Goal: Transaction & Acquisition: Subscribe to service/newsletter

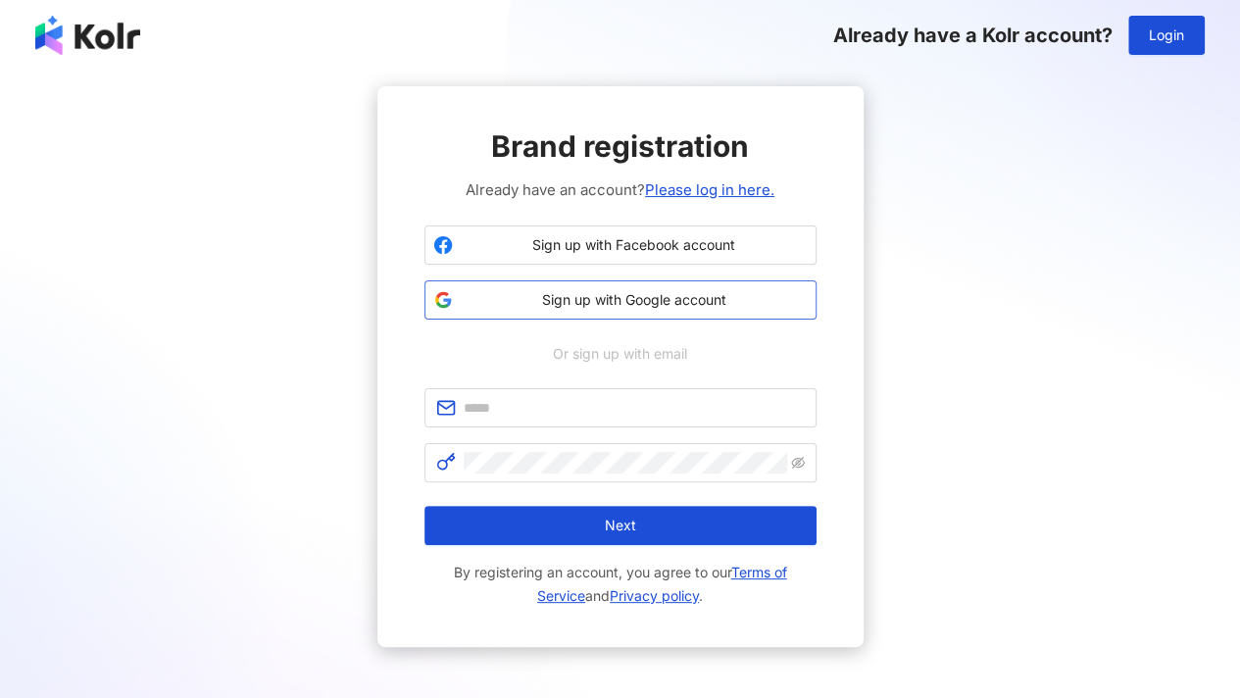
click at [690, 299] on span "Sign up with Google account" at bounding box center [634, 300] width 347 height 20
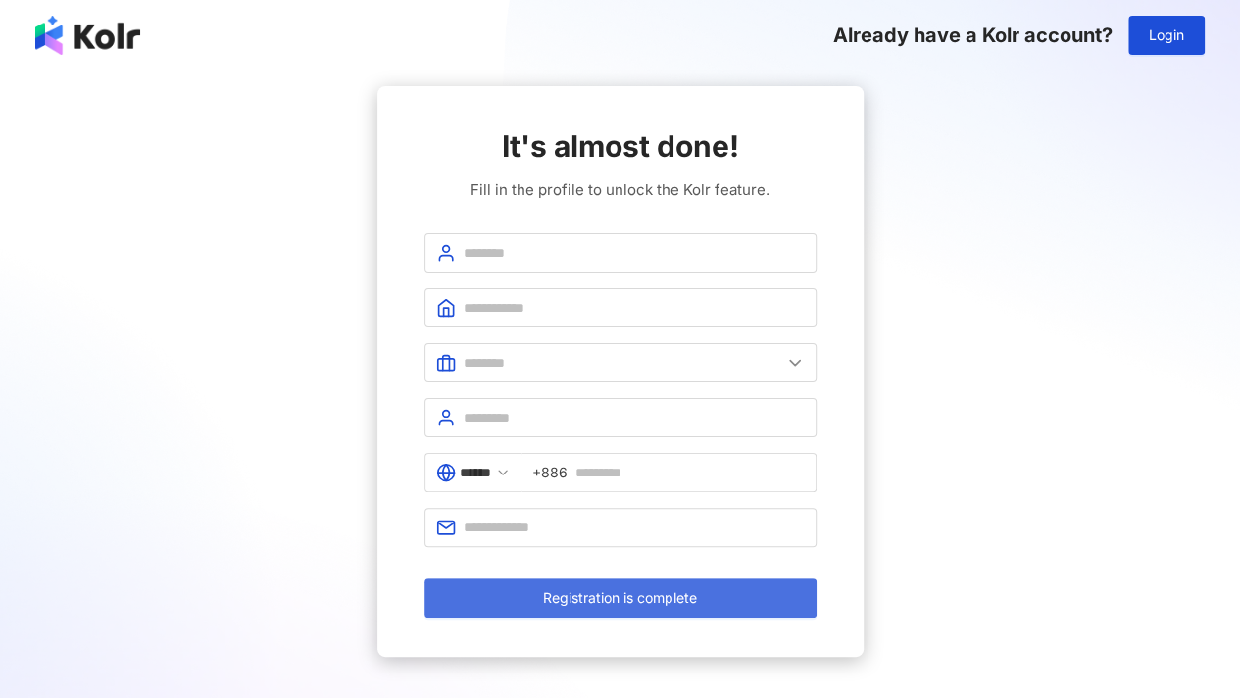
click at [722, 598] on button "Registration is complete" at bounding box center [620, 597] width 392 height 39
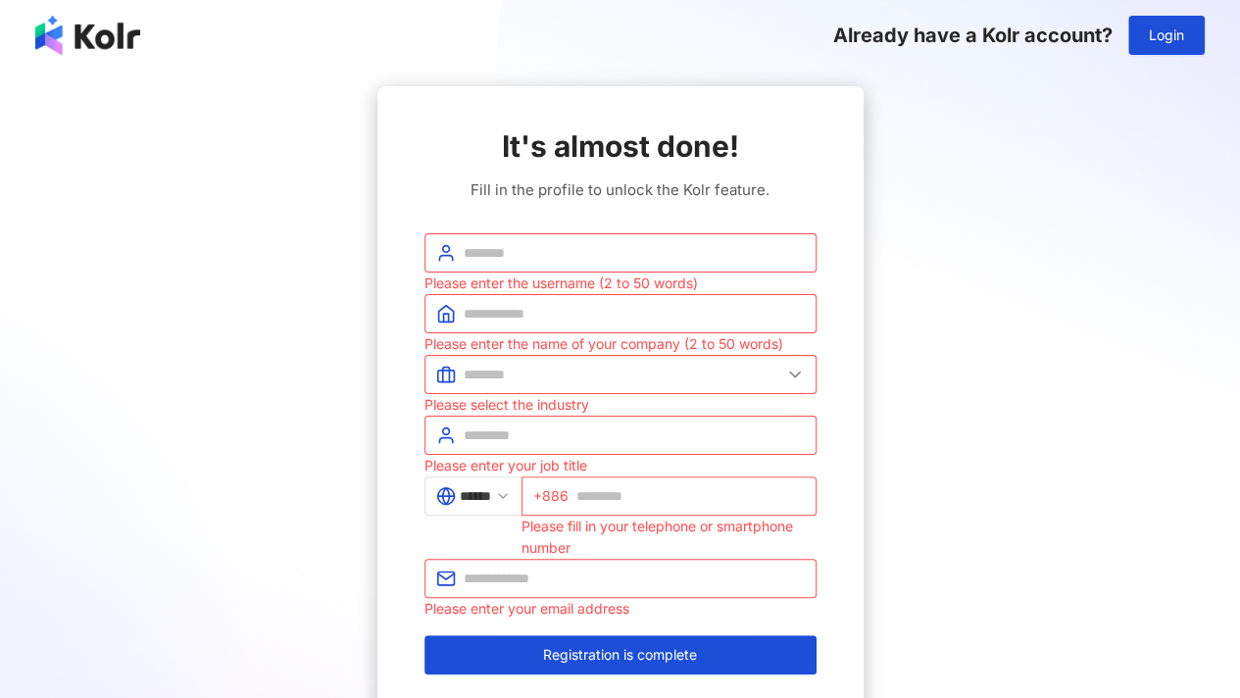
click at [819, 480] on div "It's almost done! Fill in the profile to unlock the Kolr feature. Please enter …" at bounding box center [620, 399] width 486 height 627
click at [606, 496] on input "text" at bounding box center [690, 496] width 228 height 22
type input "**********"
click at [678, 591] on span at bounding box center [620, 578] width 392 height 39
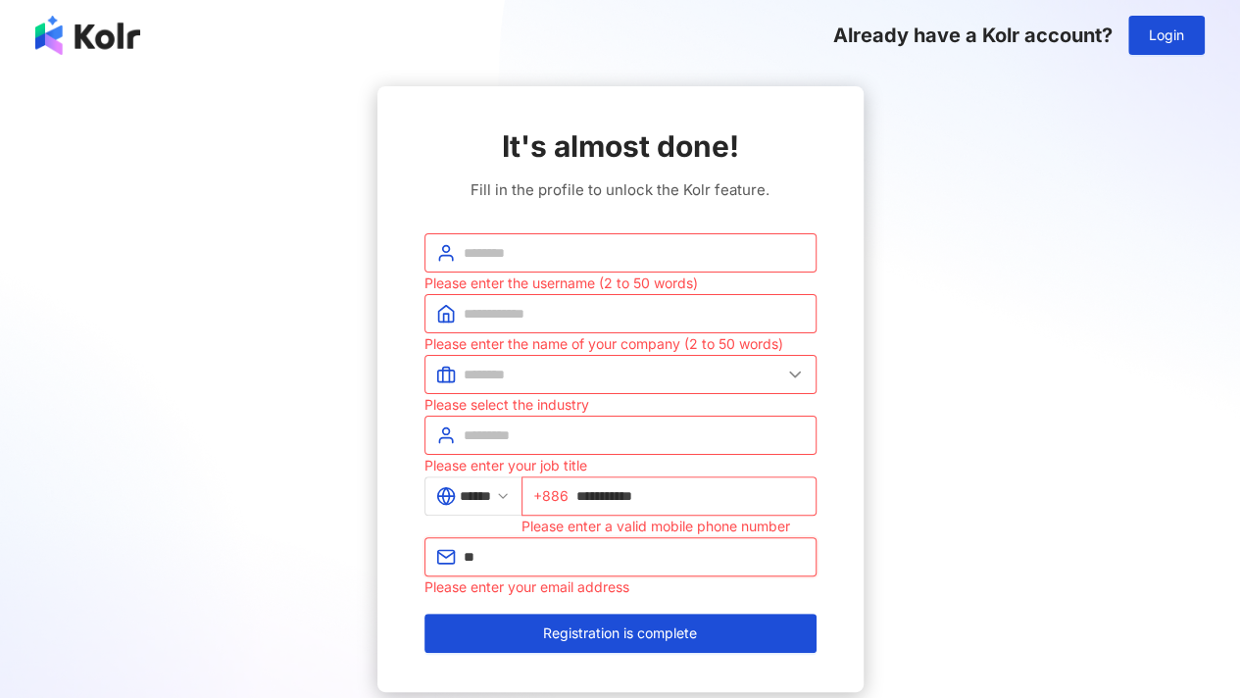
type input "*"
click at [664, 554] on input "text" at bounding box center [634, 557] width 341 height 22
paste input "**********"
type input "**********"
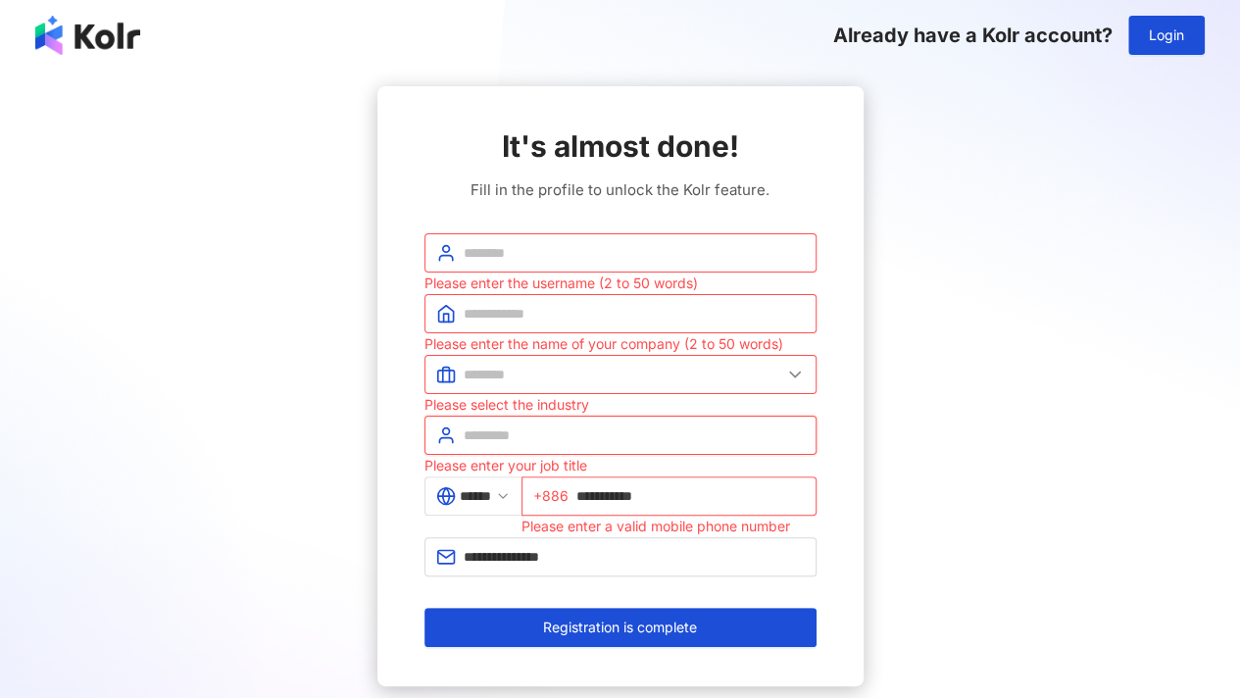
click at [628, 432] on input "text" at bounding box center [634, 435] width 341 height 22
type input "*******"
click at [539, 360] on span at bounding box center [620, 374] width 392 height 39
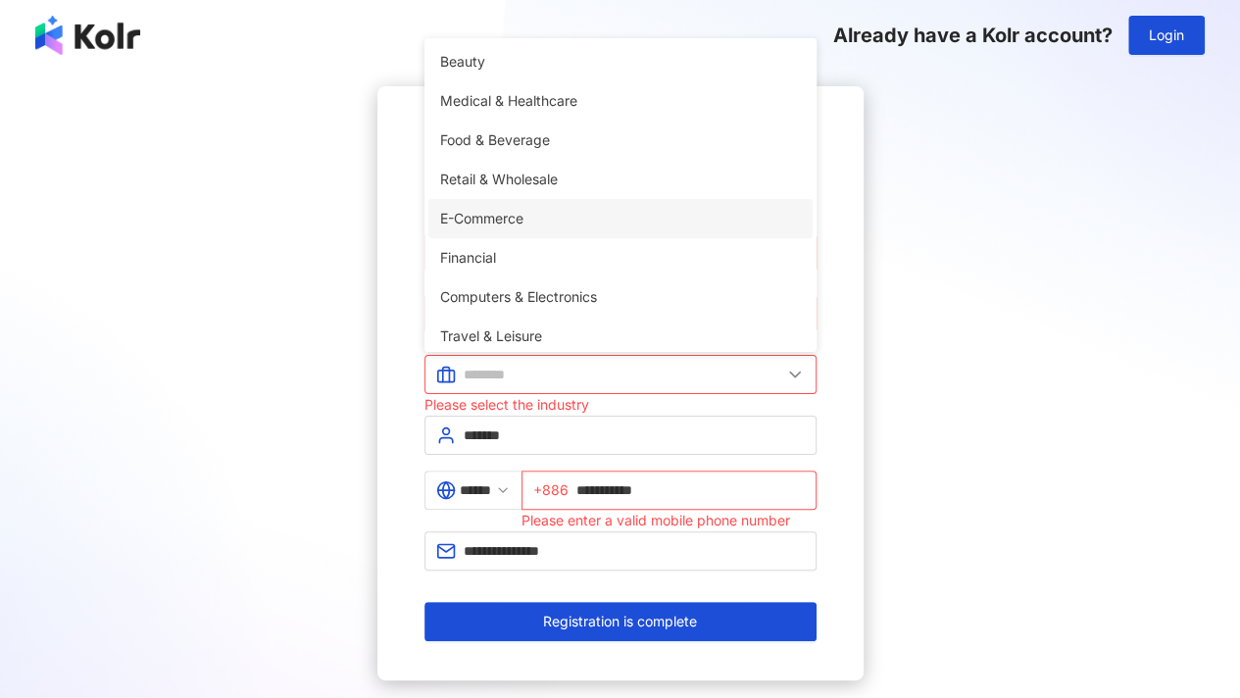
click at [509, 226] on span "E-Commerce" at bounding box center [620, 219] width 361 height 22
type input "**********"
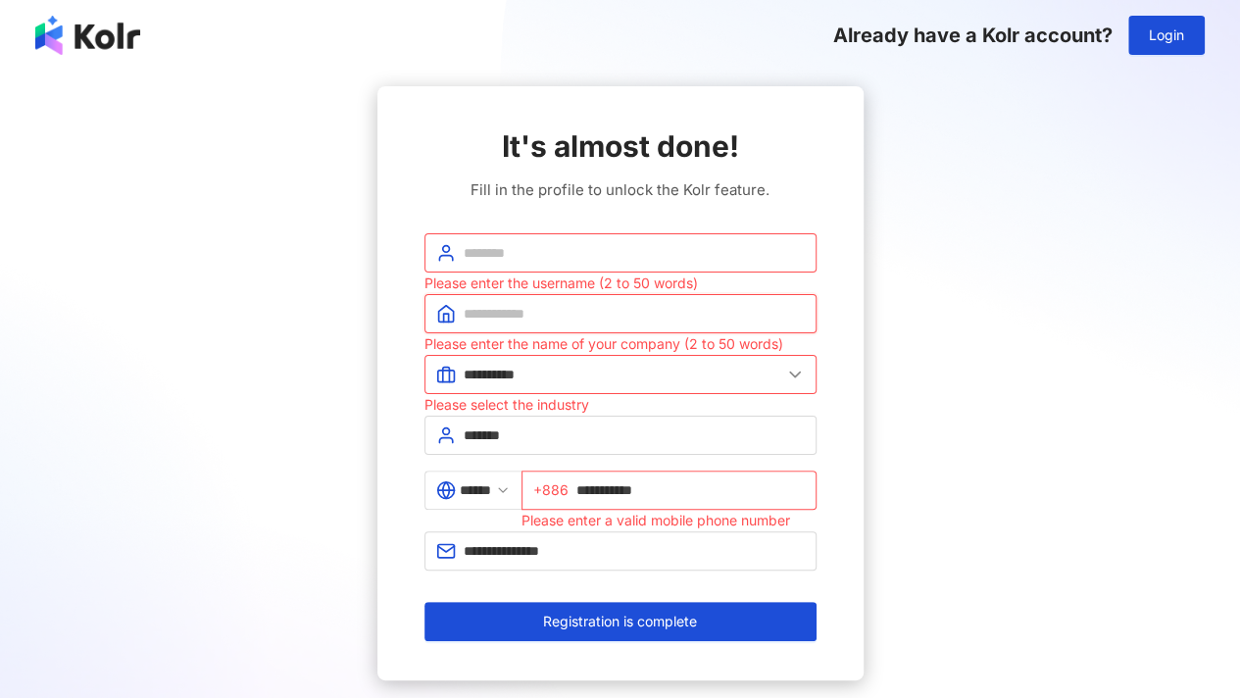
click at [567, 317] on input "text" at bounding box center [634, 314] width 341 height 22
type input "*******"
click at [555, 261] on input "text" at bounding box center [634, 253] width 341 height 22
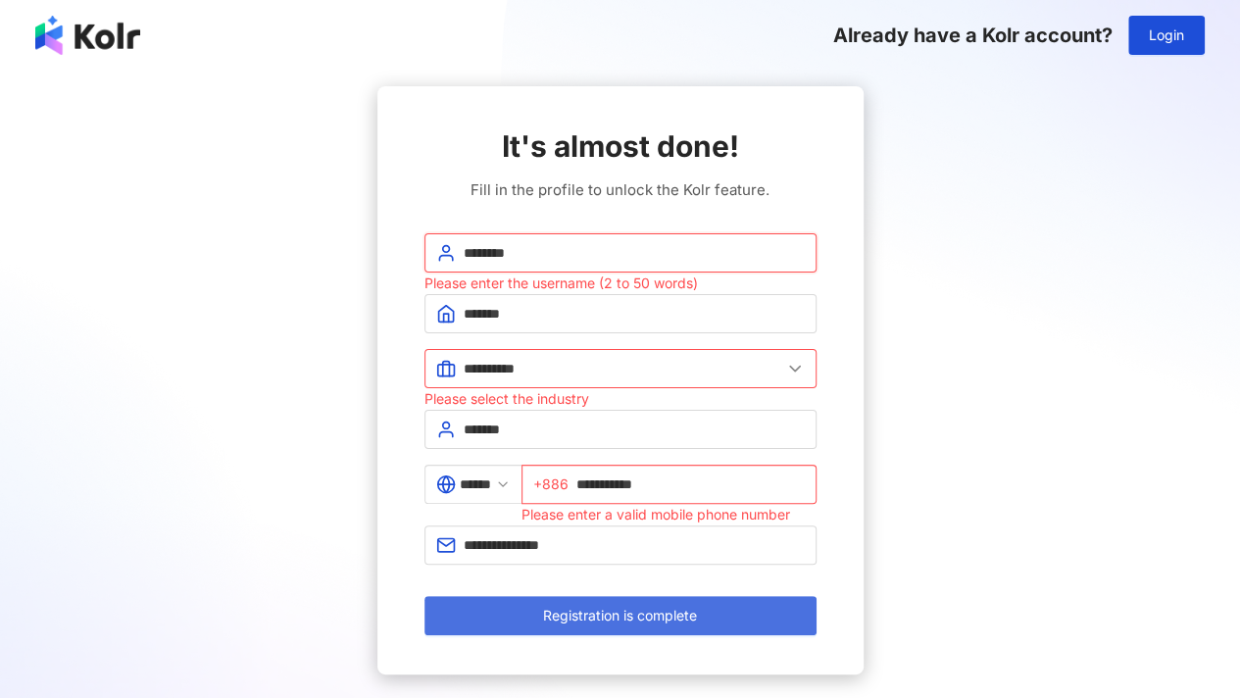
type input "********"
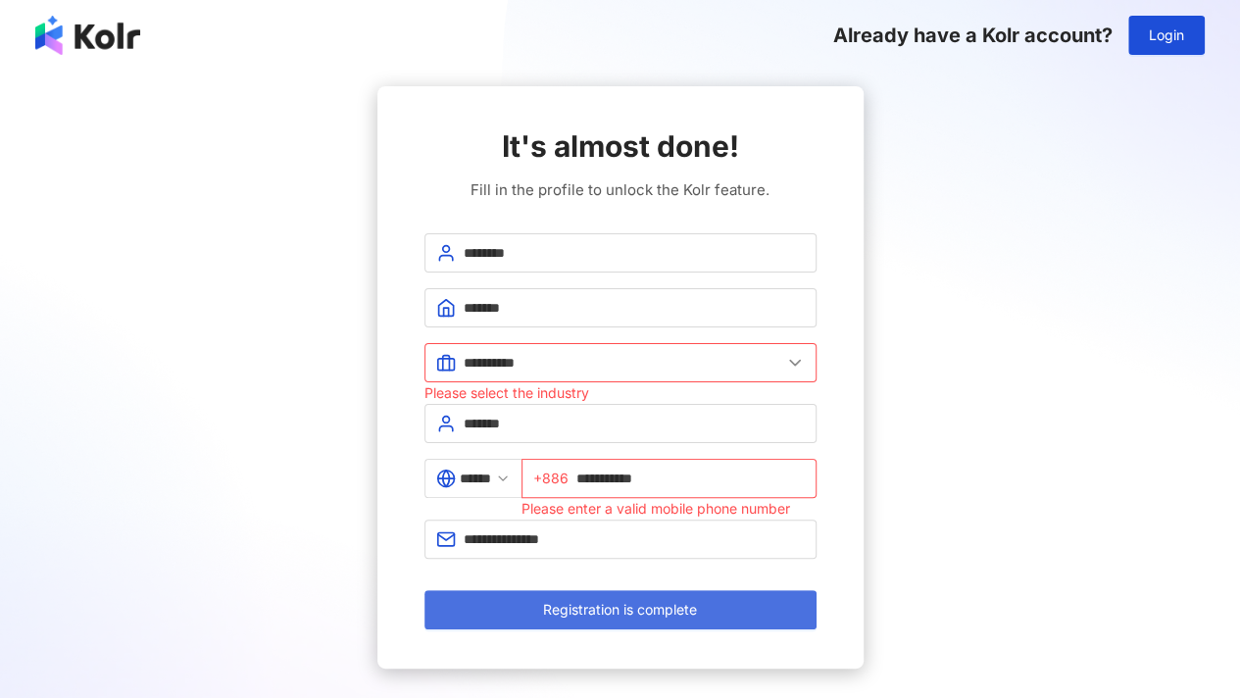
click at [702, 606] on button "Registration is complete" at bounding box center [620, 609] width 392 height 39
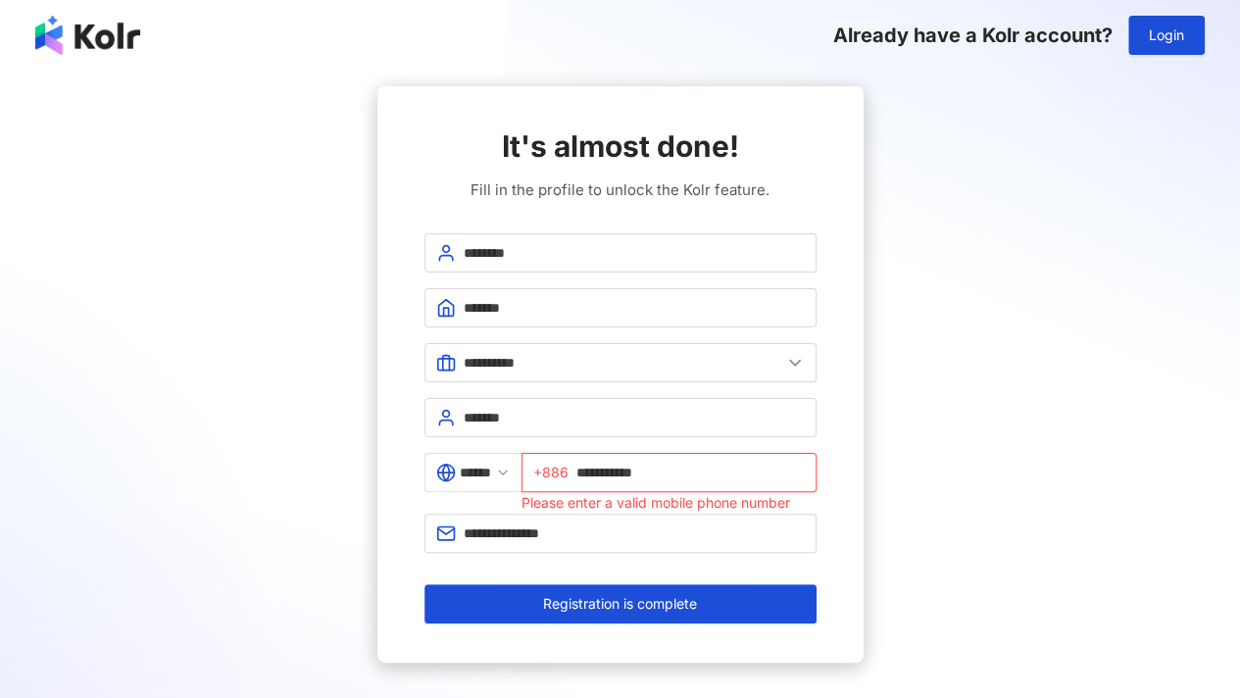
click at [723, 467] on input "**********" at bounding box center [690, 473] width 228 height 22
type input "*"
click at [550, 467] on span "+886" at bounding box center [550, 473] width 35 height 22
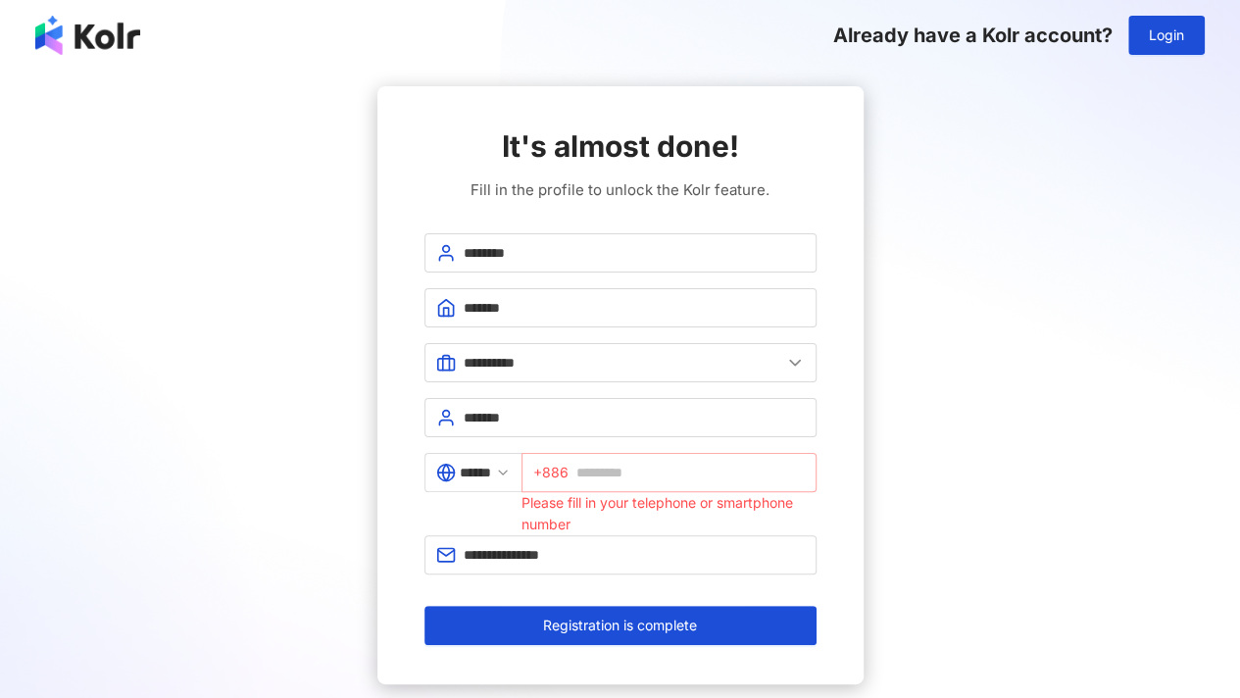
click at [543, 464] on span "+886" at bounding box center [668, 472] width 295 height 39
click at [551, 466] on span "+886" at bounding box center [550, 473] width 35 height 22
click at [628, 470] on input "text" at bounding box center [690, 473] width 228 height 22
type input "*"
type input "******"
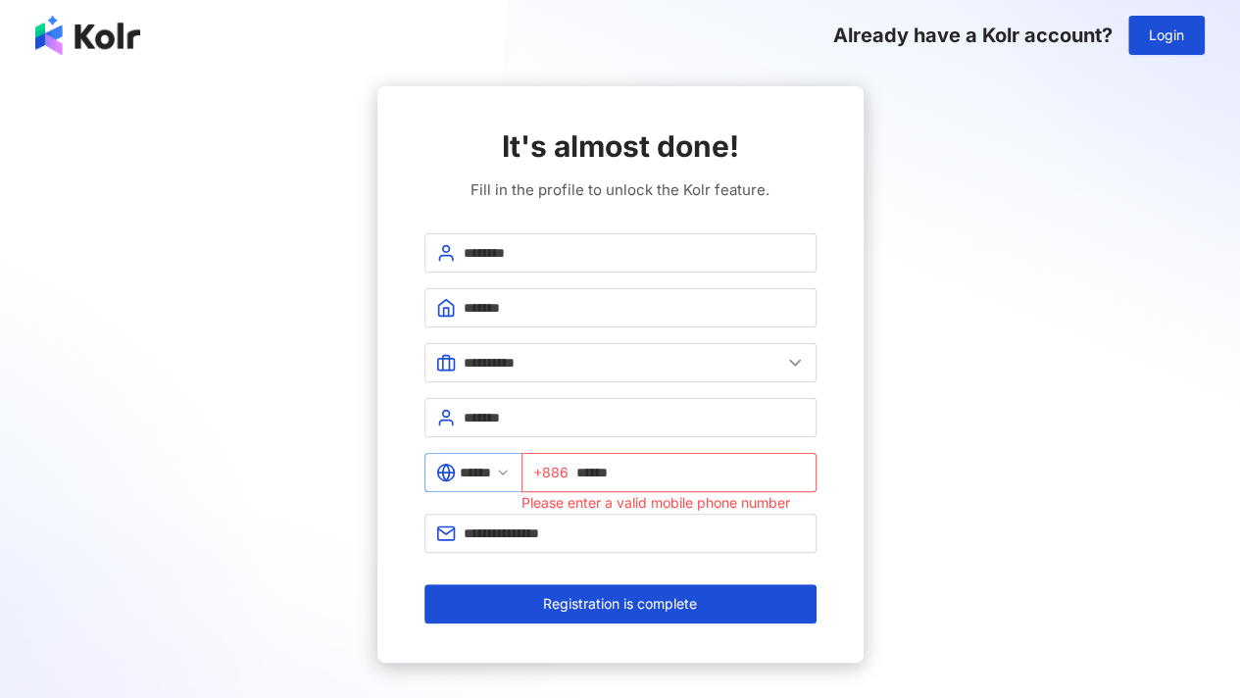
click at [521, 470] on span "******" at bounding box center [472, 472] width 97 height 39
click at [511, 470] on icon at bounding box center [503, 473] width 16 height 16
click at [511, 467] on icon at bounding box center [503, 473] width 16 height 16
click at [508, 471] on icon at bounding box center [503, 473] width 16 height 16
click at [463, 475] on input "******" at bounding box center [475, 473] width 31 height 22
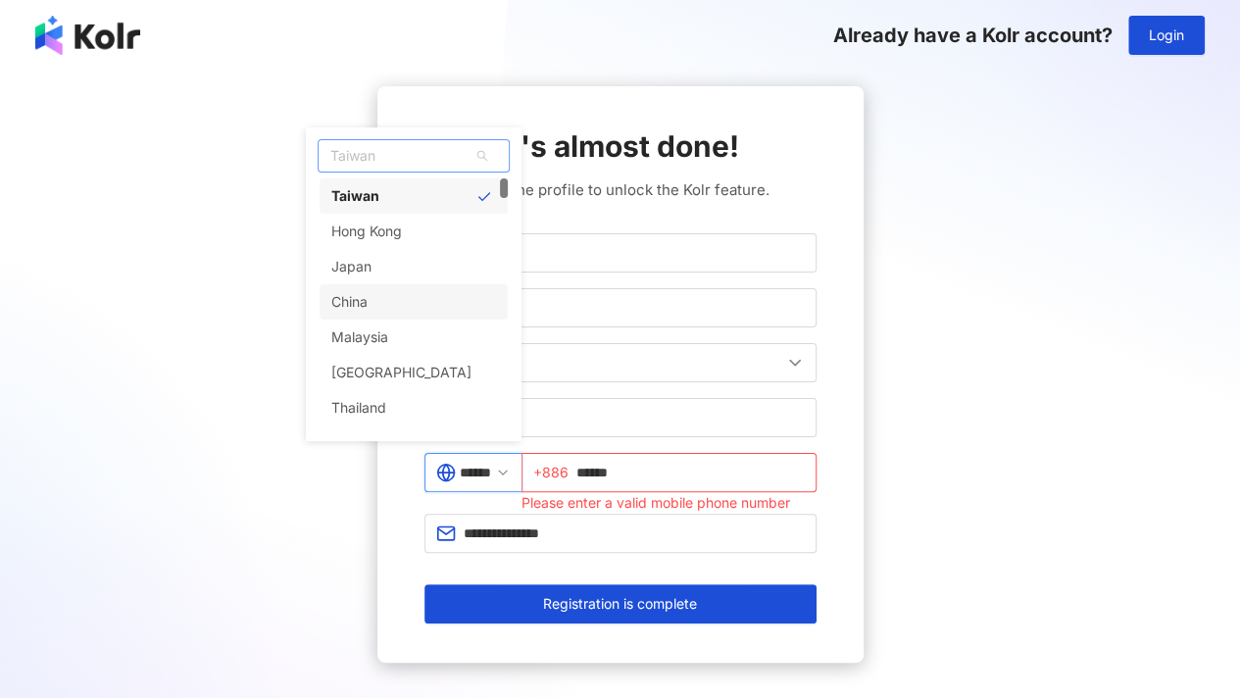
click at [423, 303] on div "China" at bounding box center [413, 301] width 188 height 35
type input "*****"
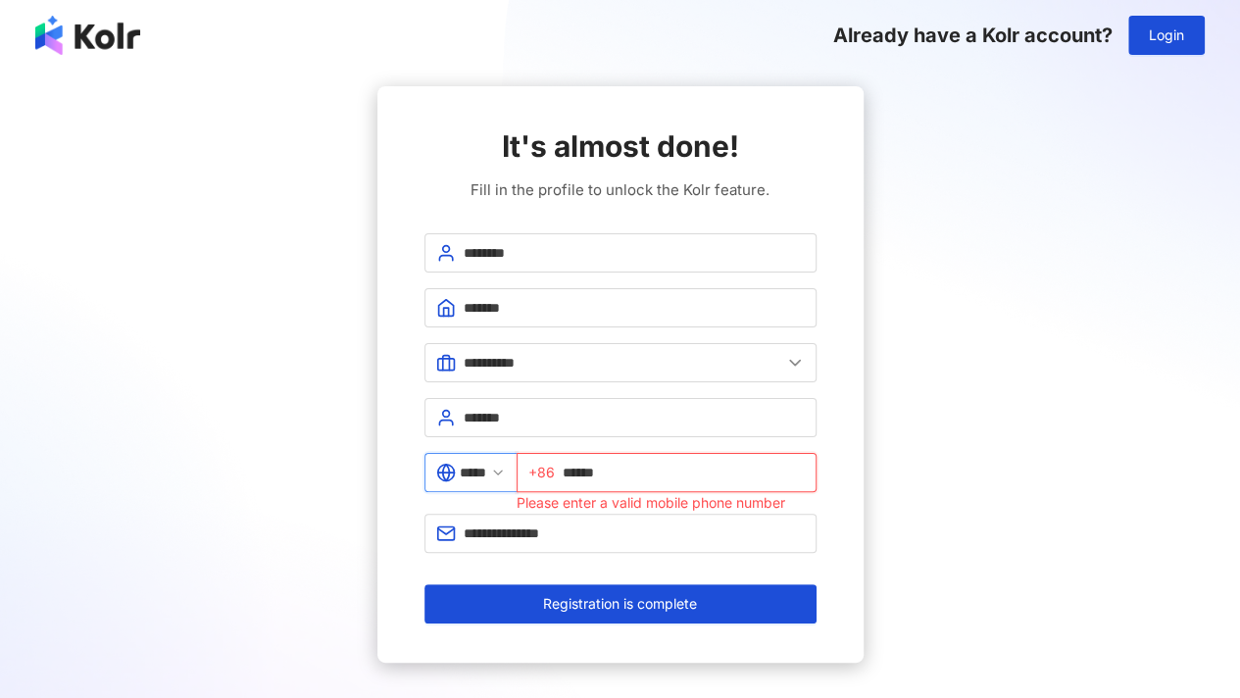
click at [673, 470] on input "******" at bounding box center [684, 473] width 242 height 22
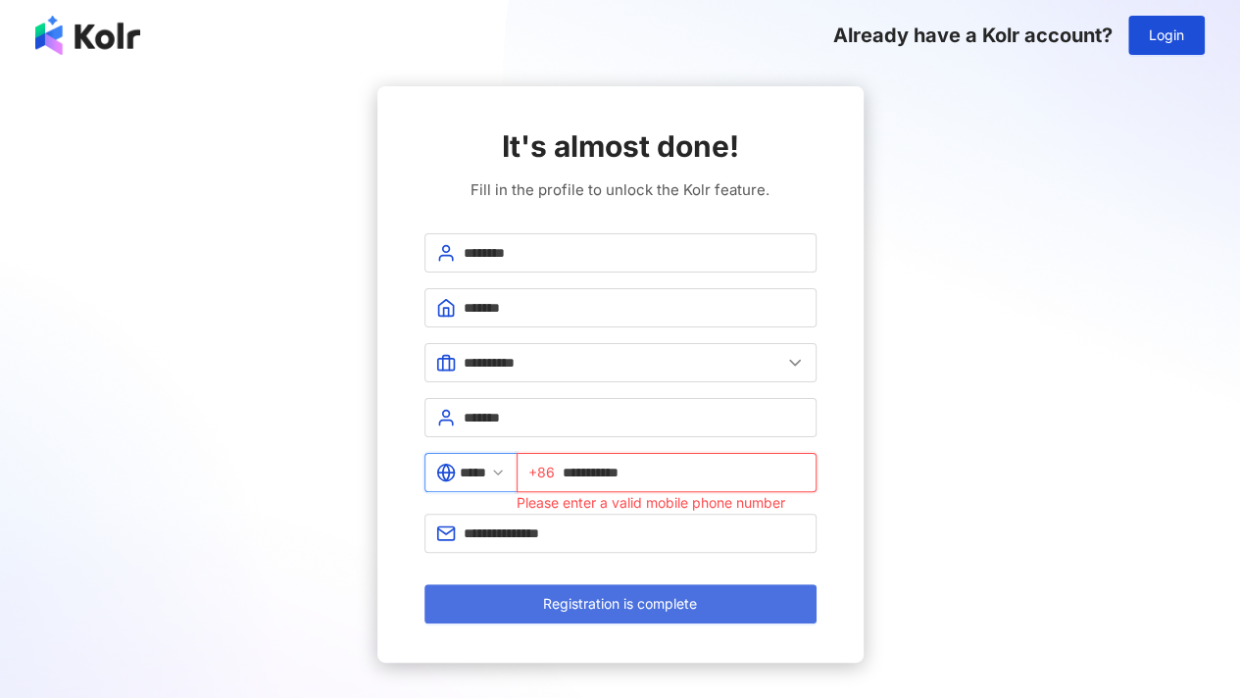
type input "**********"
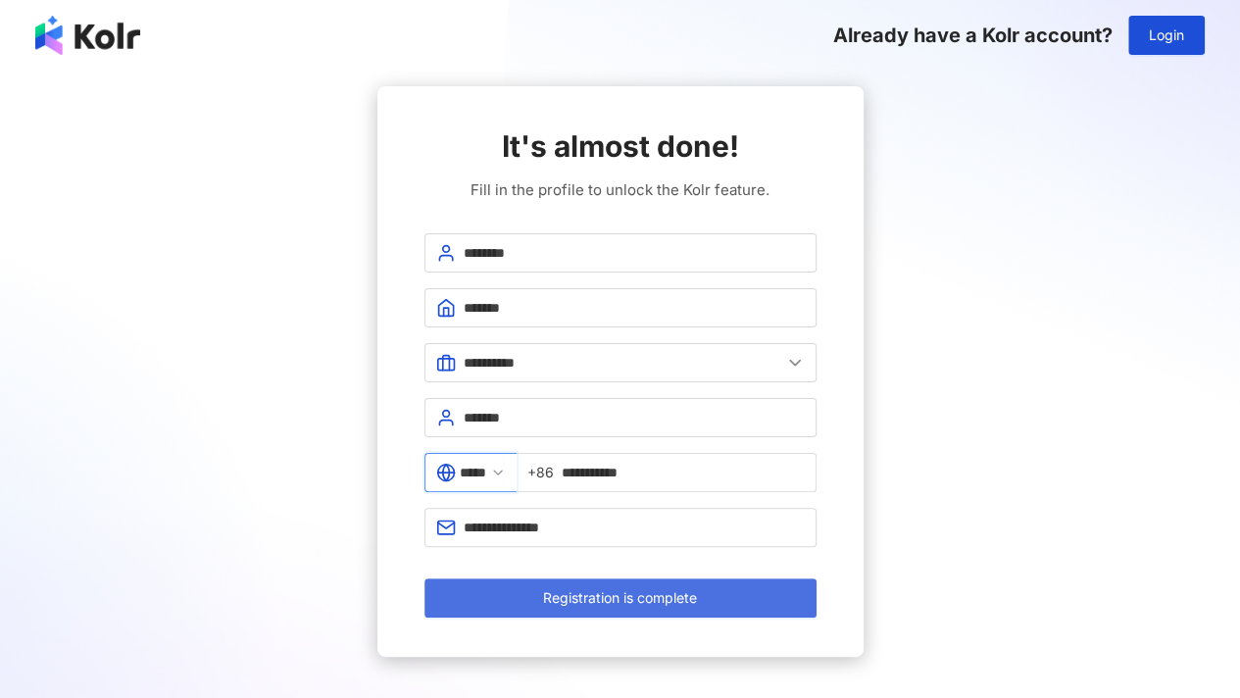
click at [688, 591] on span "Registration is complete" at bounding box center [620, 598] width 154 height 16
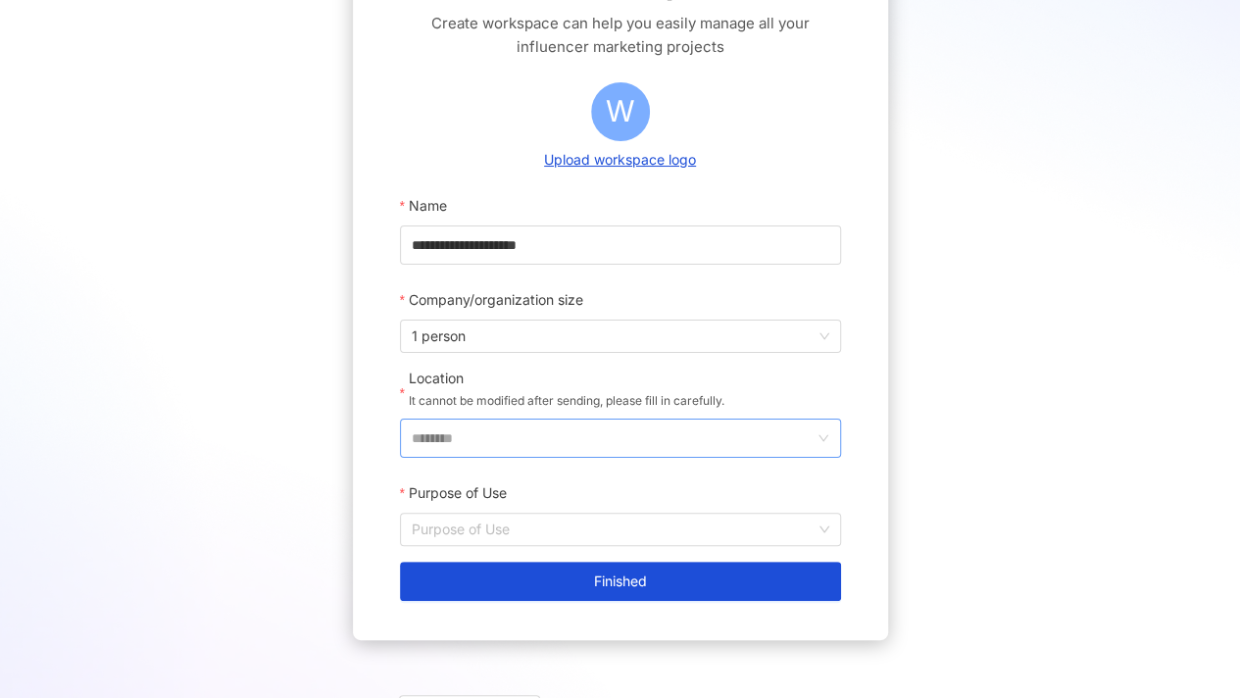
scroll to position [164, 0]
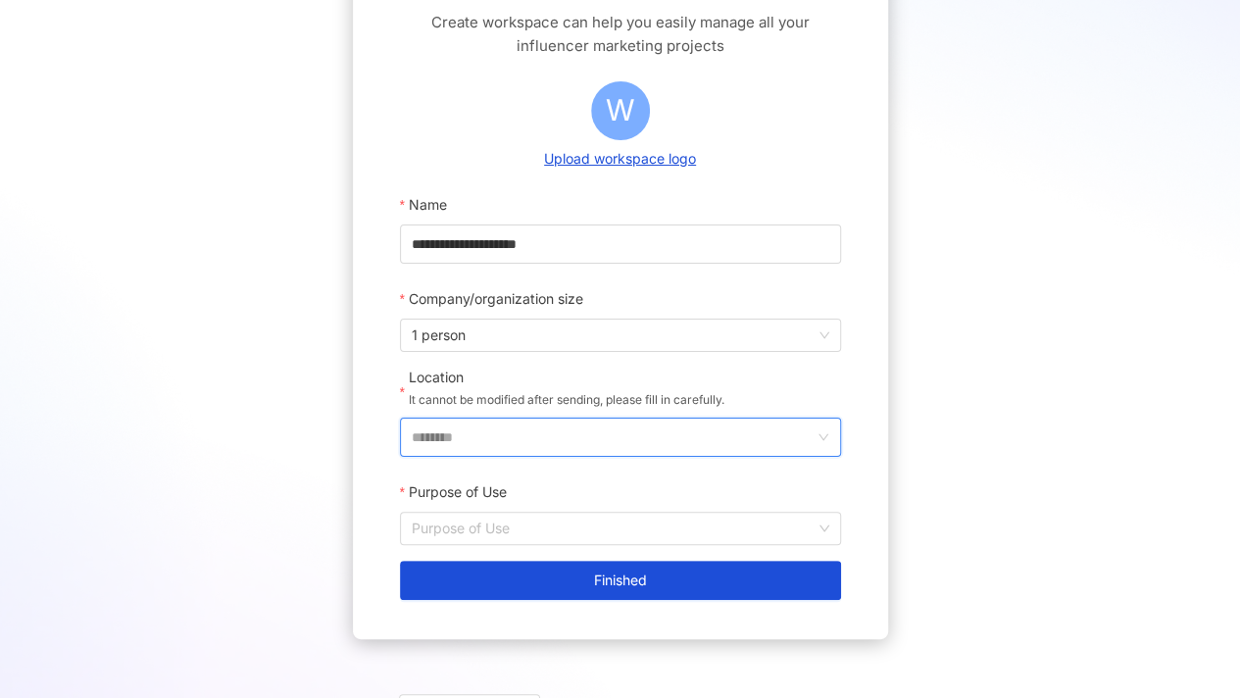
click at [647, 440] on input "********" at bounding box center [613, 436] width 402 height 37
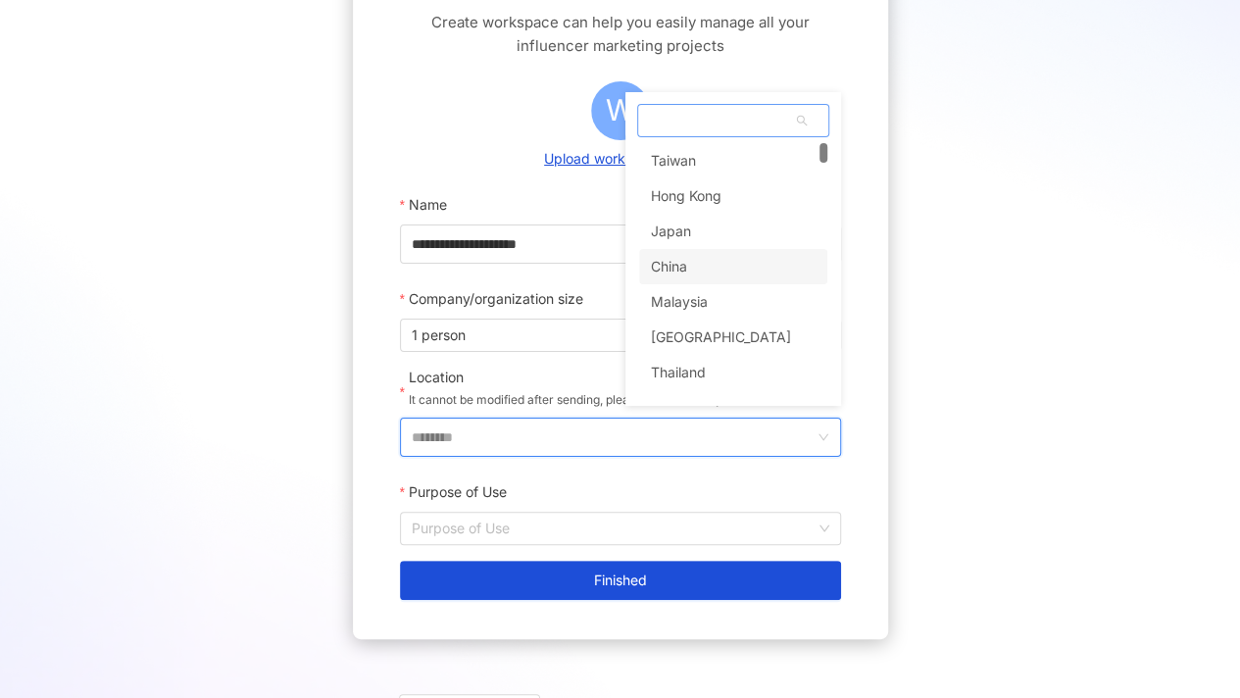
click at [692, 274] on div "China" at bounding box center [733, 266] width 188 height 35
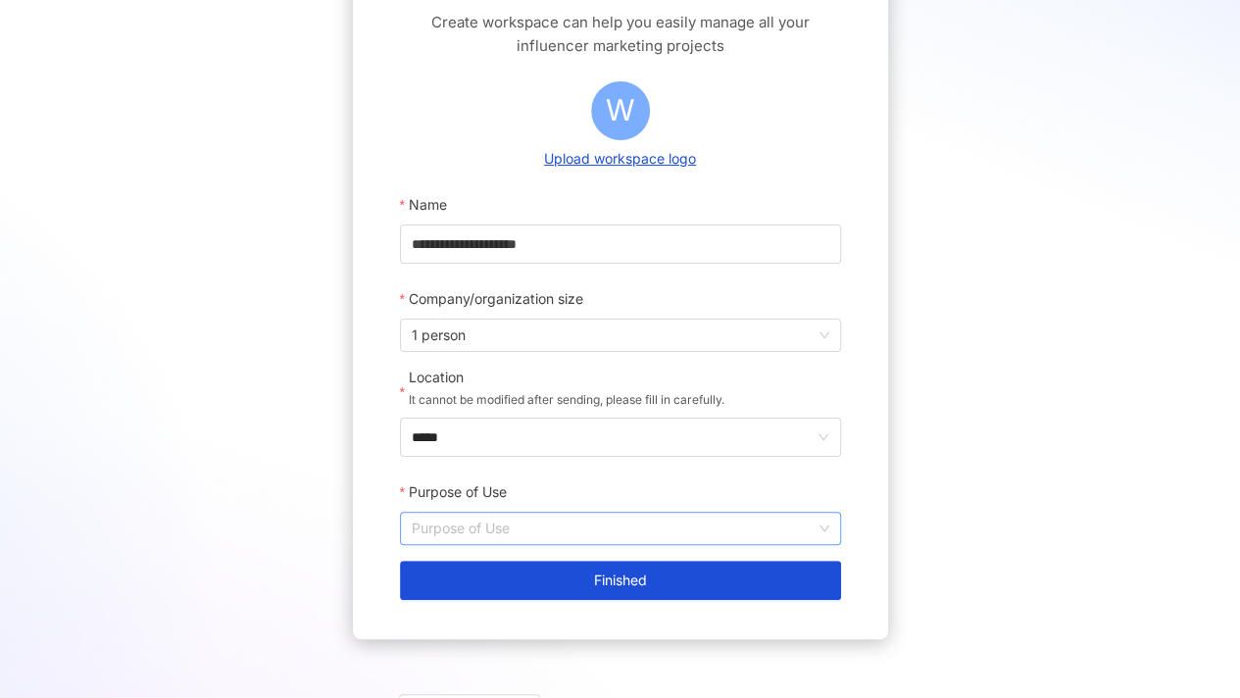
click at [572, 534] on input "Purpose of Use" at bounding box center [620, 528] width 417 height 31
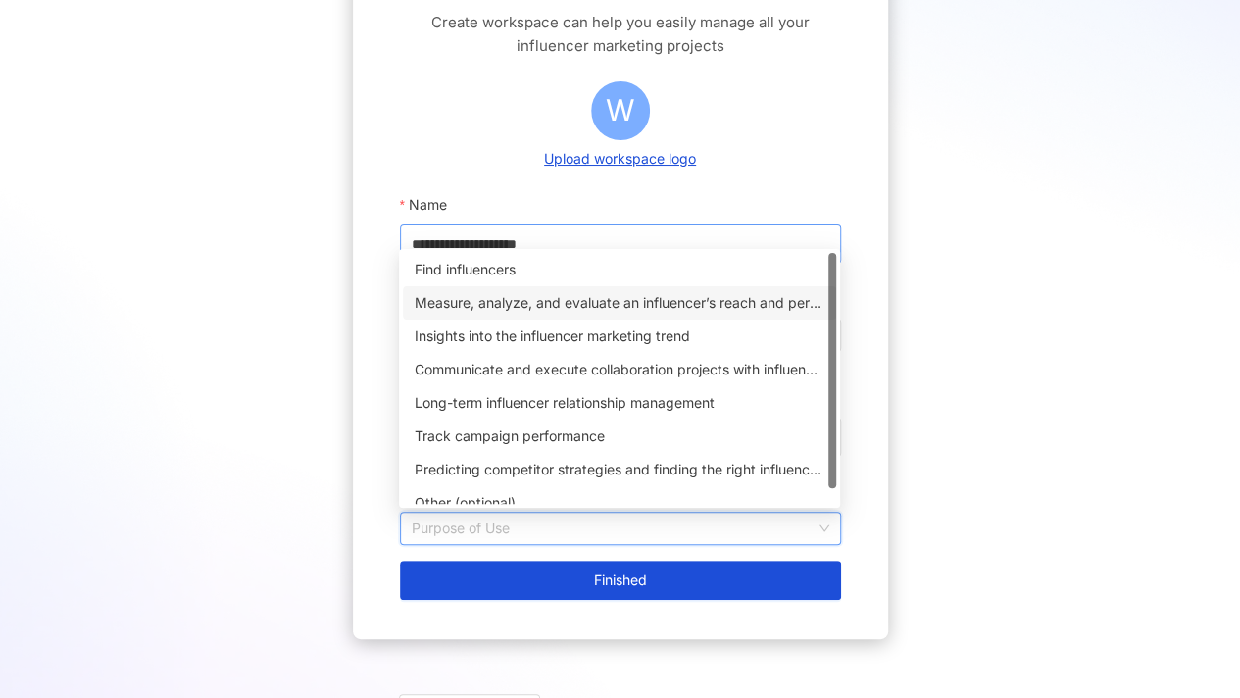
scroll to position [125, 0]
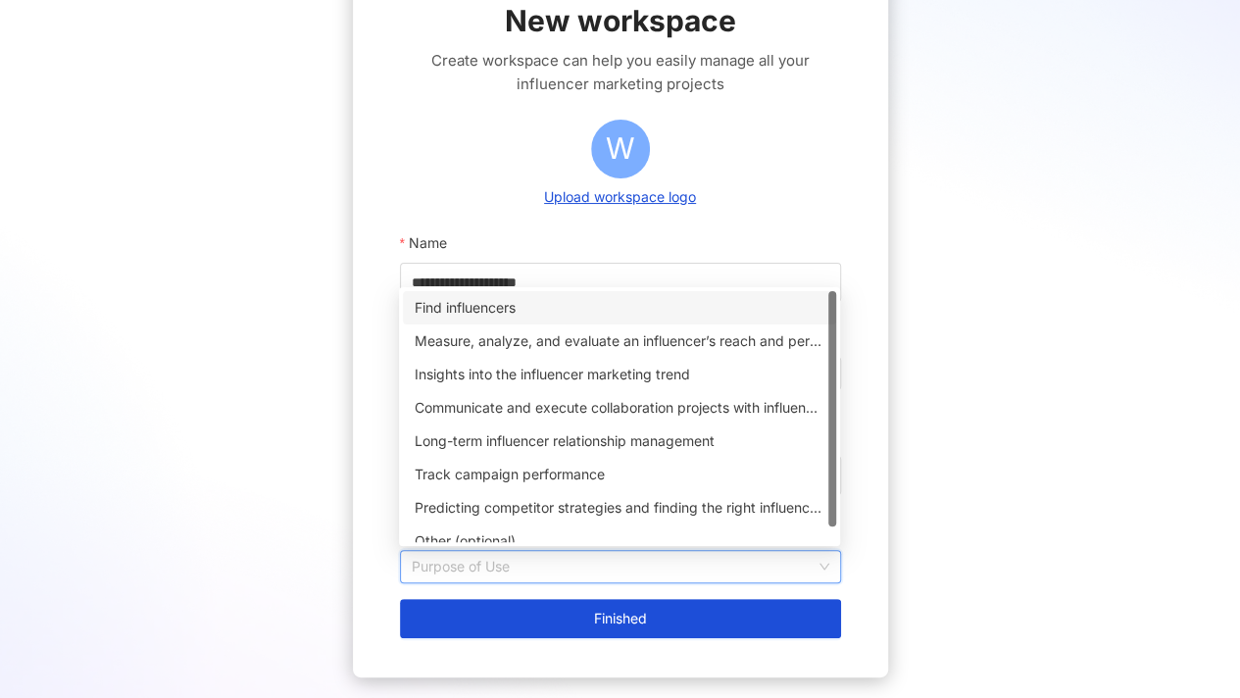
click at [529, 313] on div "Find influencers" at bounding box center [620, 308] width 410 height 22
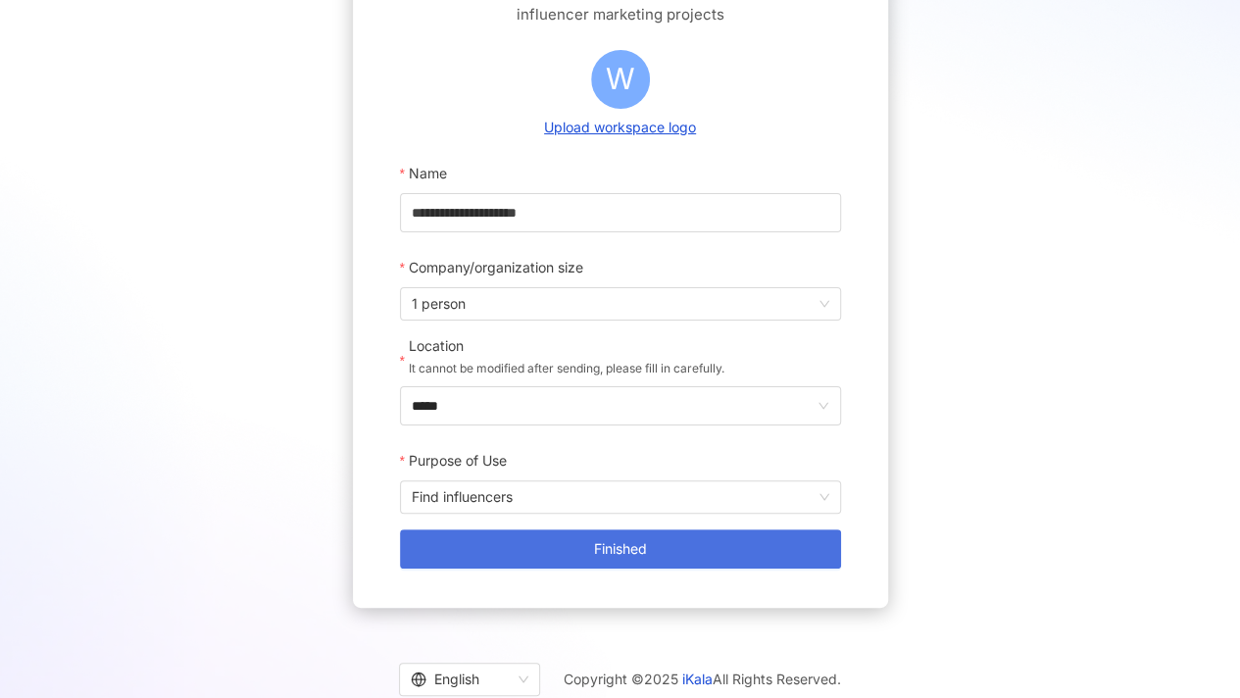
scroll to position [196, 0]
click at [664, 552] on button "Finished" at bounding box center [620, 547] width 441 height 39
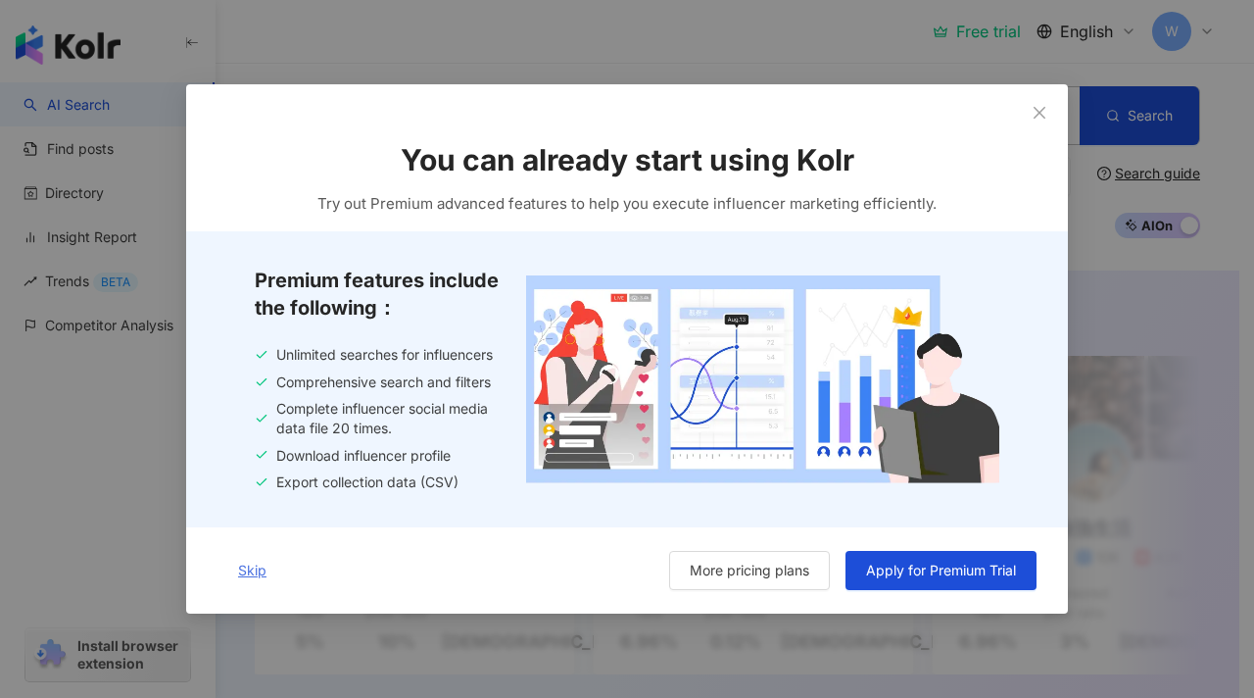
click at [253, 569] on span "Skip" at bounding box center [252, 571] width 28 height 16
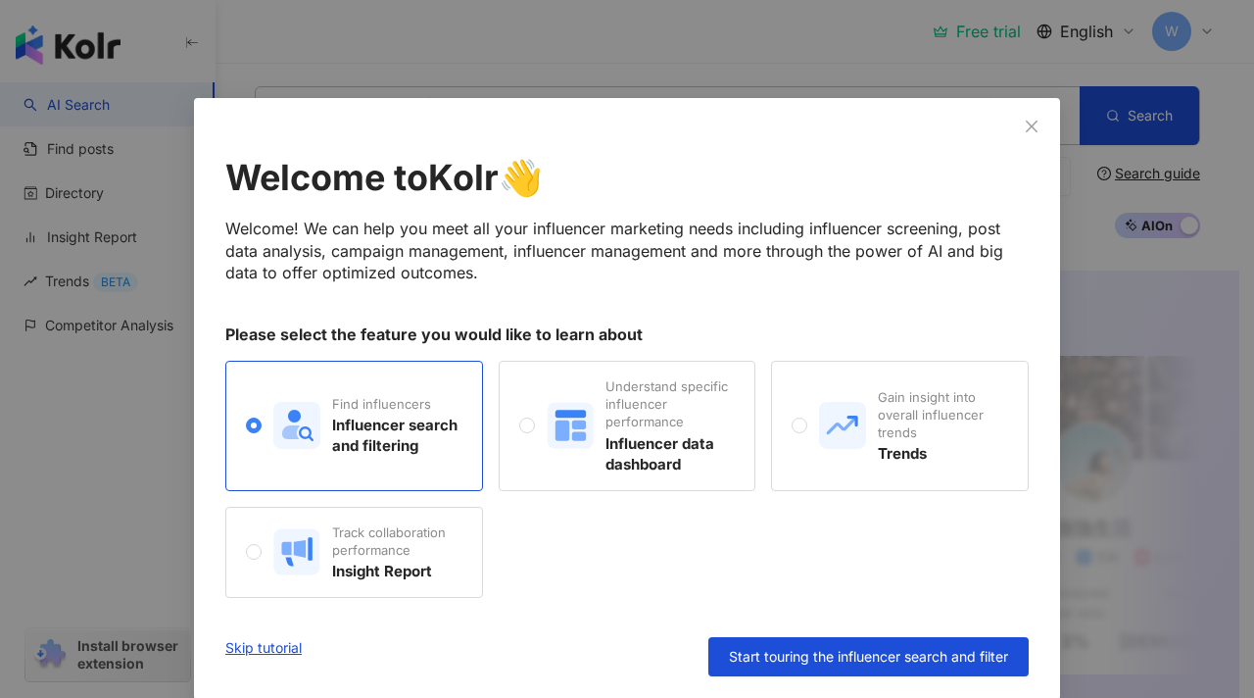
scroll to position [24, 0]
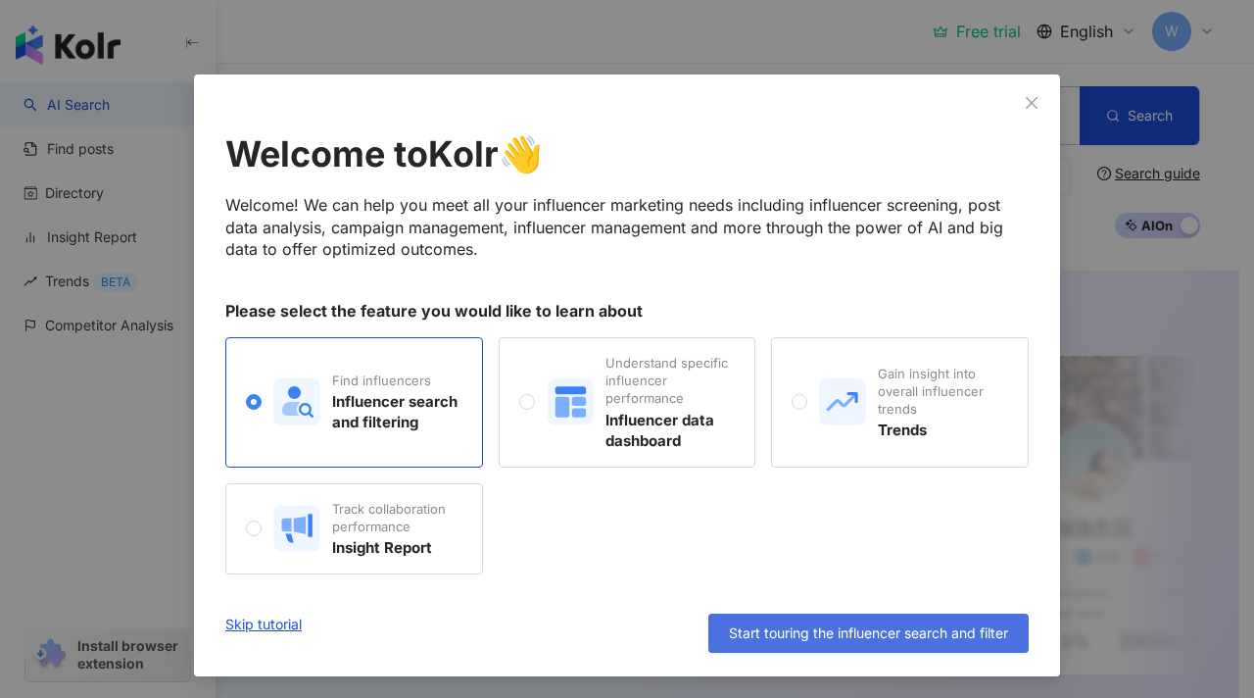
click at [796, 616] on button "Start touring the influencer search and filter" at bounding box center [869, 632] width 320 height 39
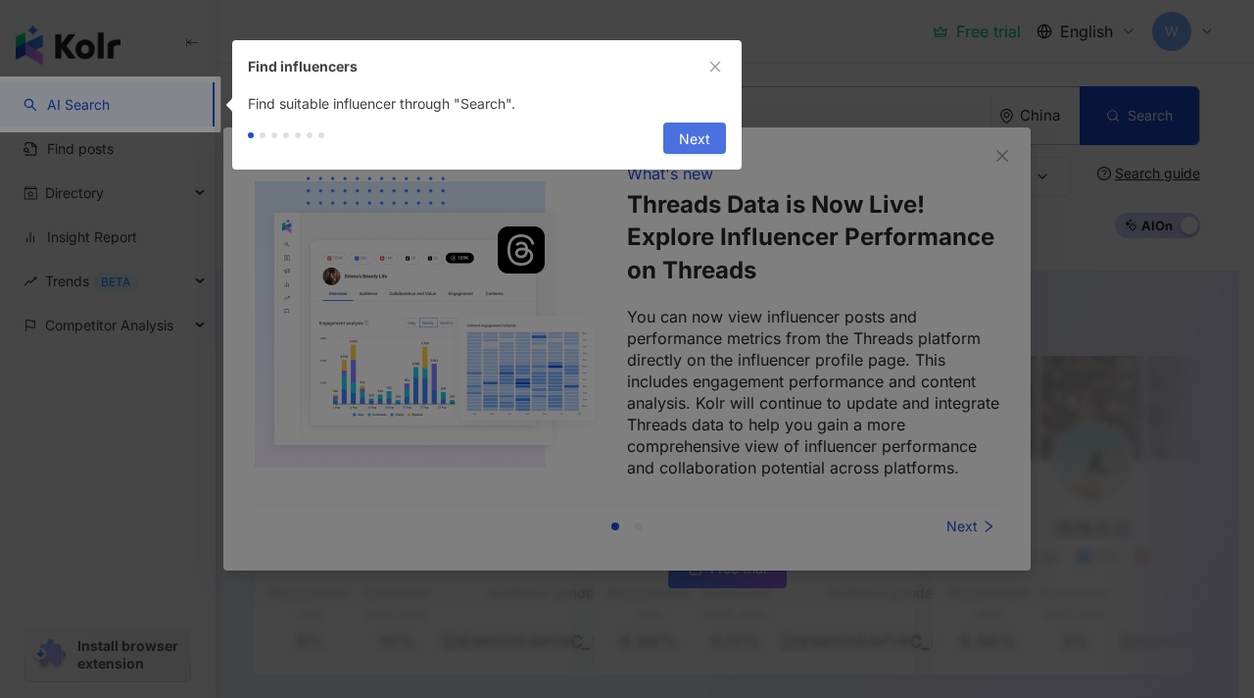
click at [685, 143] on span "Next" at bounding box center [694, 138] width 31 height 31
type input "**********"
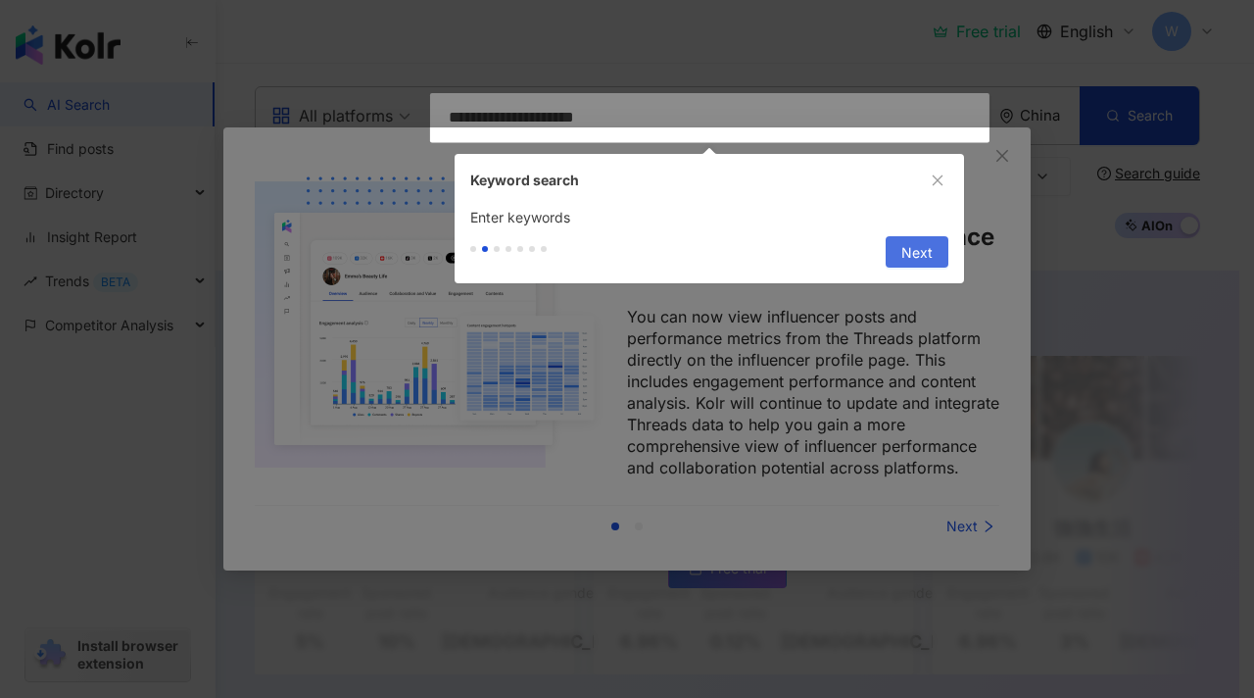
click at [892, 250] on button "Next" at bounding box center [917, 251] width 63 height 31
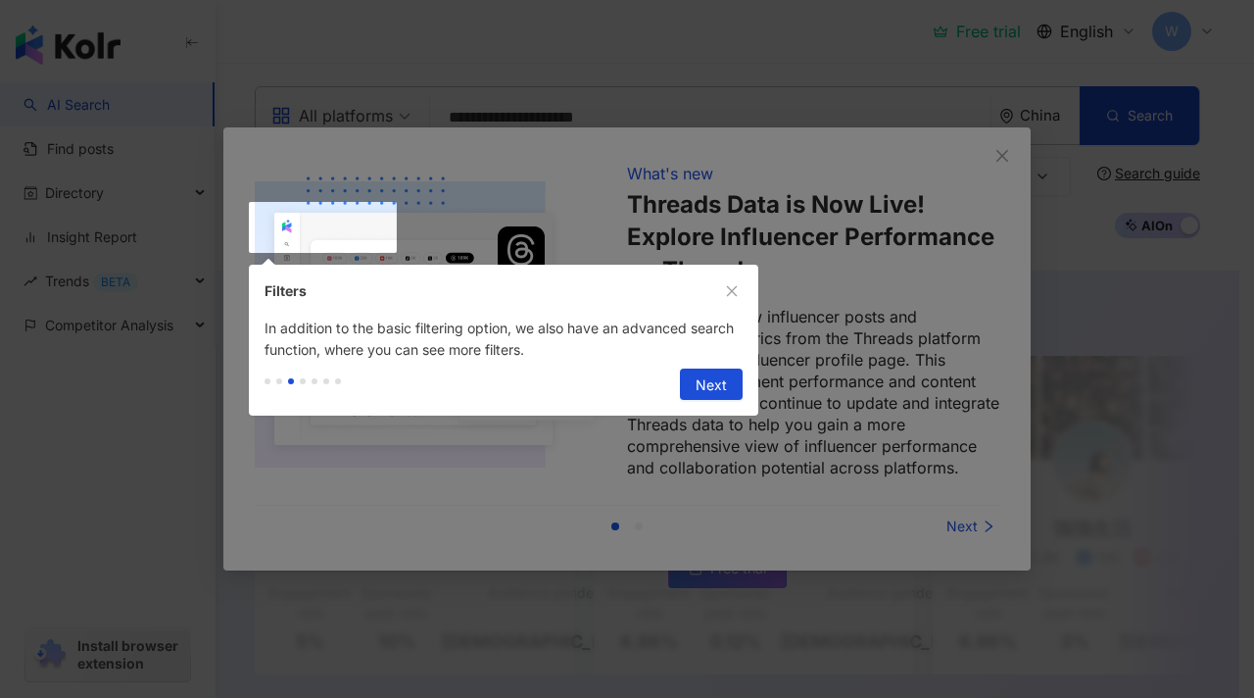
click at [701, 391] on span "Next" at bounding box center [711, 384] width 31 height 31
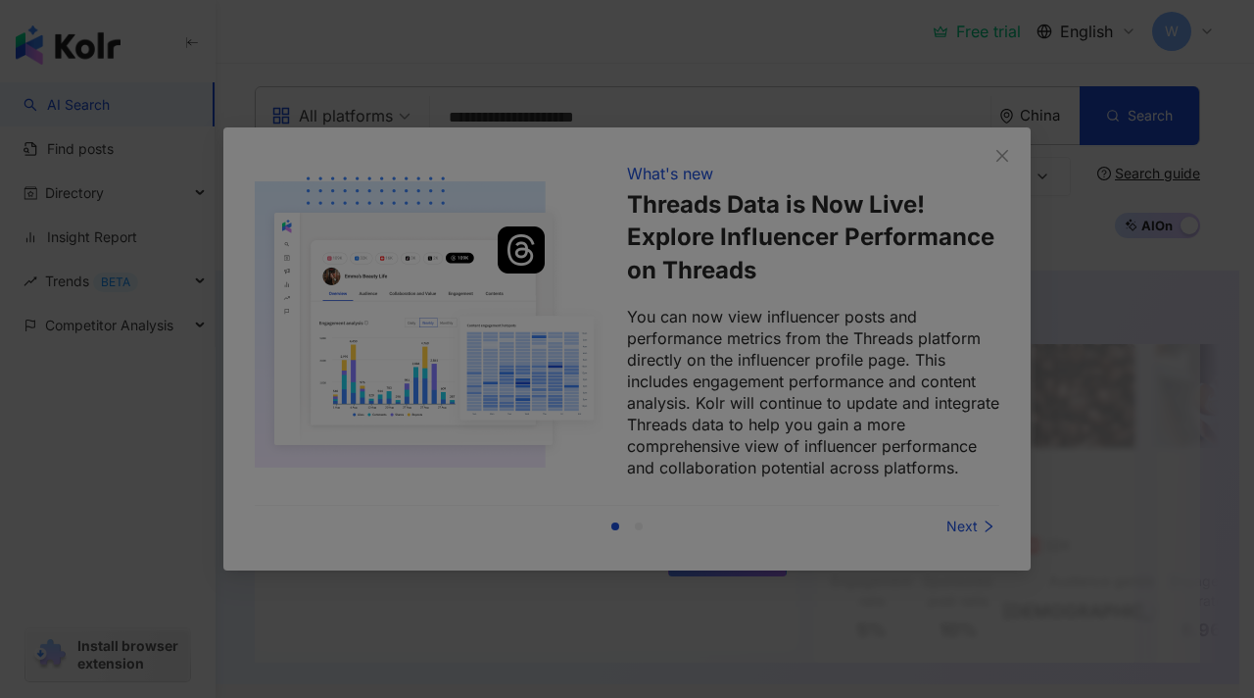
click at [922, 518] on div at bounding box center [627, 349] width 1254 height 698
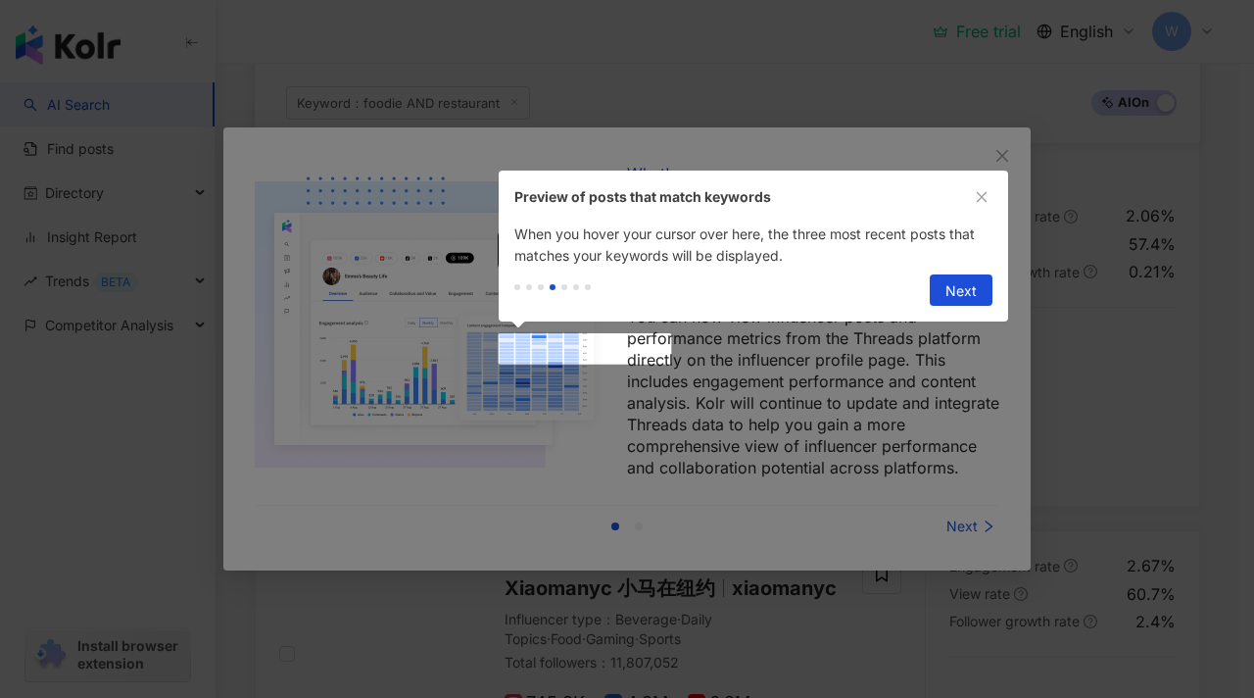
click at [1004, 152] on div at bounding box center [627, 349] width 1254 height 698
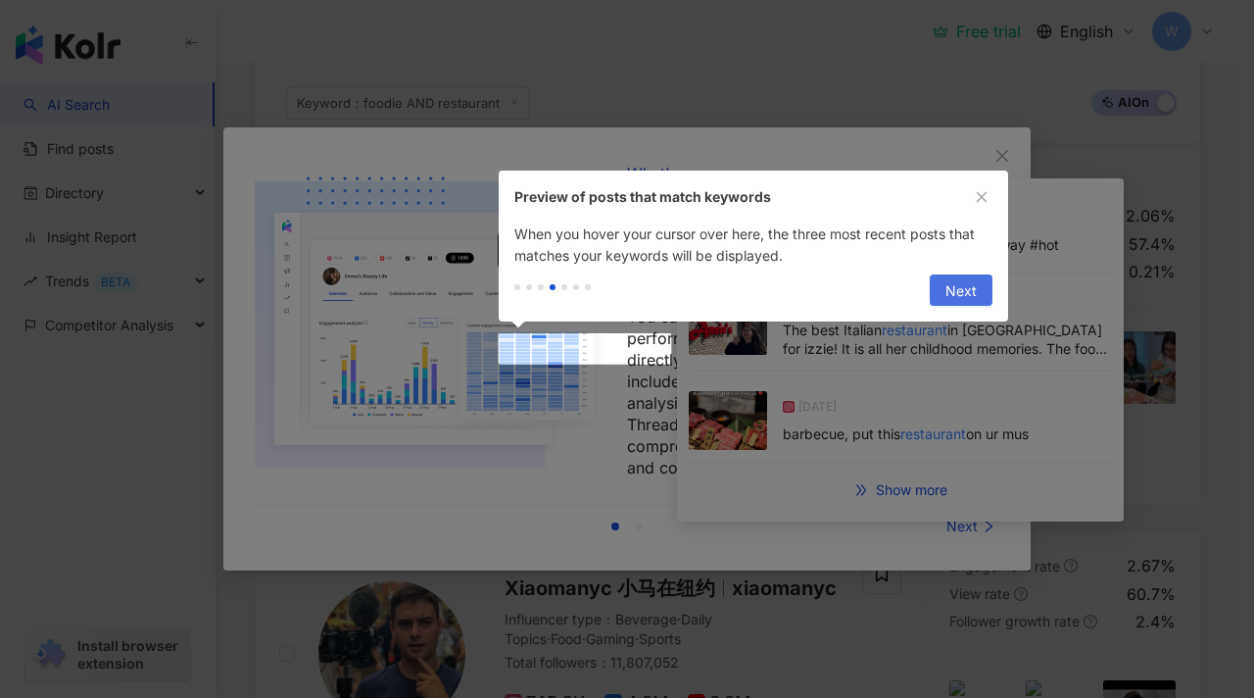
drag, startPoint x: 974, startPoint y: 287, endPoint x: 986, endPoint y: 332, distance: 46.6
click at [974, 288] on span "Next" at bounding box center [961, 290] width 31 height 31
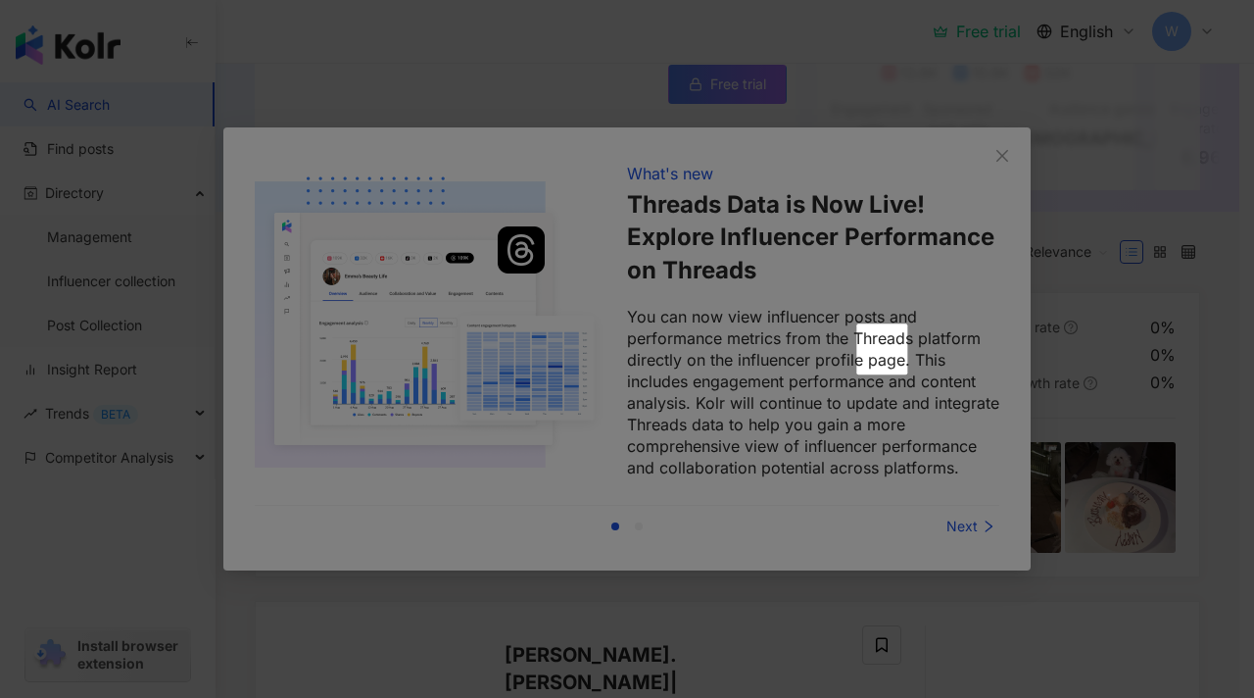
scroll to position [0, 0]
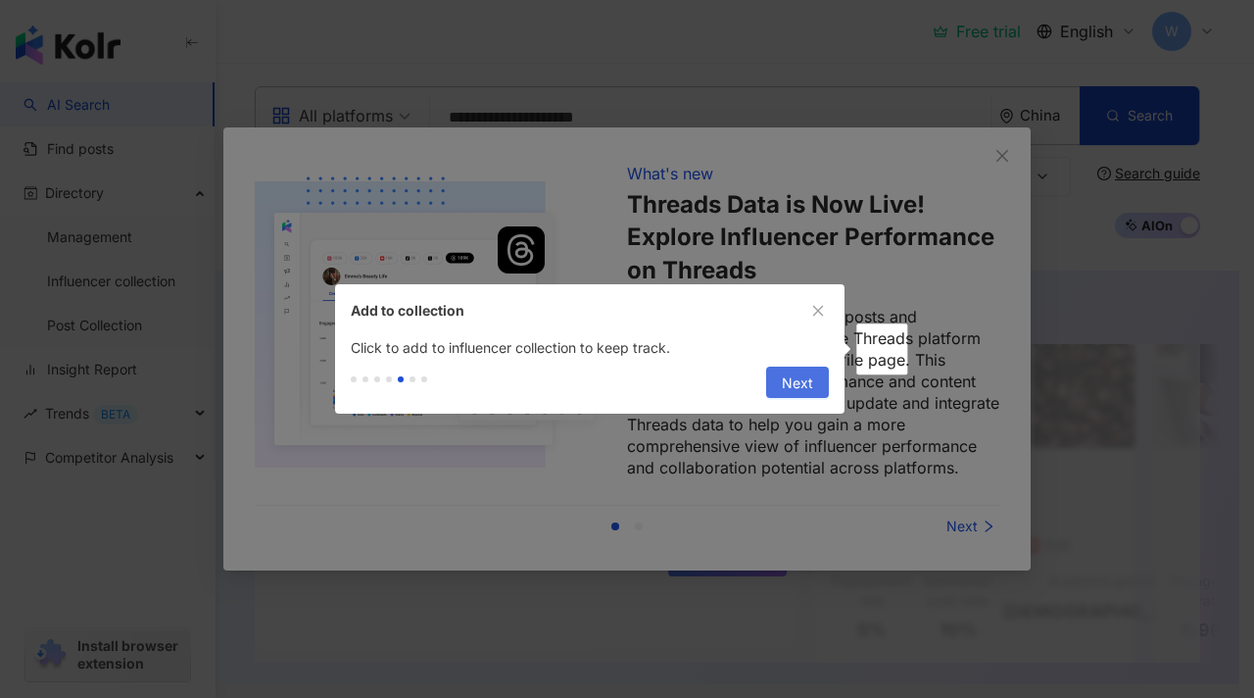
click at [814, 386] on button "Next" at bounding box center [797, 382] width 63 height 31
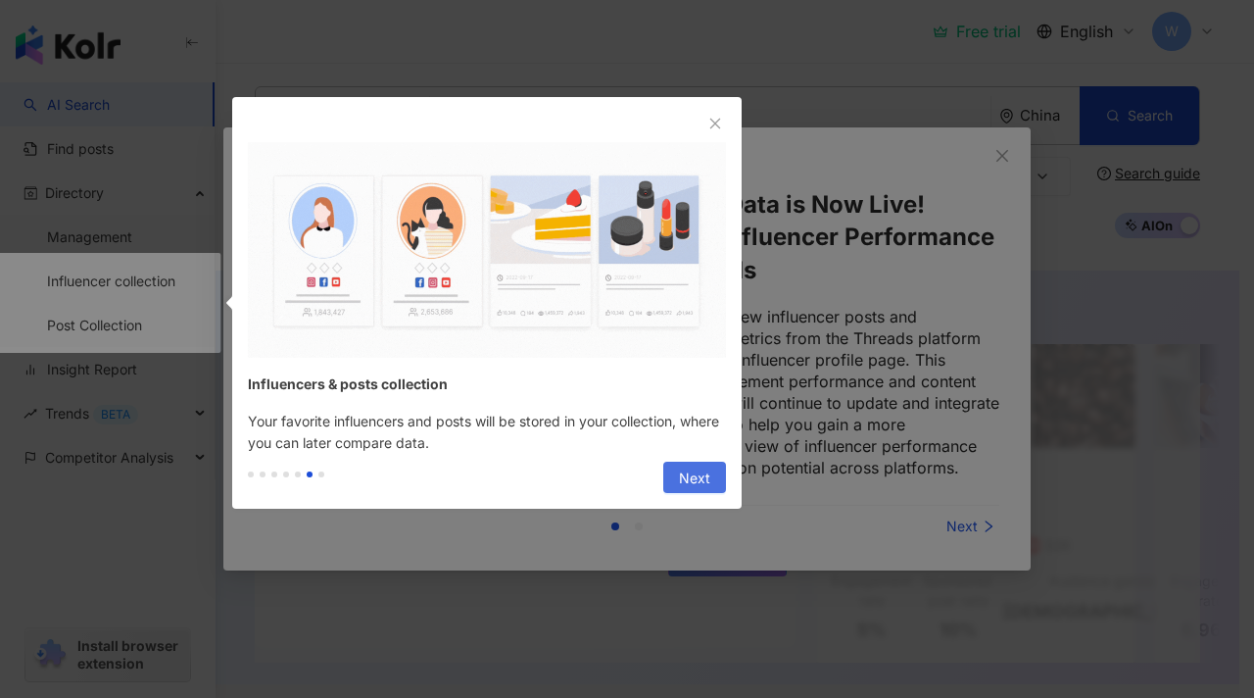
click at [688, 479] on span "Next" at bounding box center [694, 478] width 31 height 31
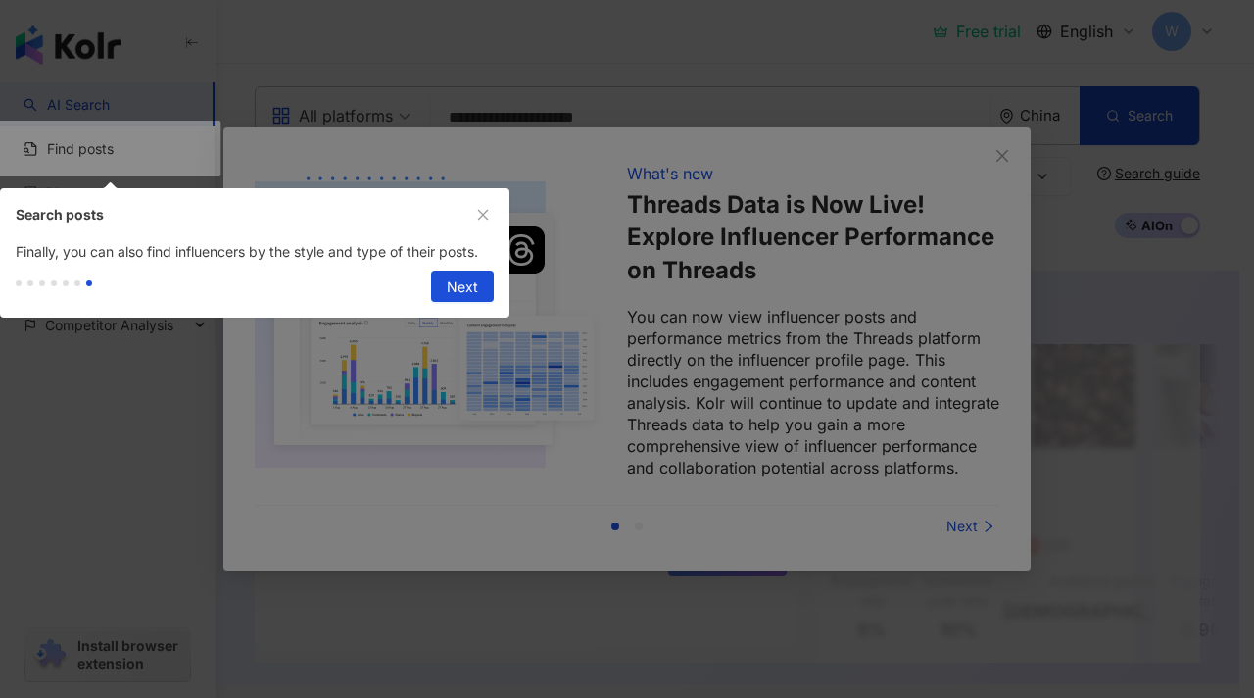
click at [460, 289] on span "Next" at bounding box center [462, 286] width 31 height 31
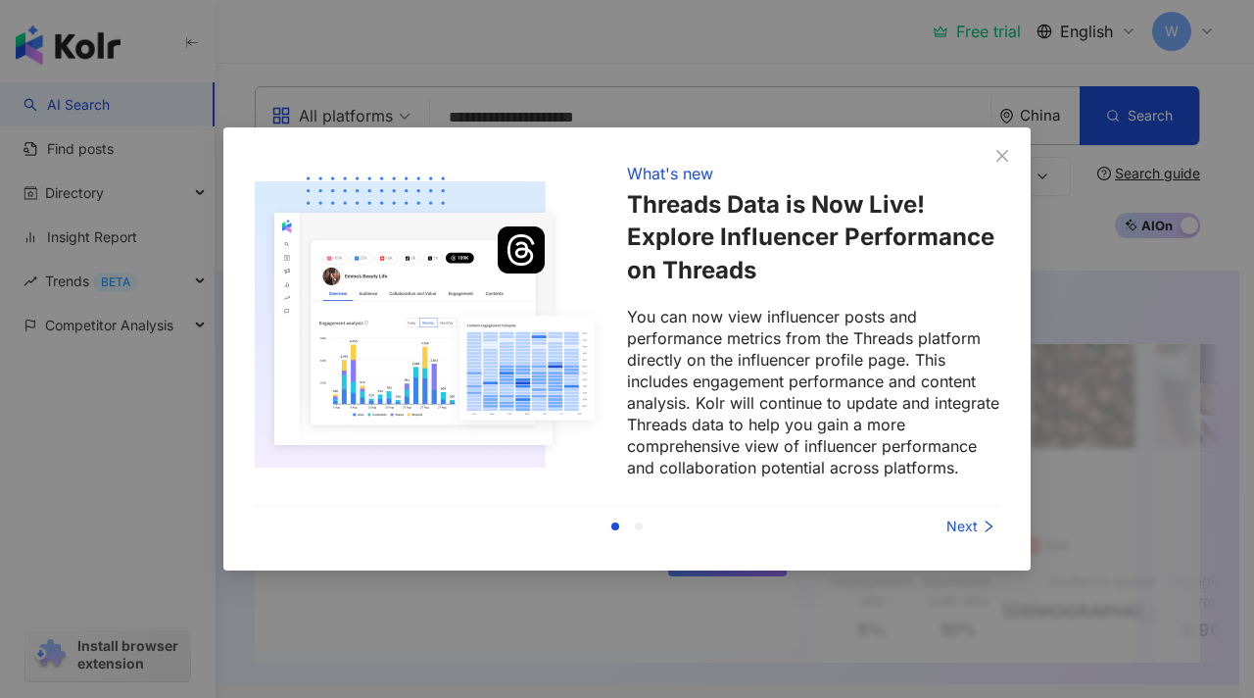
click at [962, 531] on div "Next" at bounding box center [926, 526] width 147 height 22
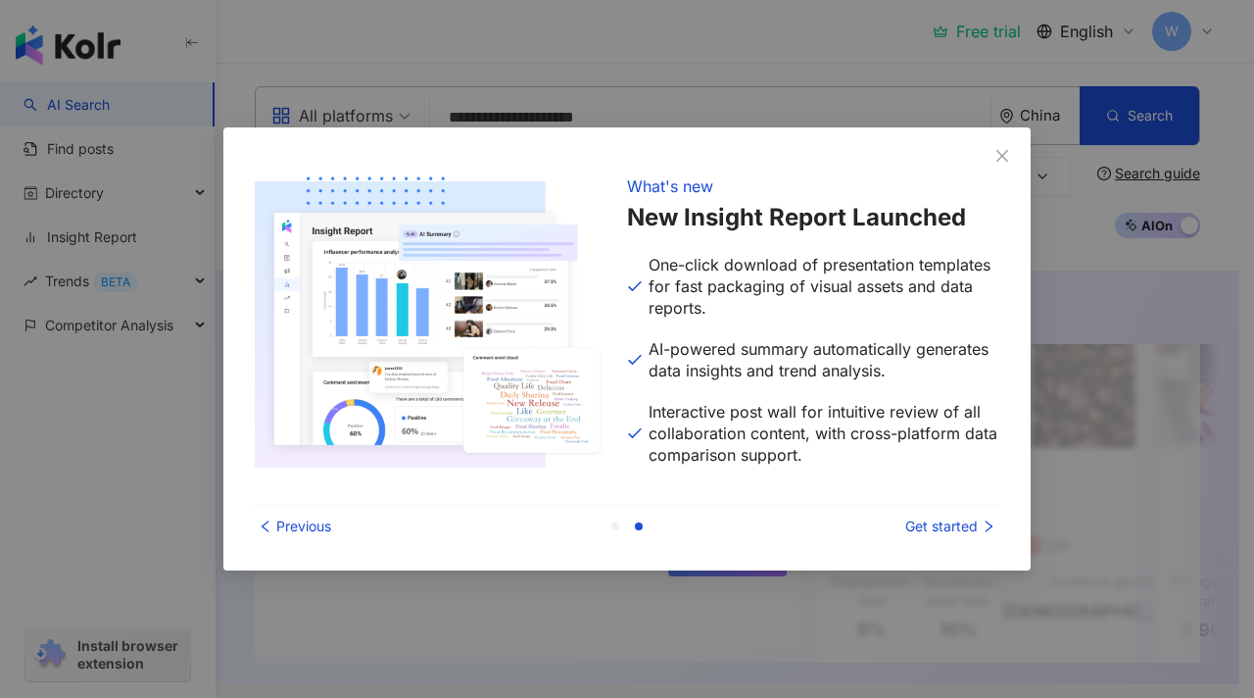
click at [953, 522] on div "Get started" at bounding box center [926, 526] width 147 height 22
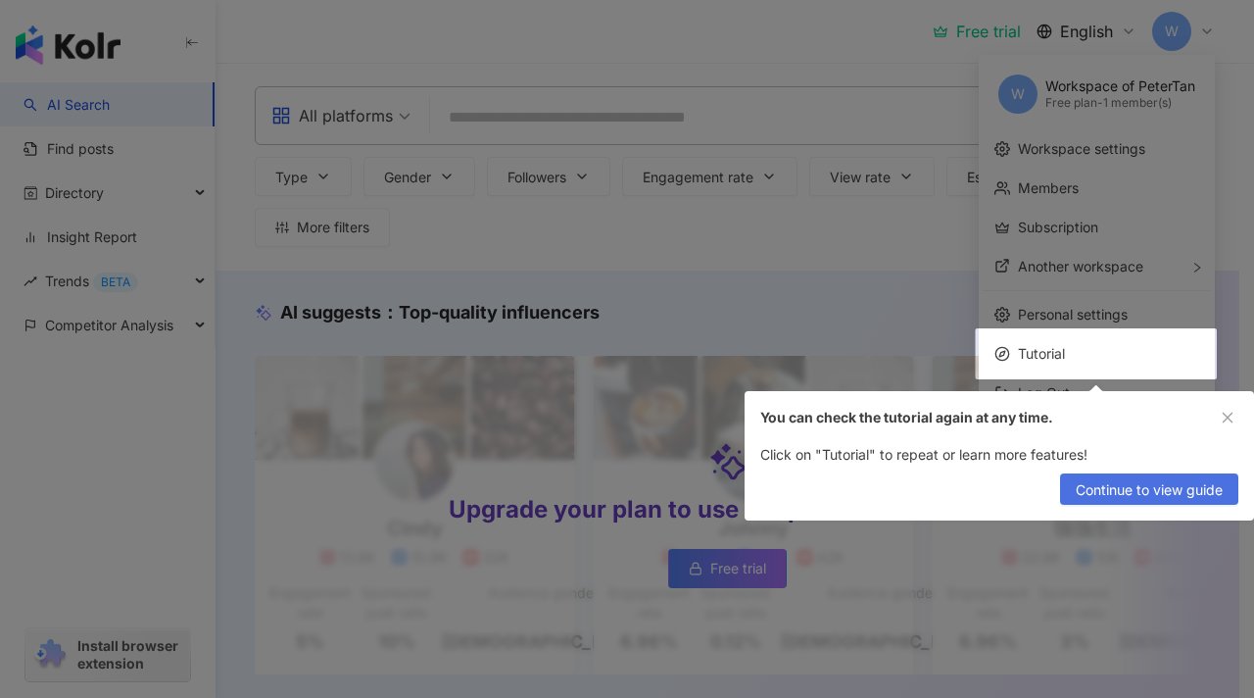
click at [1133, 501] on span "Continue to view guide" at bounding box center [1149, 489] width 147 height 31
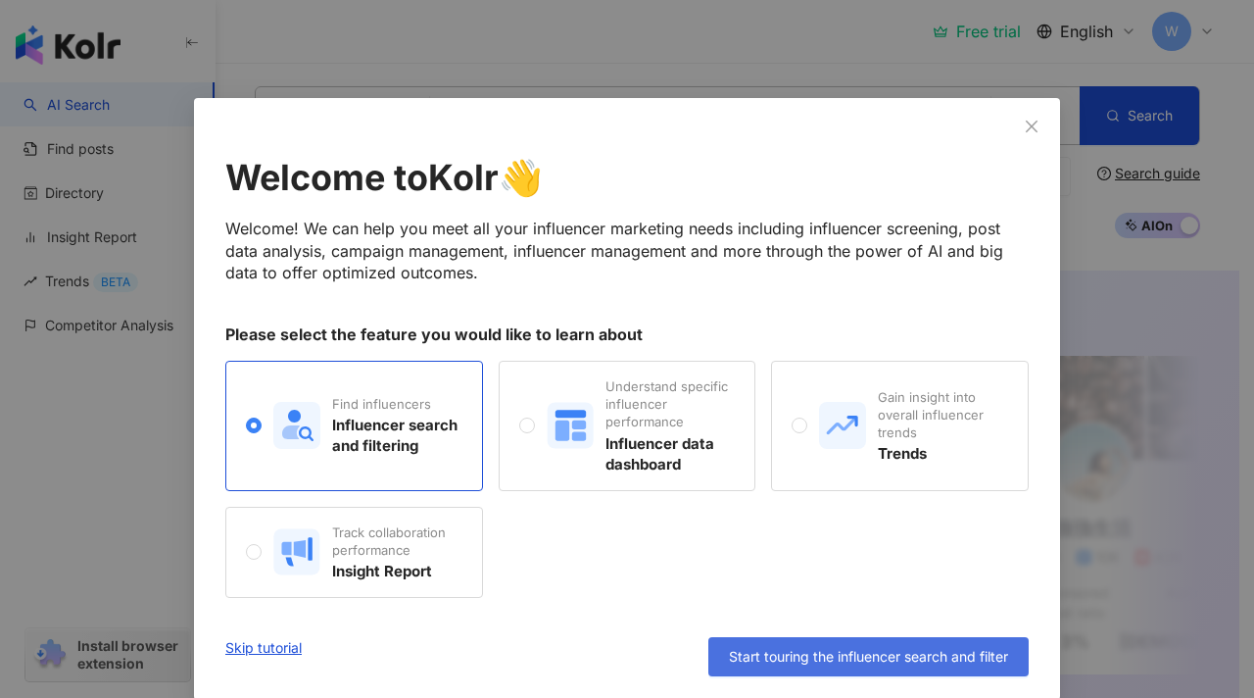
click at [890, 660] on span "Start touring the influencer search and filter" at bounding box center [868, 657] width 279 height 16
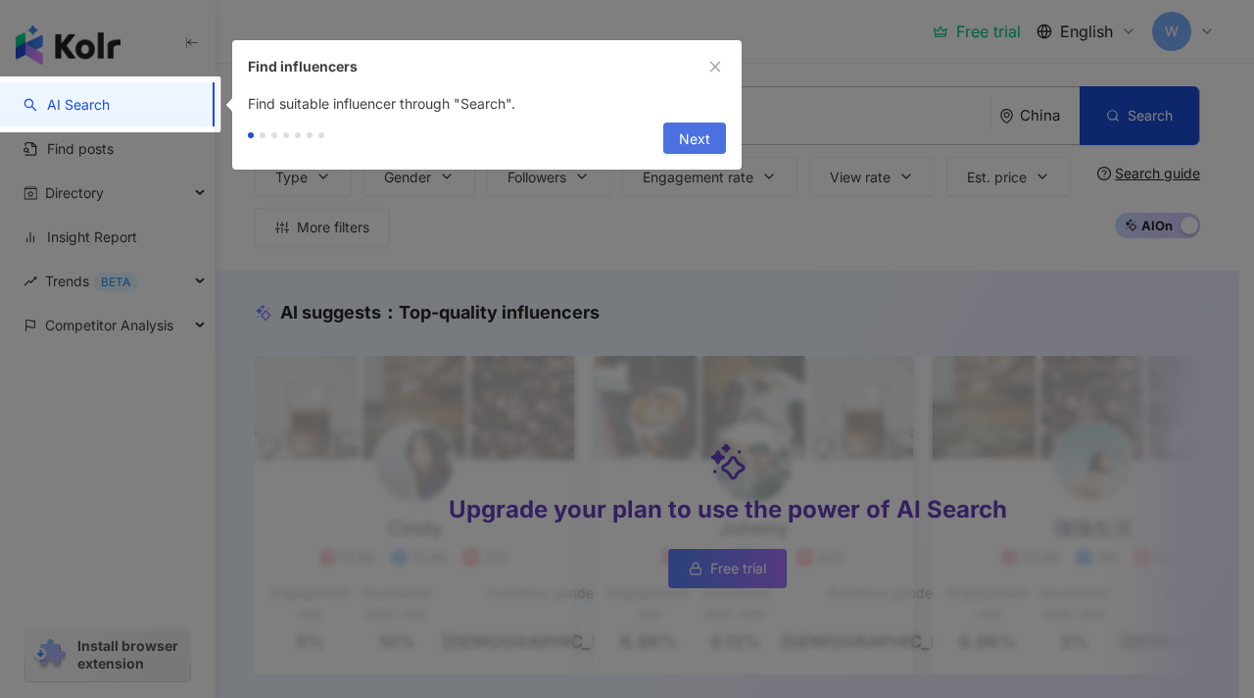
click at [711, 144] on button "Next" at bounding box center [694, 137] width 63 height 31
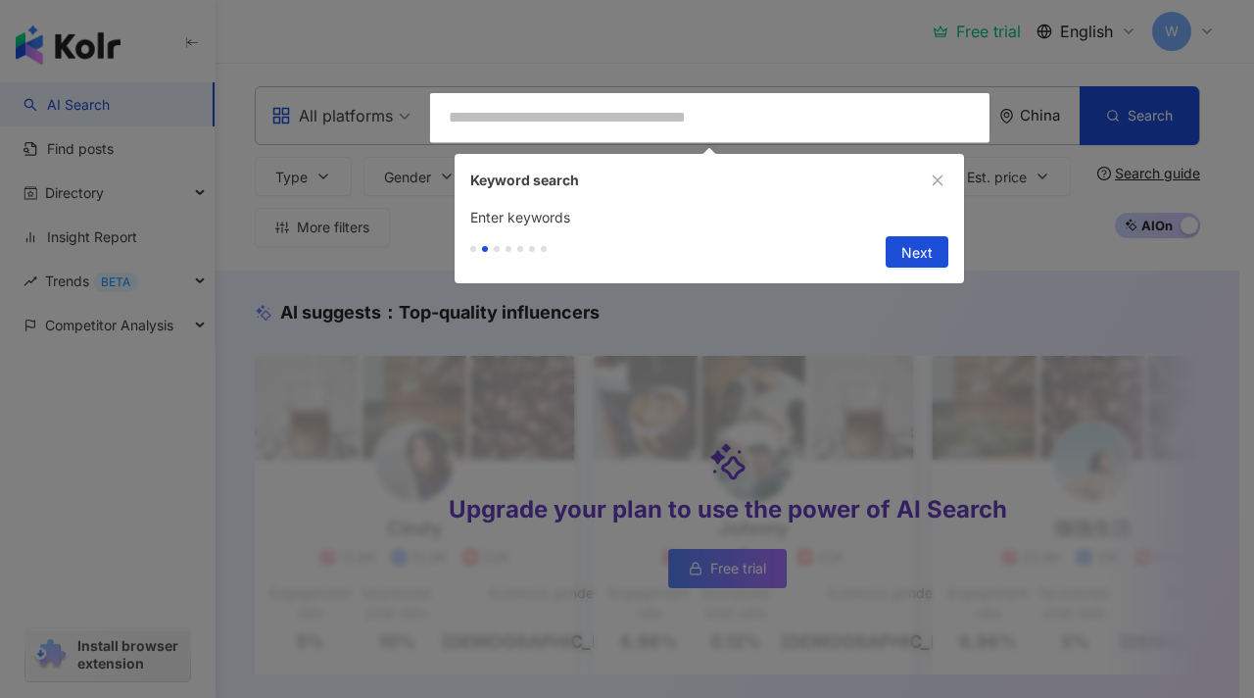
type input "**********"
drag, startPoint x: 907, startPoint y: 252, endPoint x: 923, endPoint y: 262, distance: 18.5
click at [911, 255] on span "Next" at bounding box center [917, 252] width 31 height 31
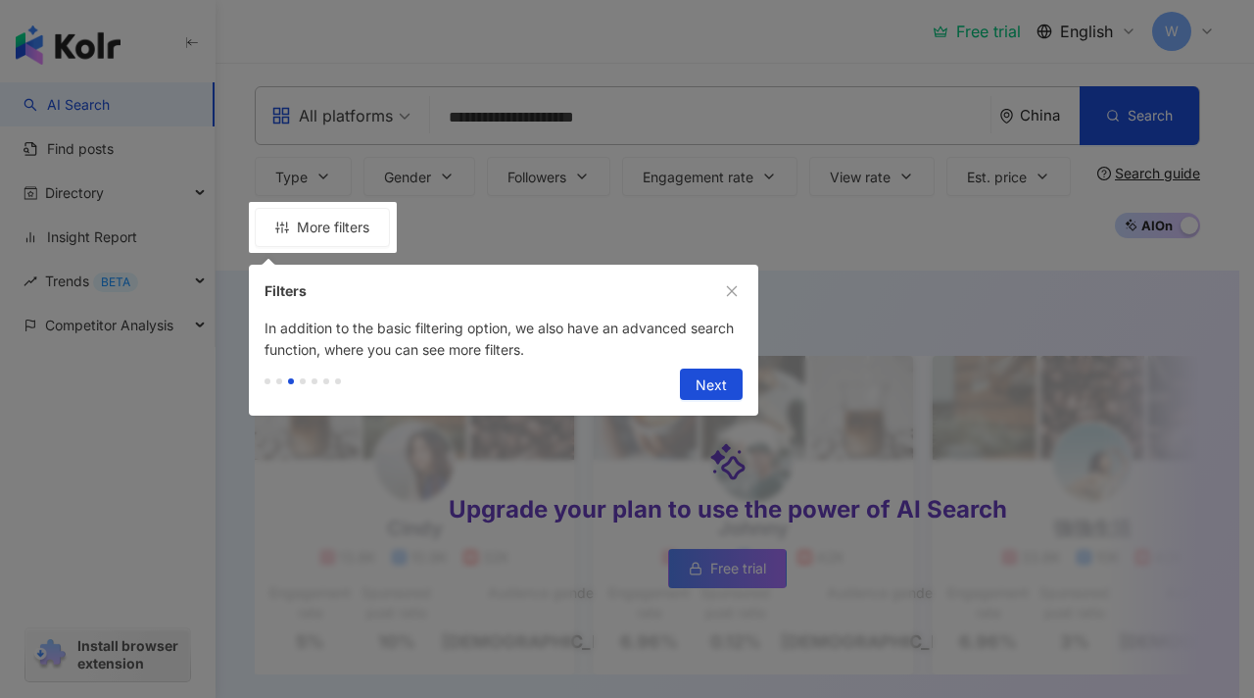
click at [723, 381] on span "Next" at bounding box center [711, 384] width 31 height 31
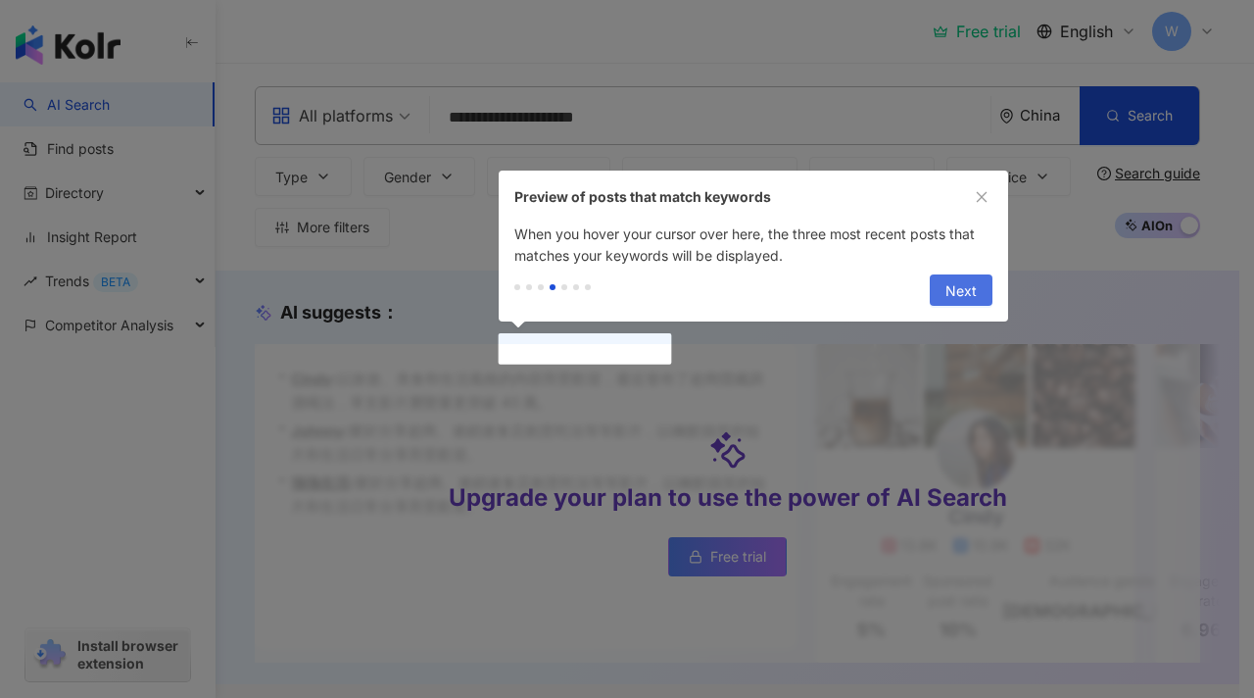
click at [960, 295] on span "Next" at bounding box center [961, 290] width 31 height 31
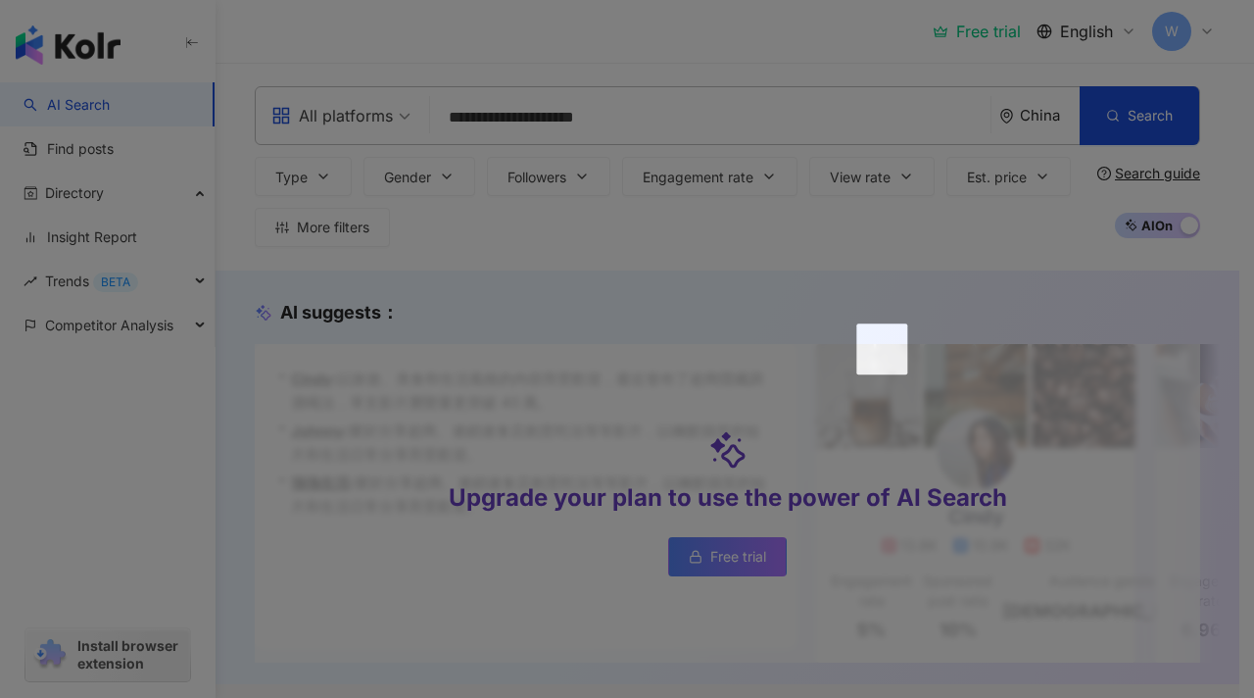
scroll to position [472, 0]
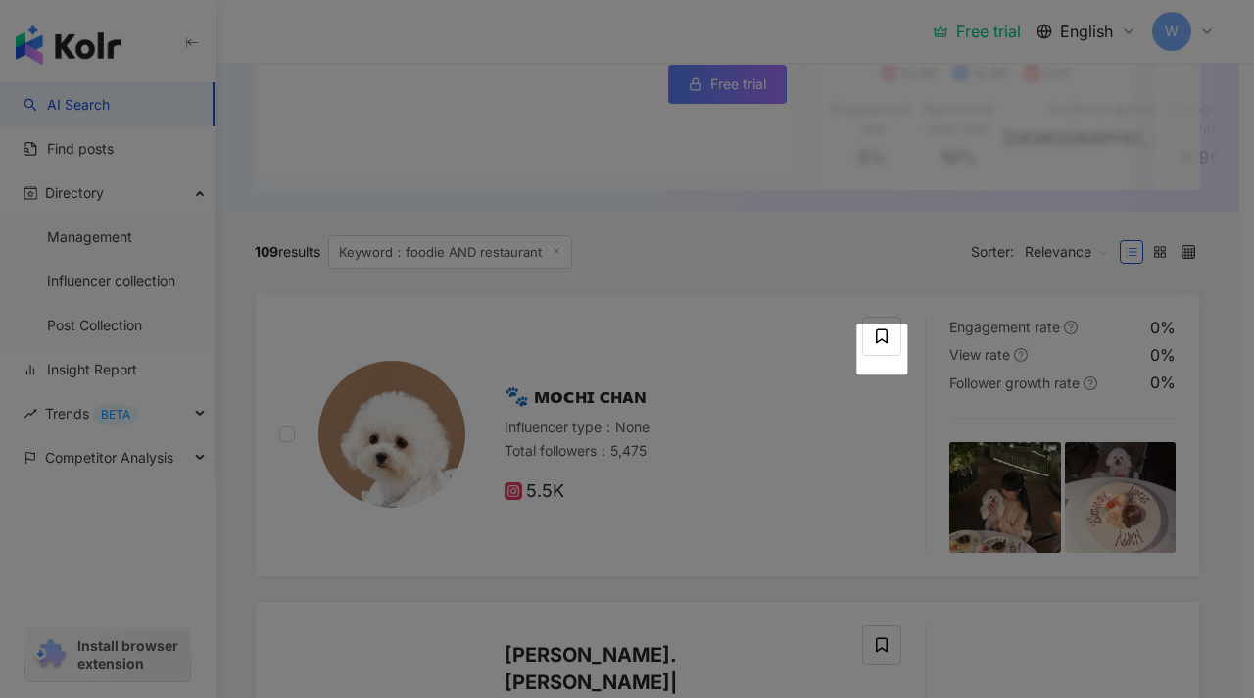
scroll to position [0, 0]
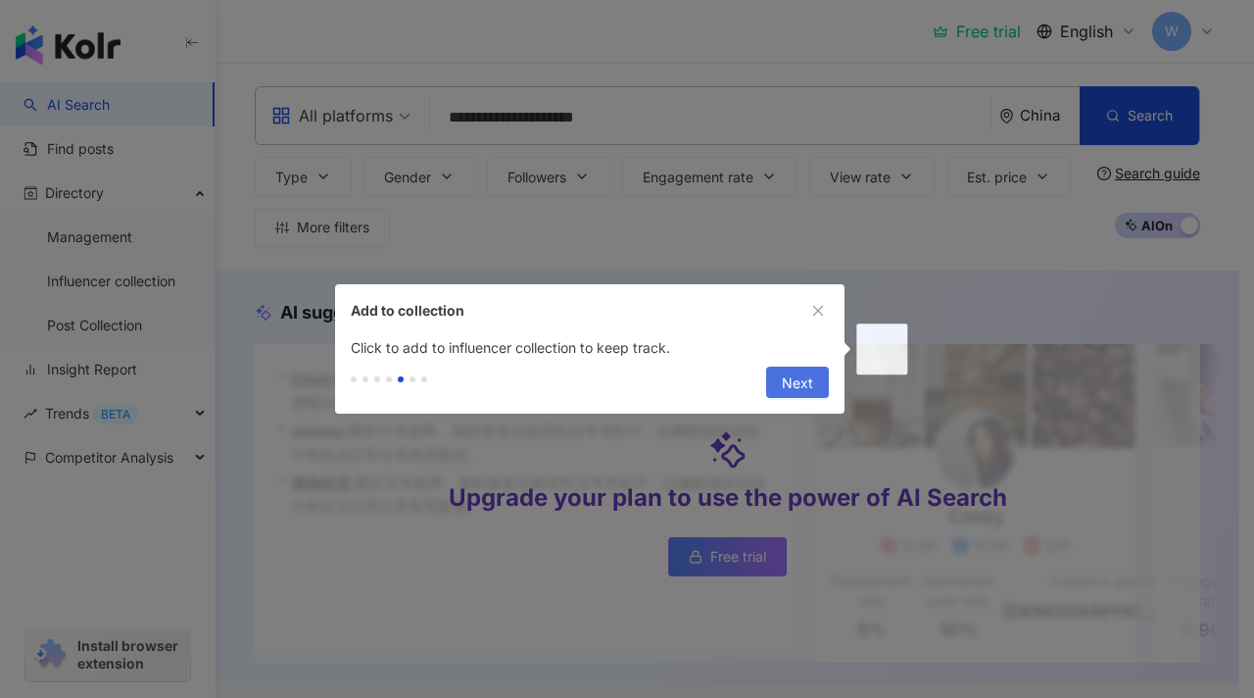
drag, startPoint x: 781, startPoint y: 385, endPoint x: 863, endPoint y: 400, distance: 83.6
click at [782, 385] on button "Next" at bounding box center [797, 382] width 63 height 31
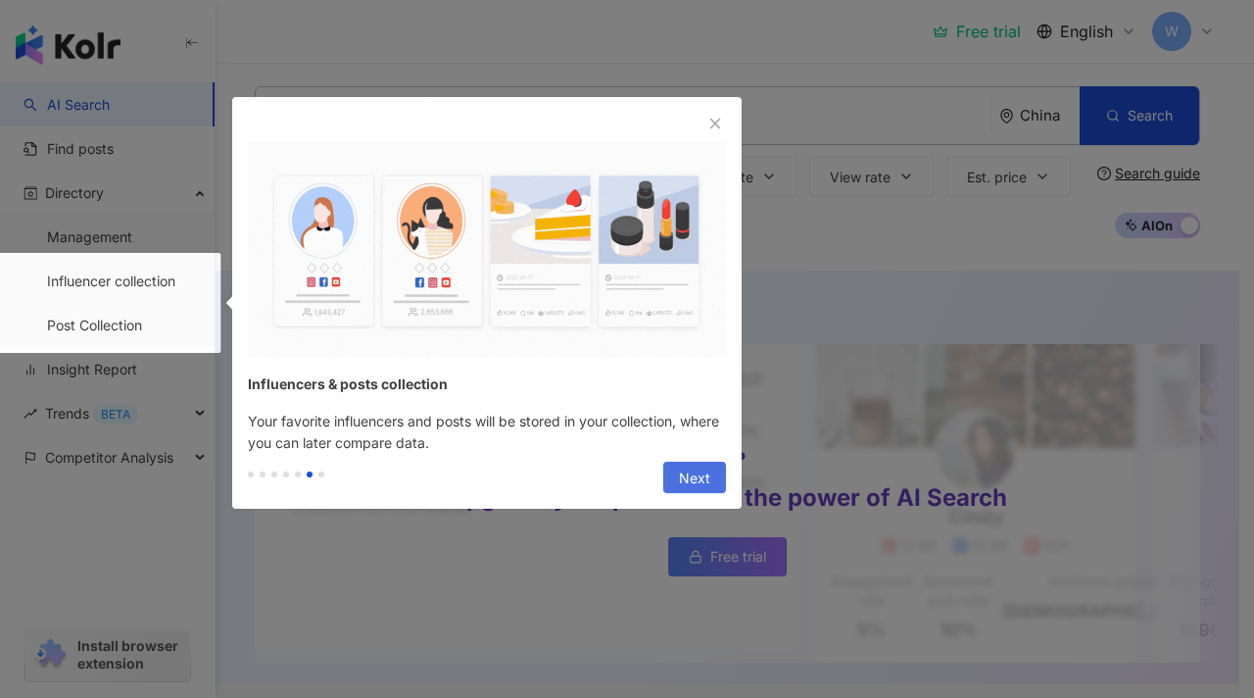
drag, startPoint x: 710, startPoint y: 477, endPoint x: 838, endPoint y: 451, distance: 130.1
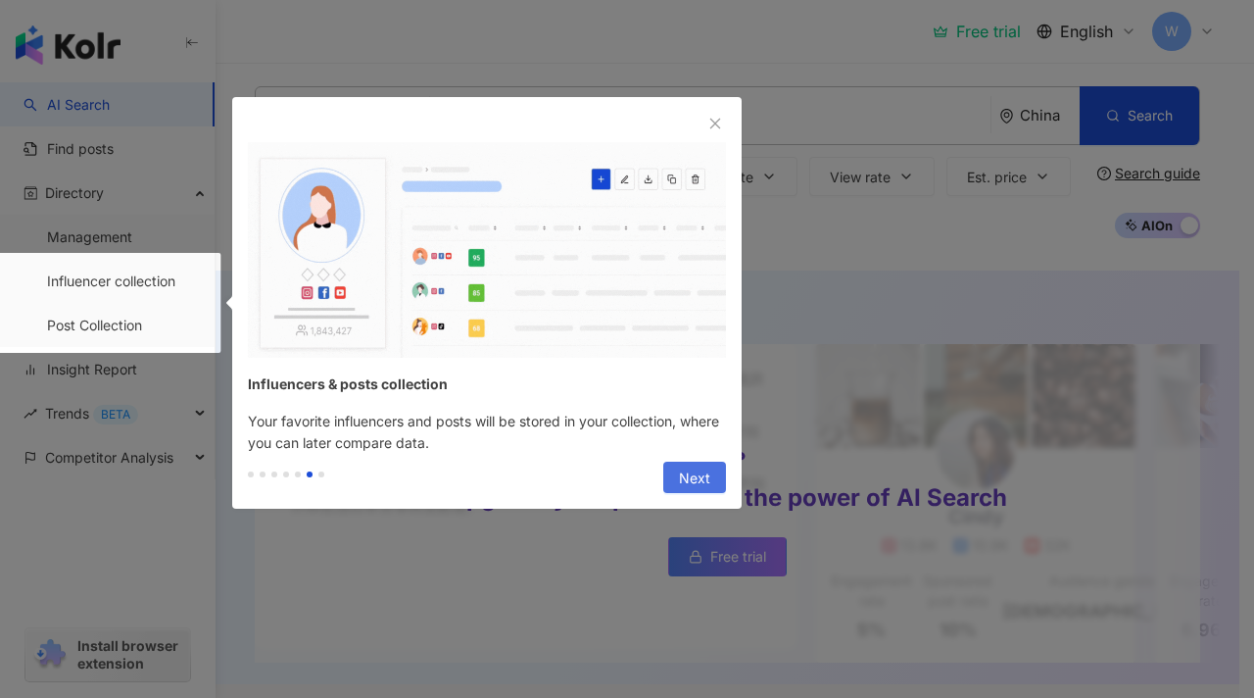
click at [710, 476] on button "Next" at bounding box center [694, 477] width 63 height 31
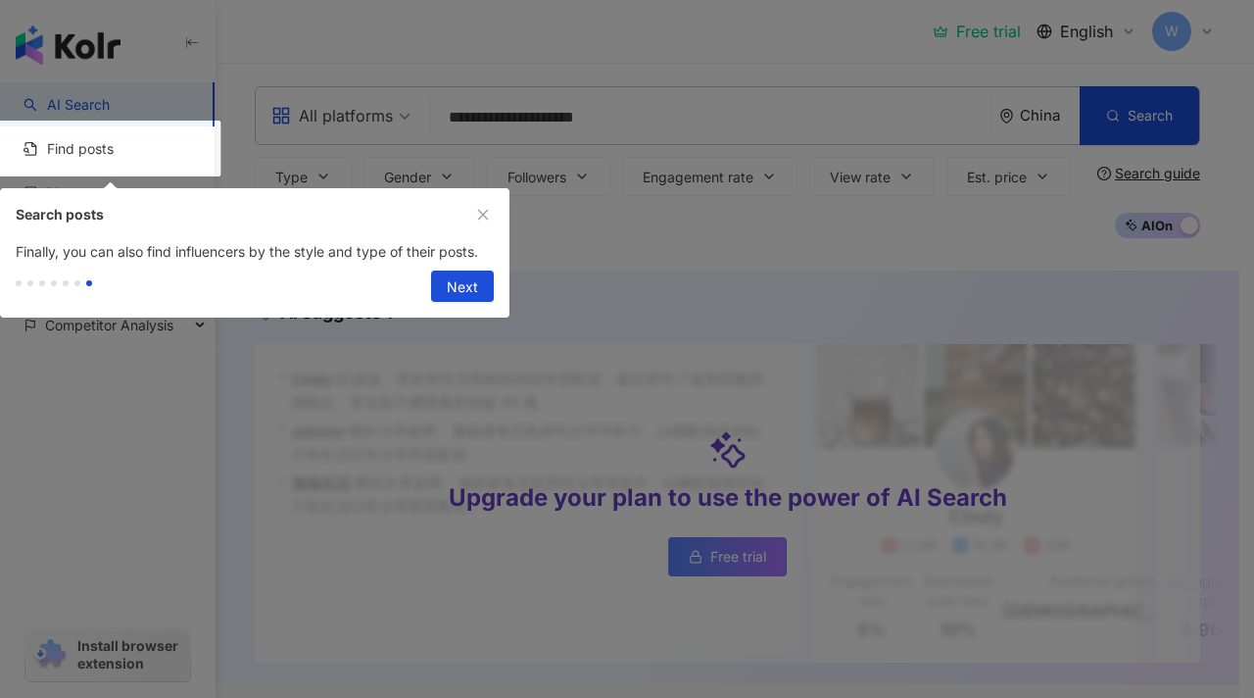
click at [693, 482] on div at bounding box center [627, 349] width 1254 height 698
click at [478, 278] on button "Next" at bounding box center [462, 285] width 63 height 31
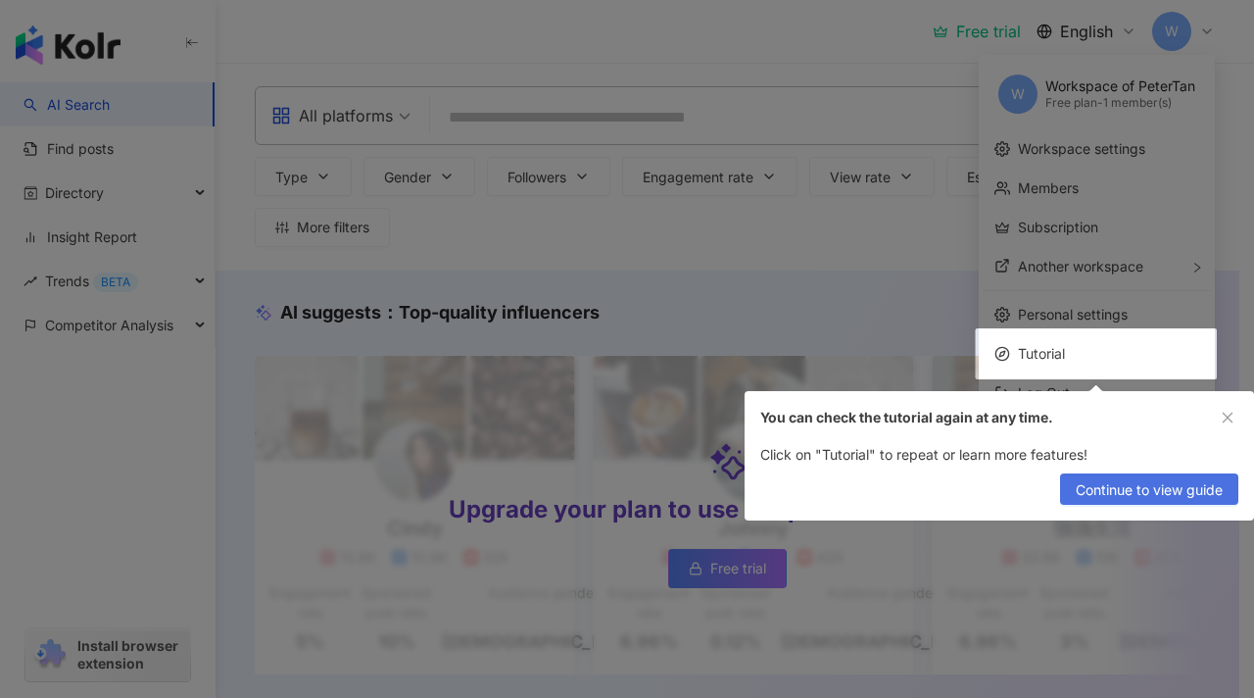
click at [1128, 484] on span "Continue to view guide" at bounding box center [1149, 489] width 147 height 31
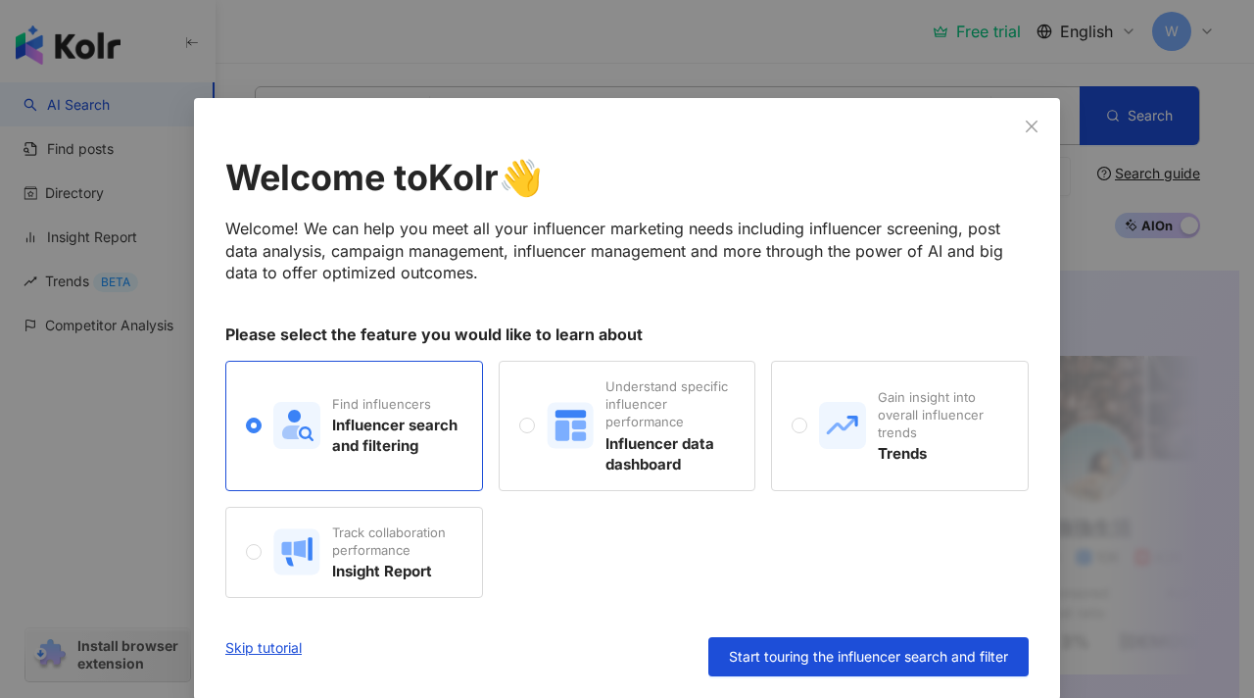
click at [259, 650] on link "Skip tutorial" at bounding box center [263, 656] width 76 height 39
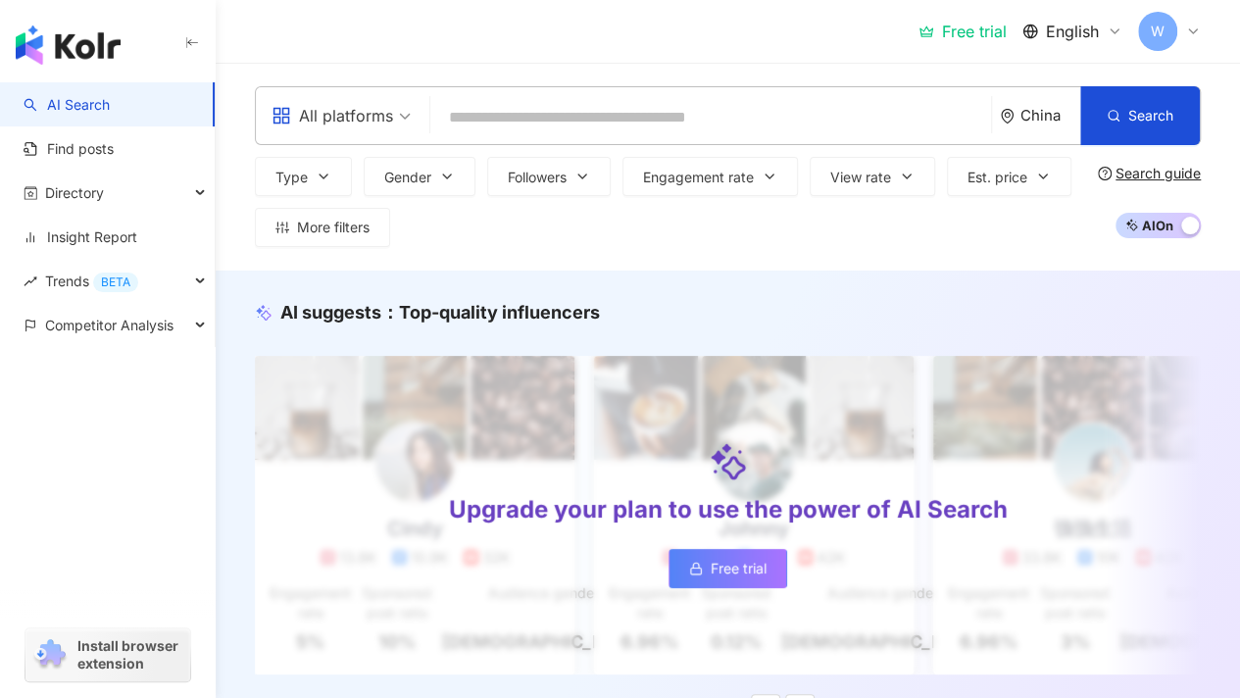
click at [715, 583] on link "Free trial" at bounding box center [727, 568] width 119 height 39
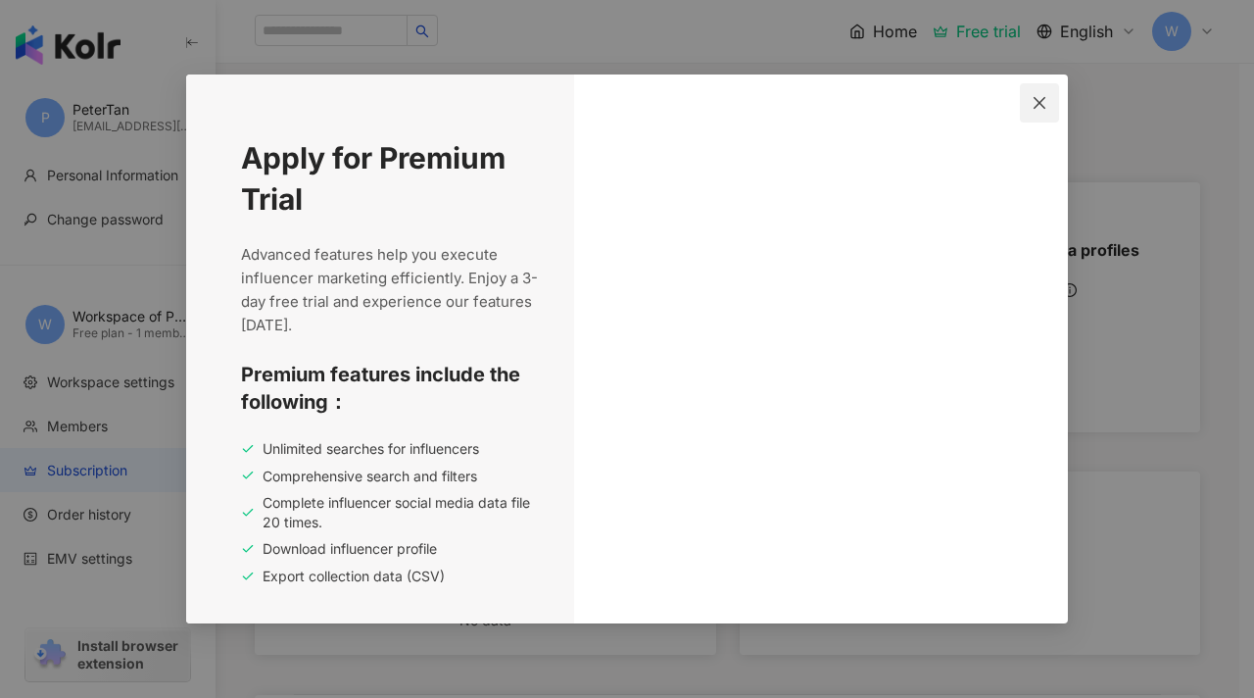
drag, startPoint x: 608, startPoint y: 344, endPoint x: 1041, endPoint y: 103, distance: 495.7
click at [1043, 101] on icon "close" at bounding box center [1040, 103] width 16 height 16
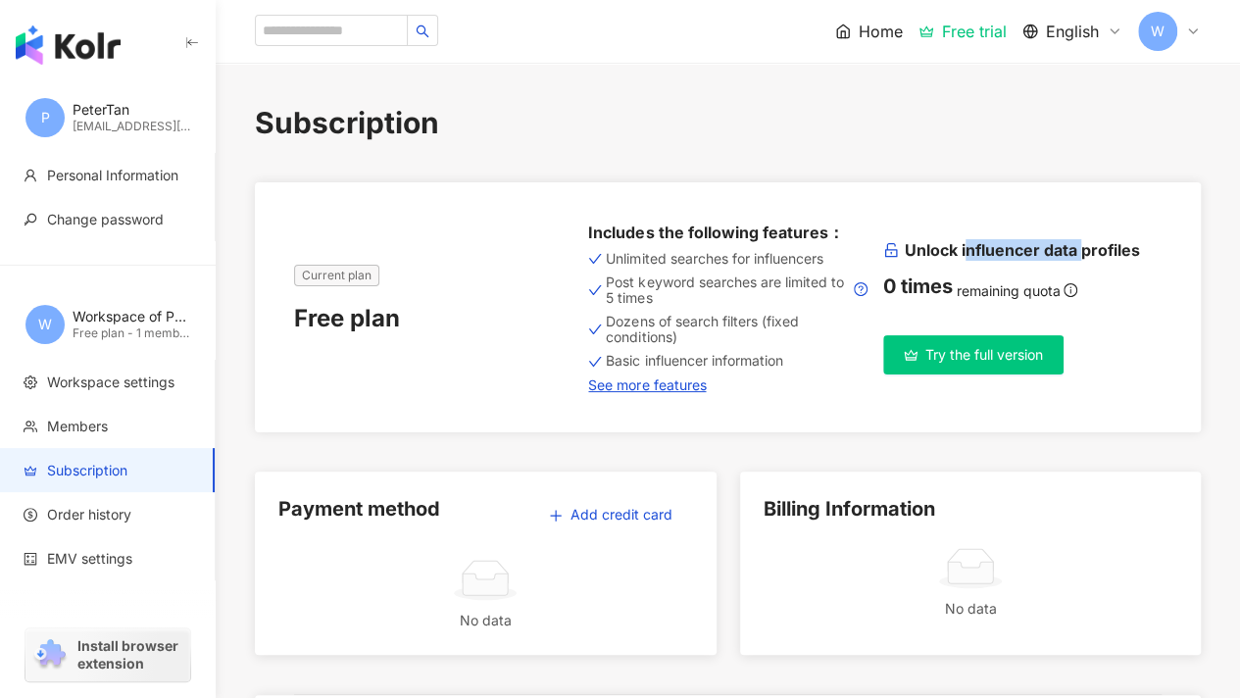
drag, startPoint x: 963, startPoint y: 251, endPoint x: 1103, endPoint y: 252, distance: 140.1
click at [1083, 248] on h6 "Unlock influencer data profiles" at bounding box center [1022, 250] width 278 height 22
click at [1105, 252] on h6 "Unlock influencer data profiles" at bounding box center [1022, 250] width 278 height 22
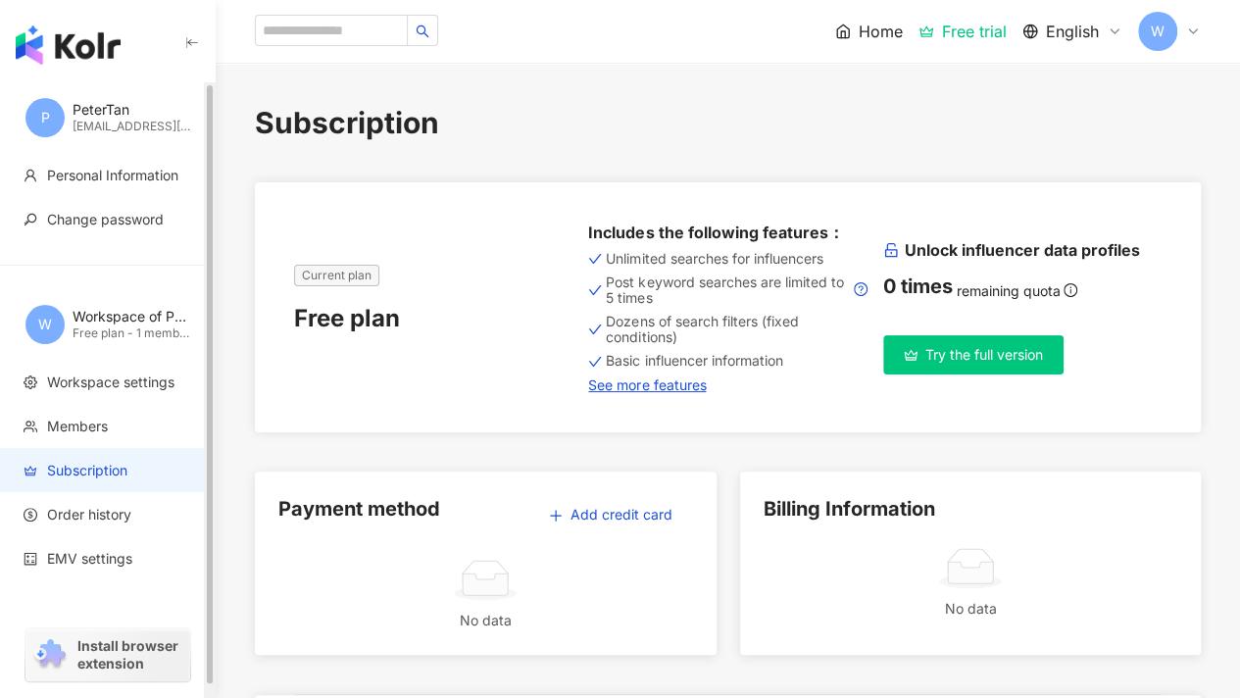
click at [52, 328] on span "W" at bounding box center [44, 324] width 39 height 39
click at [365, 34] on input "search" at bounding box center [331, 30] width 153 height 31
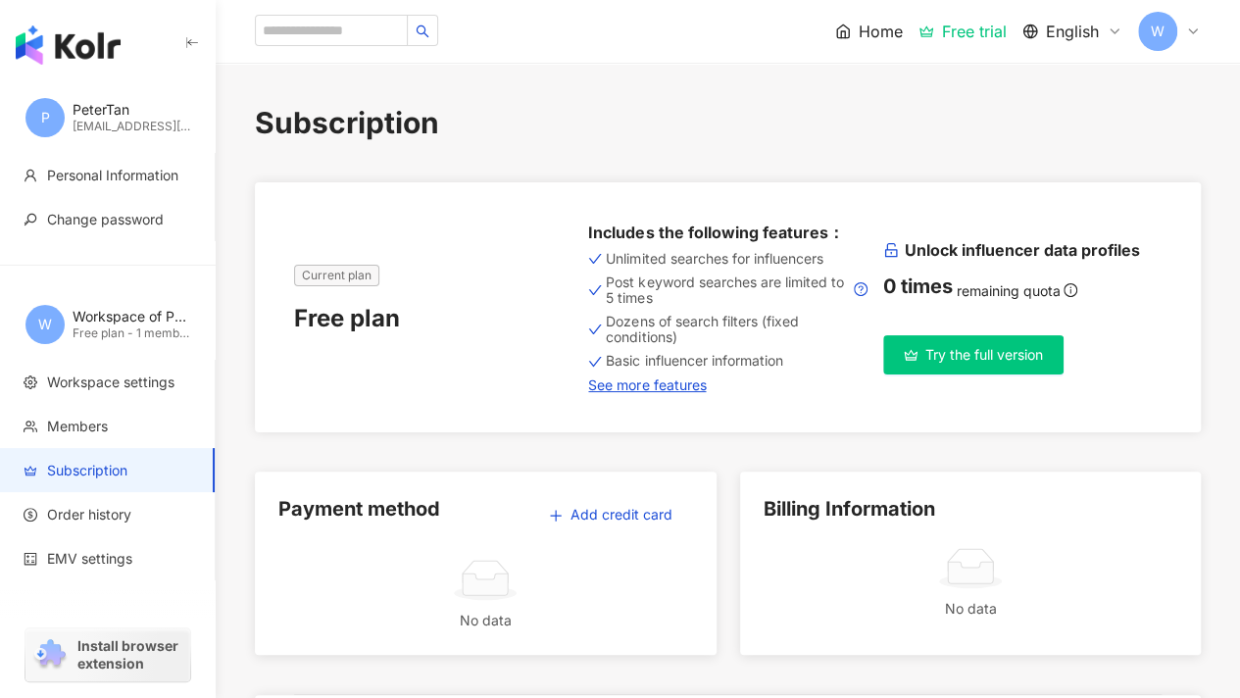
click at [883, 32] on span "Home" at bounding box center [880, 32] width 44 height 22
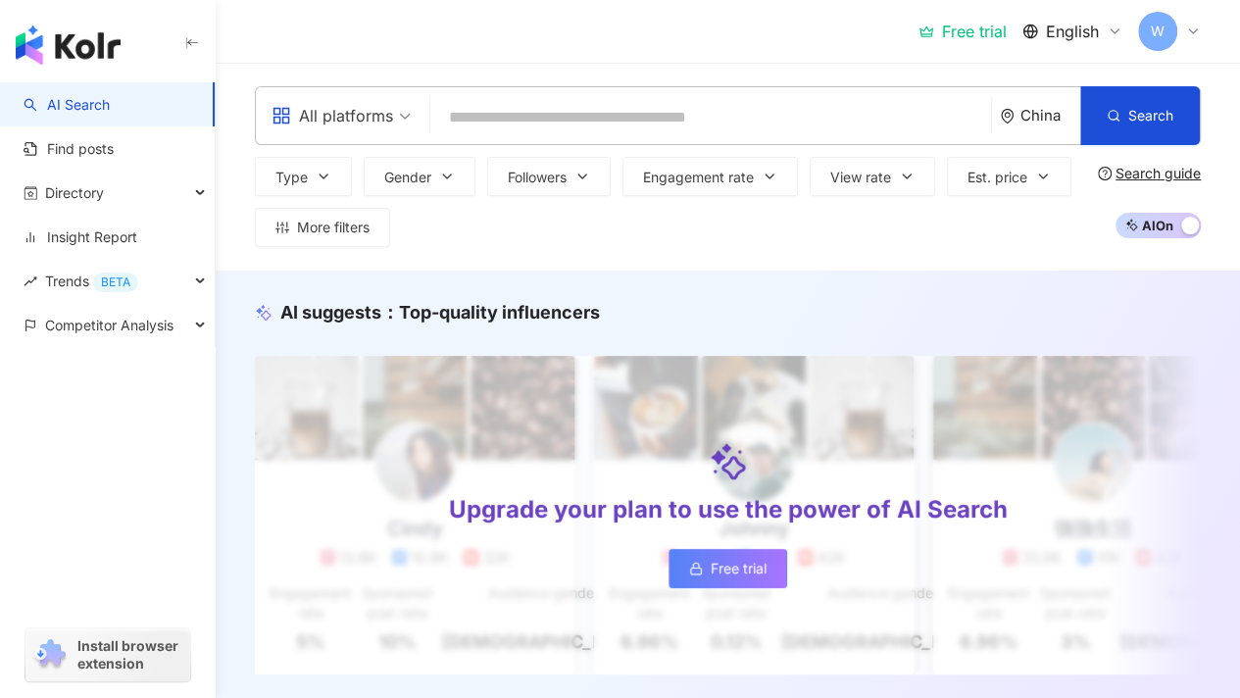
click at [650, 123] on input "search" at bounding box center [710, 117] width 545 height 37
type input "*"
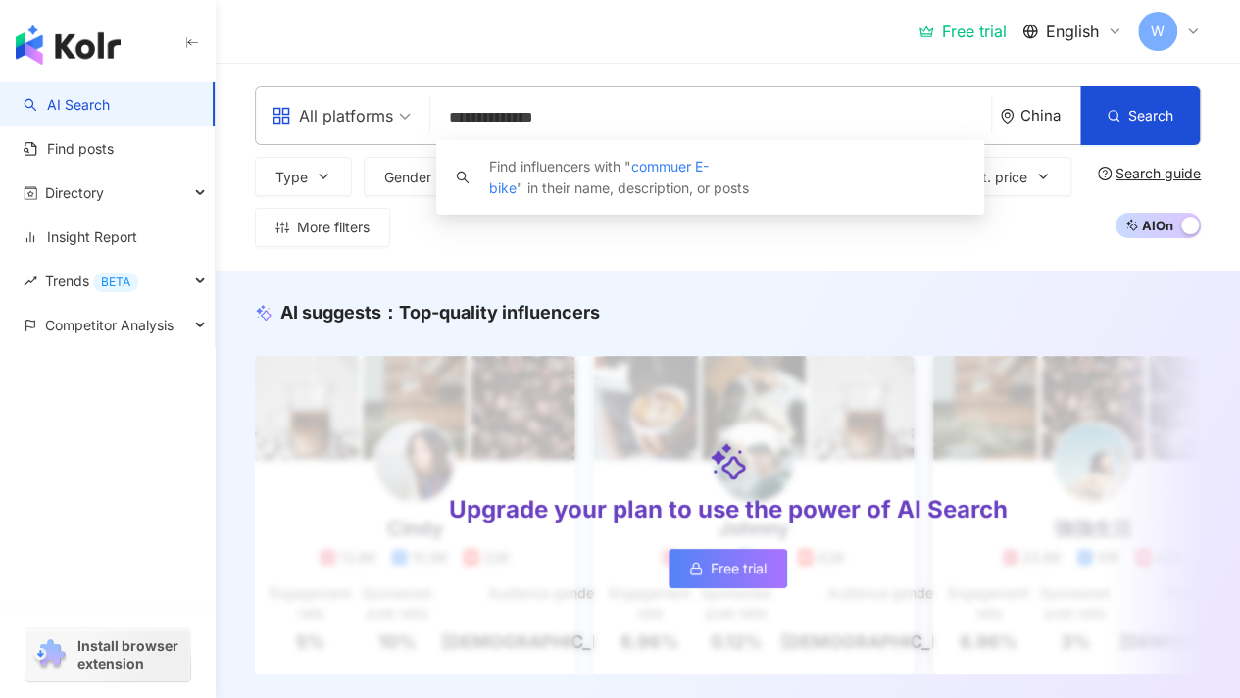
click at [504, 118] on input "**********" at bounding box center [710, 117] width 545 height 37
type input "**********"
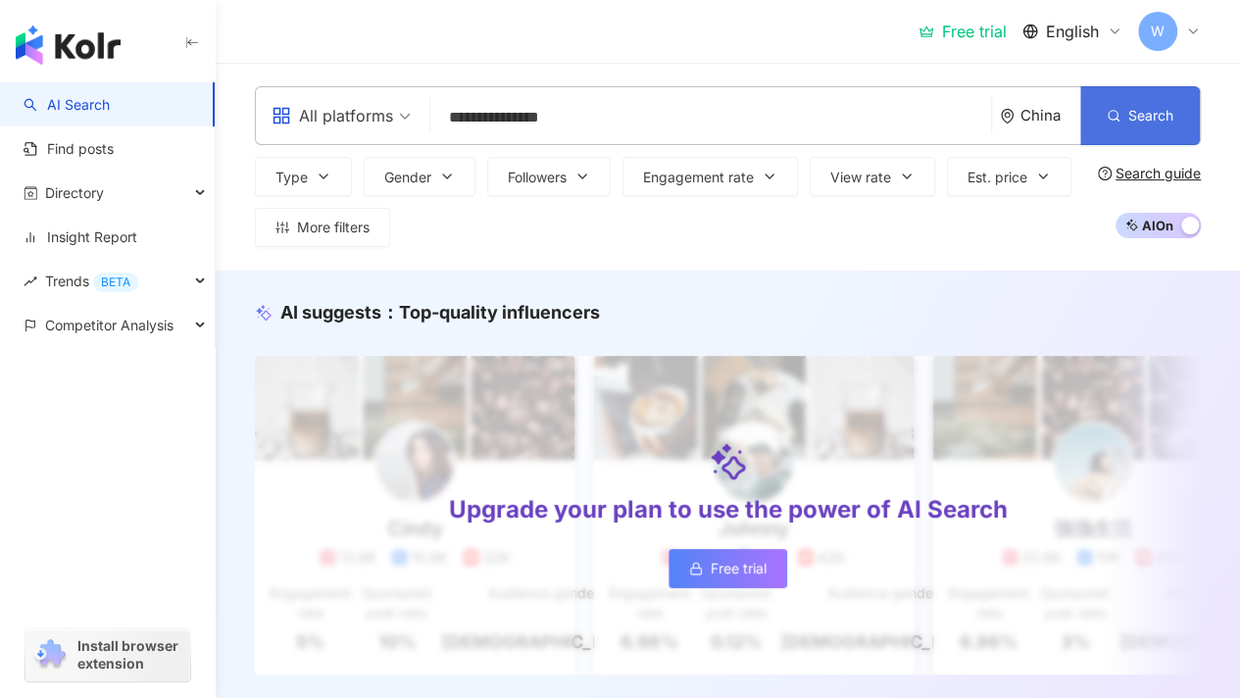
click at [1153, 103] on button "Search" at bounding box center [1140, 115] width 120 height 59
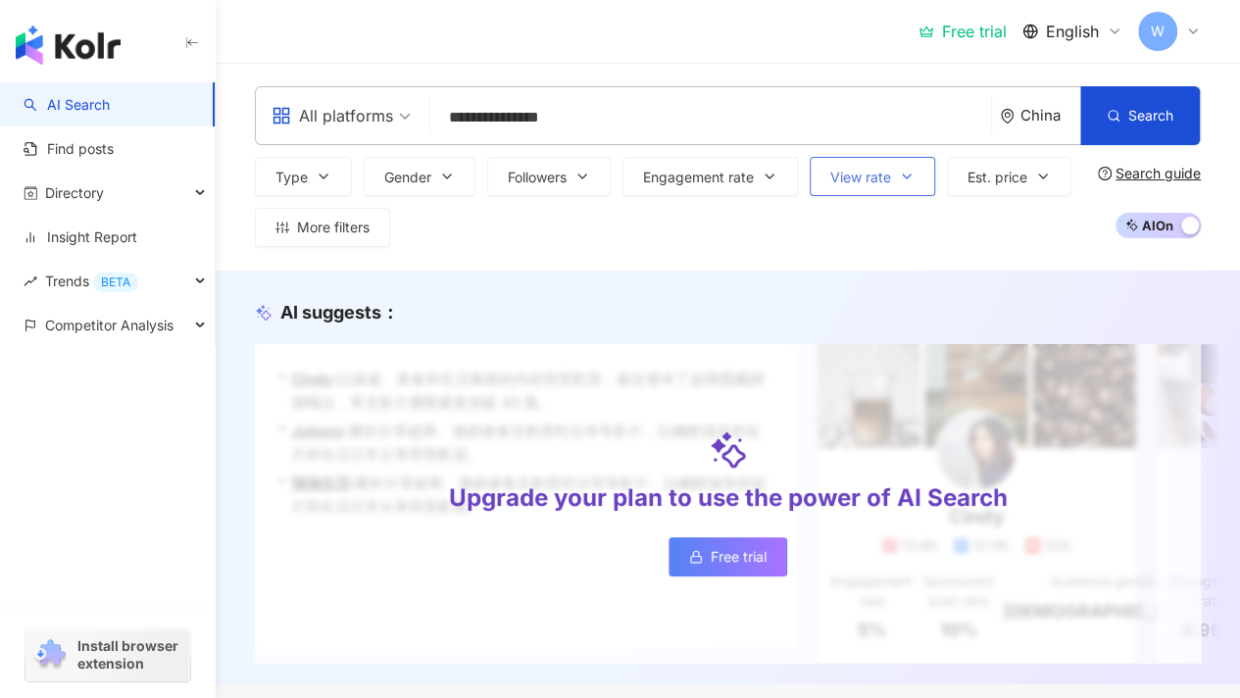
click at [905, 175] on icon "button" at bounding box center [907, 176] width 8 height 4
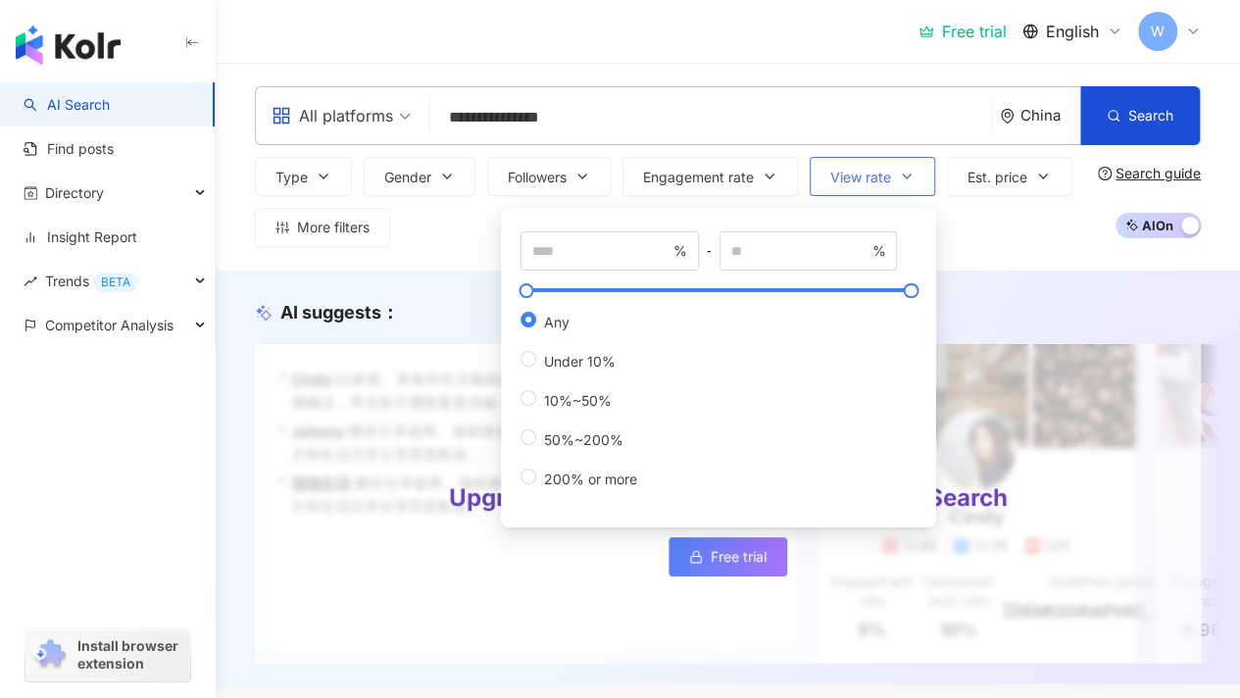
click at [910, 171] on icon "button" at bounding box center [907, 177] width 16 height 16
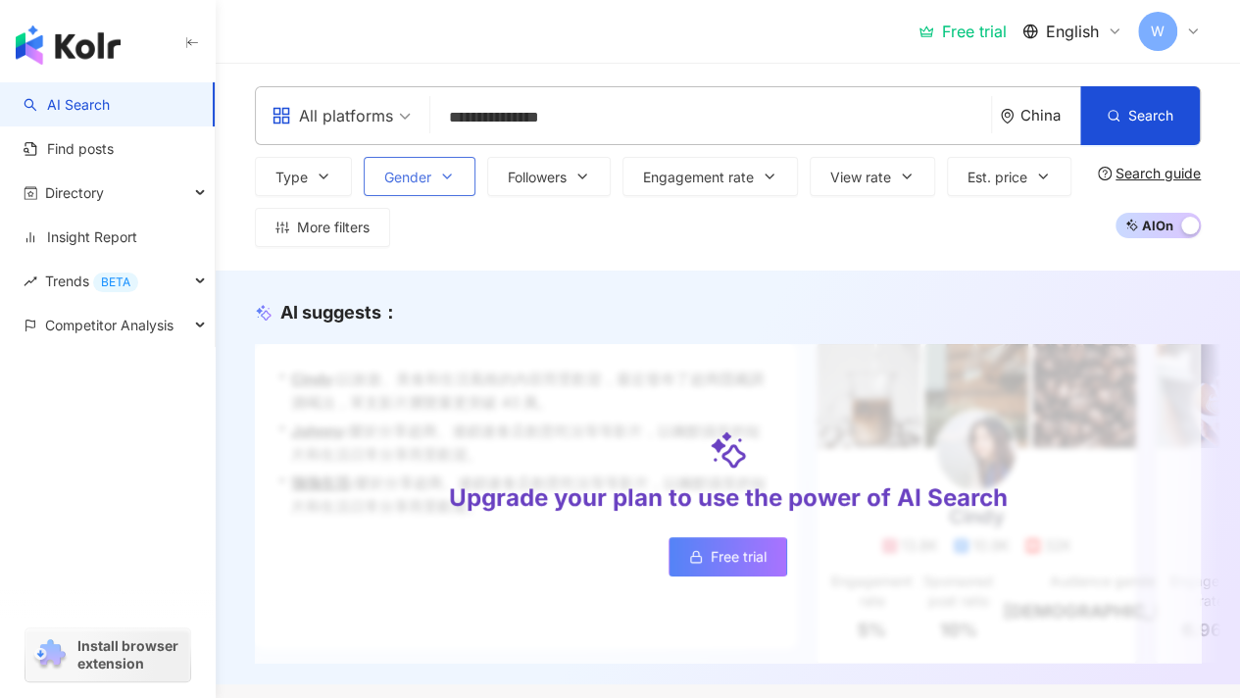
click at [435, 183] on button "Gender" at bounding box center [420, 176] width 112 height 39
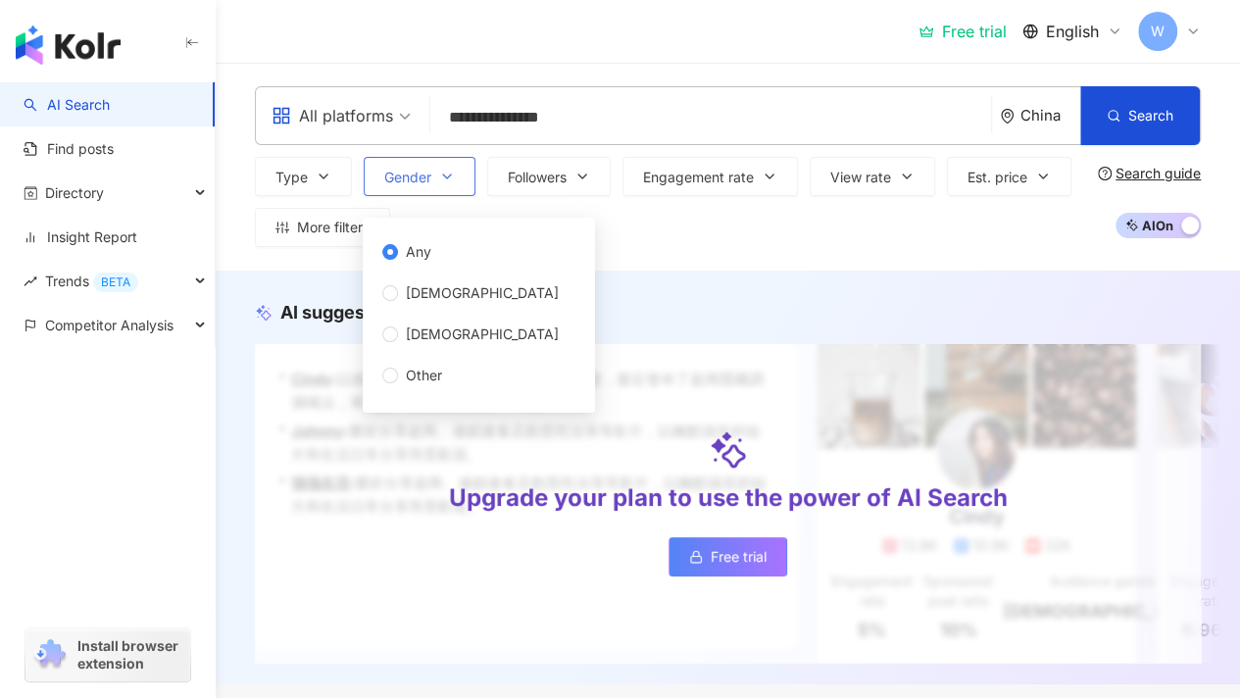
click at [441, 176] on icon "button" at bounding box center [447, 177] width 16 height 16
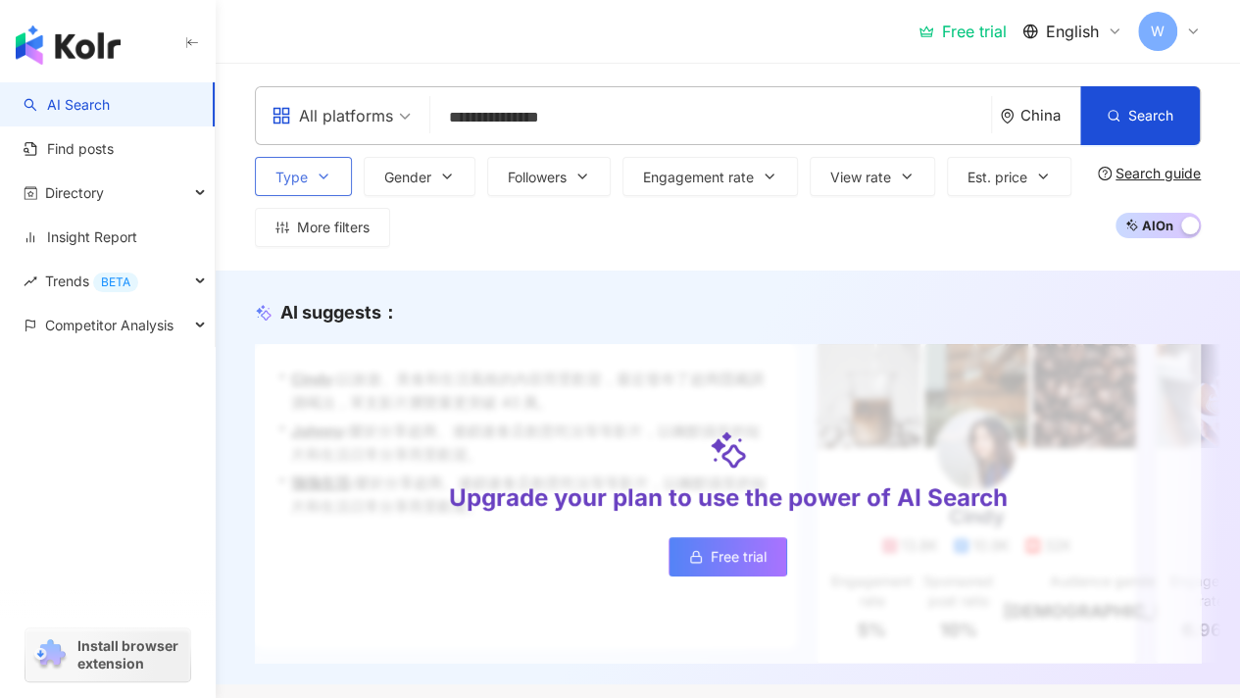
click at [323, 185] on button "Type" at bounding box center [303, 176] width 97 height 39
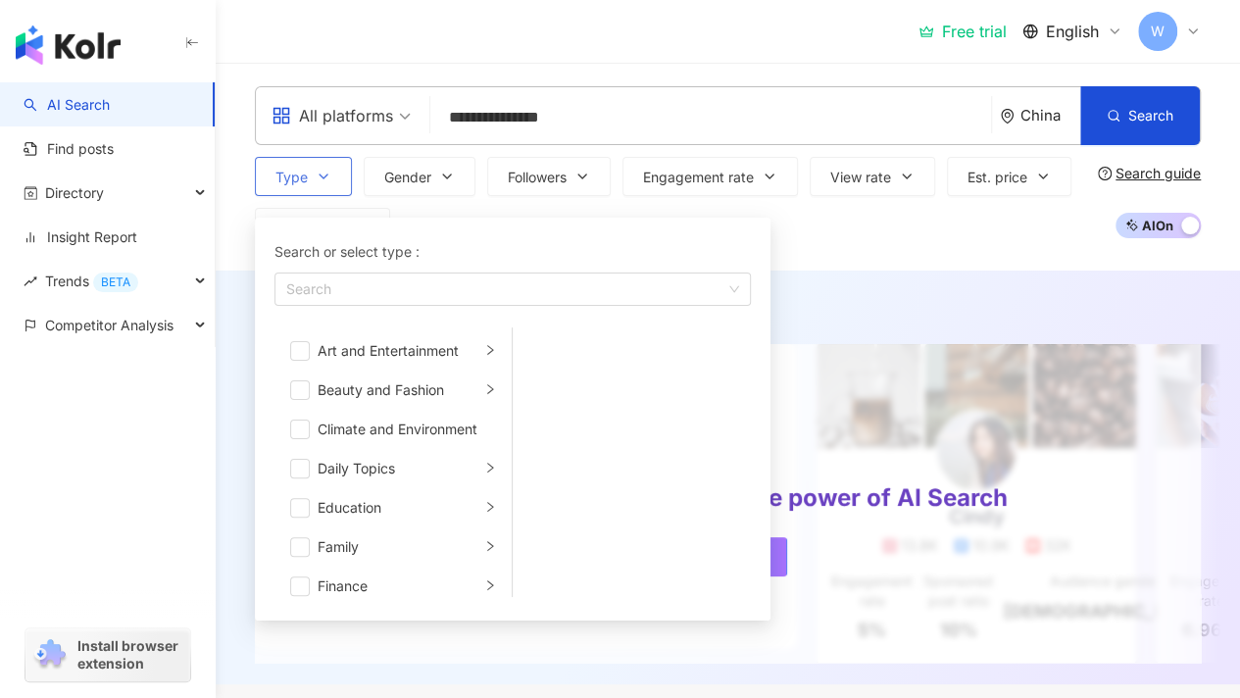
click at [323, 183] on icon "button" at bounding box center [324, 177] width 16 height 16
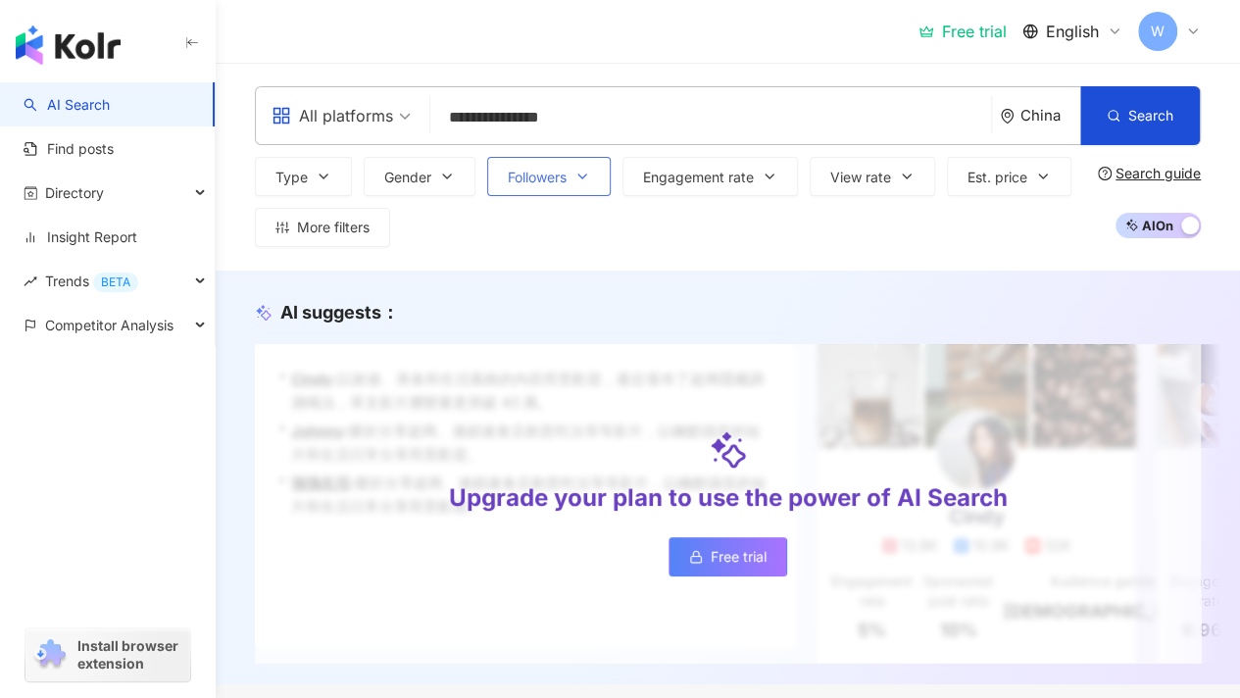
click at [525, 177] on span "Followers" at bounding box center [537, 178] width 59 height 16
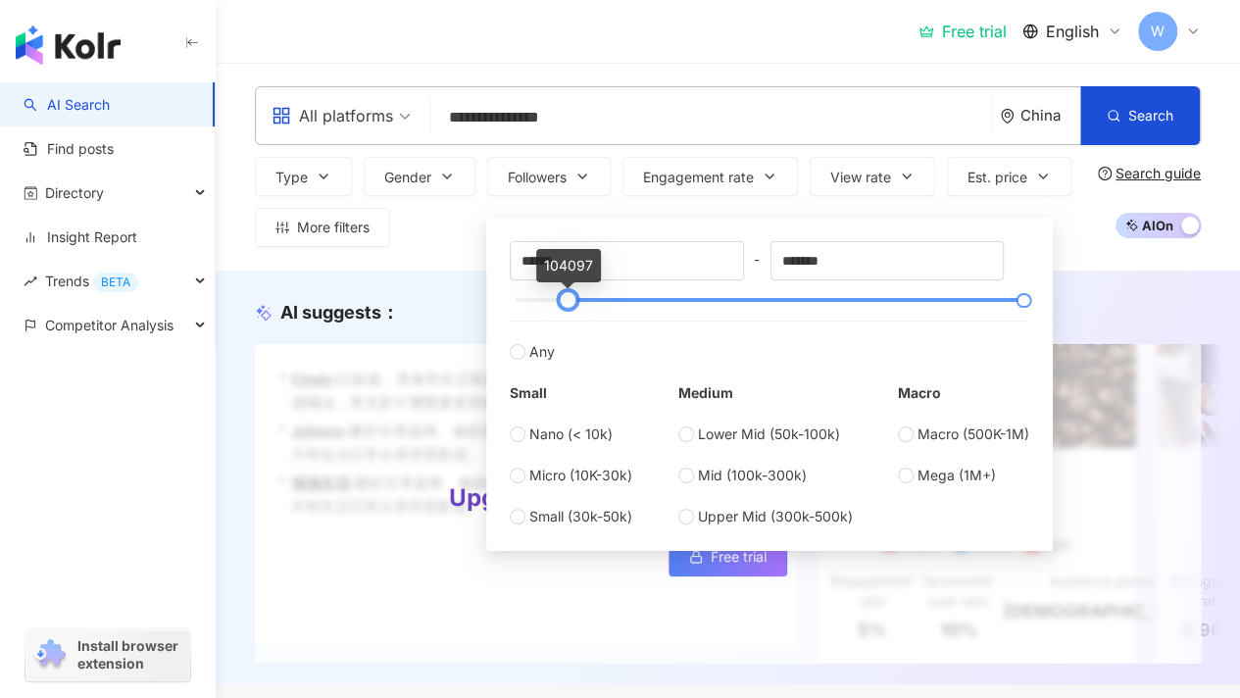
drag, startPoint x: 515, startPoint y: 296, endPoint x: 568, endPoint y: 303, distance: 53.4
click at [568, 303] on div at bounding box center [568, 300] width 11 height 11
type input "****"
drag, startPoint x: 568, startPoint y: 297, endPoint x: 520, endPoint y: 304, distance: 48.5
click at [520, 304] on div at bounding box center [519, 300] width 11 height 11
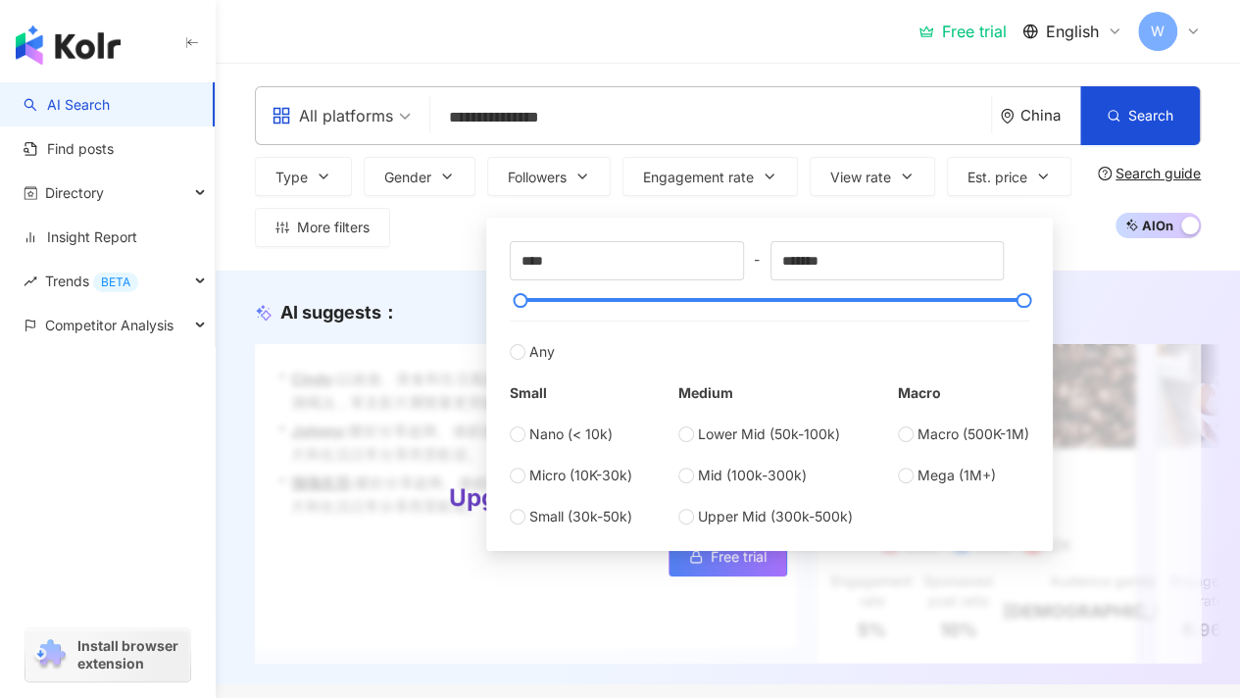
click at [451, 245] on div "Type Gender Followers Engagement rate View rate Est. price More filters % - % A…" at bounding box center [672, 202] width 835 height 90
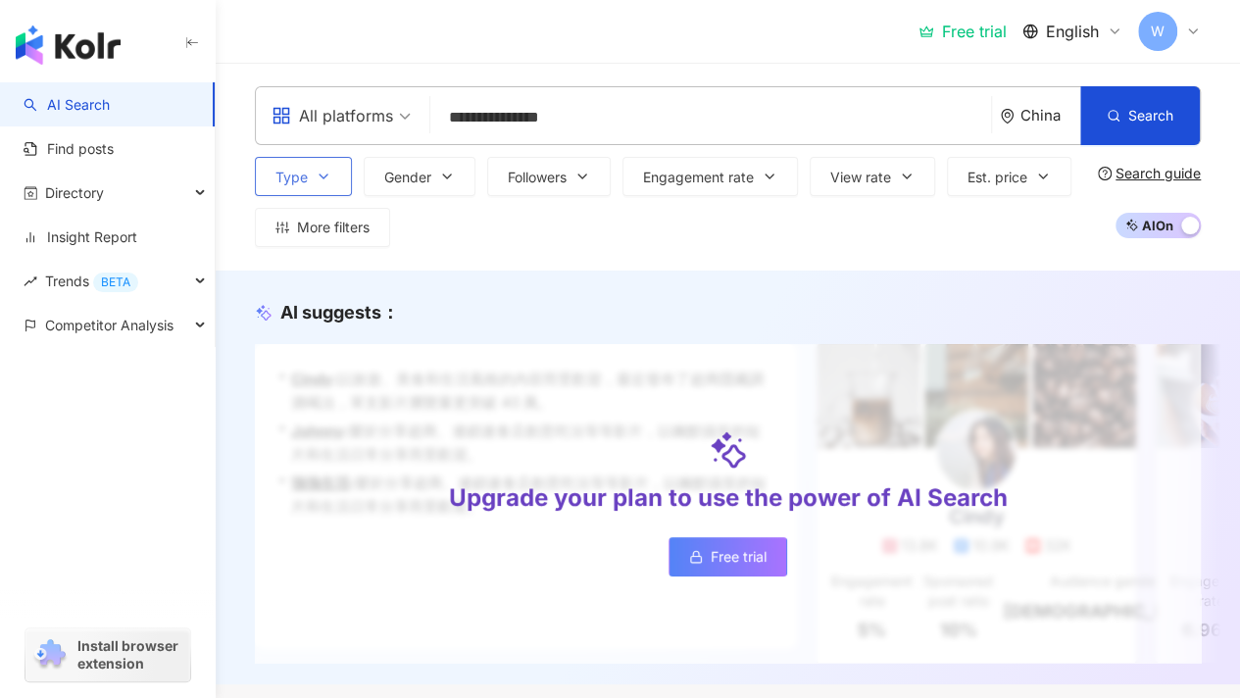
click at [335, 180] on button "Type" at bounding box center [303, 176] width 97 height 39
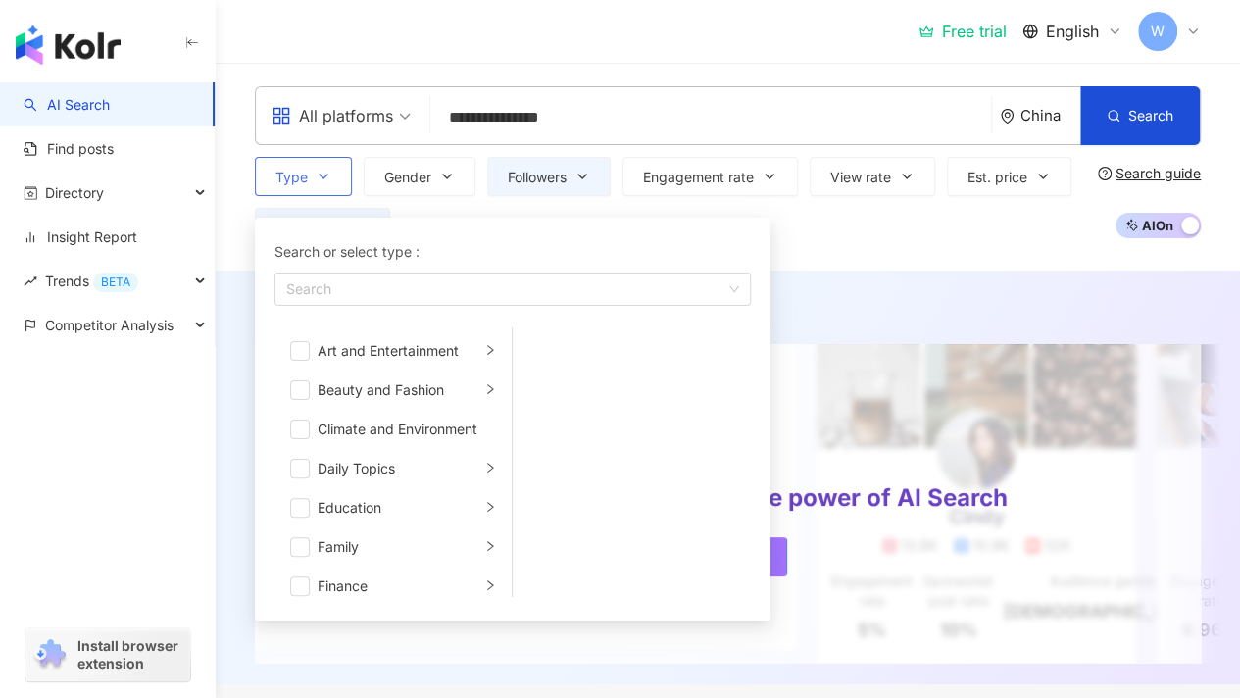
click at [323, 169] on icon "button" at bounding box center [324, 177] width 16 height 16
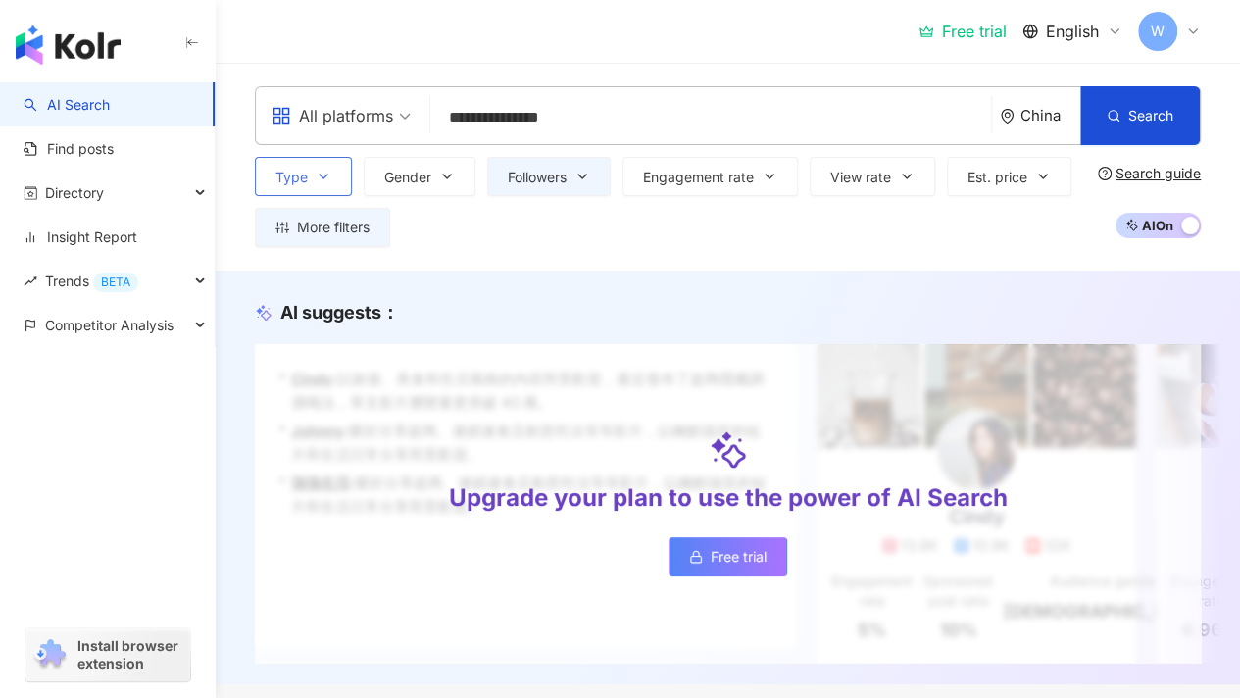
click at [321, 184] on button "Type" at bounding box center [303, 176] width 97 height 39
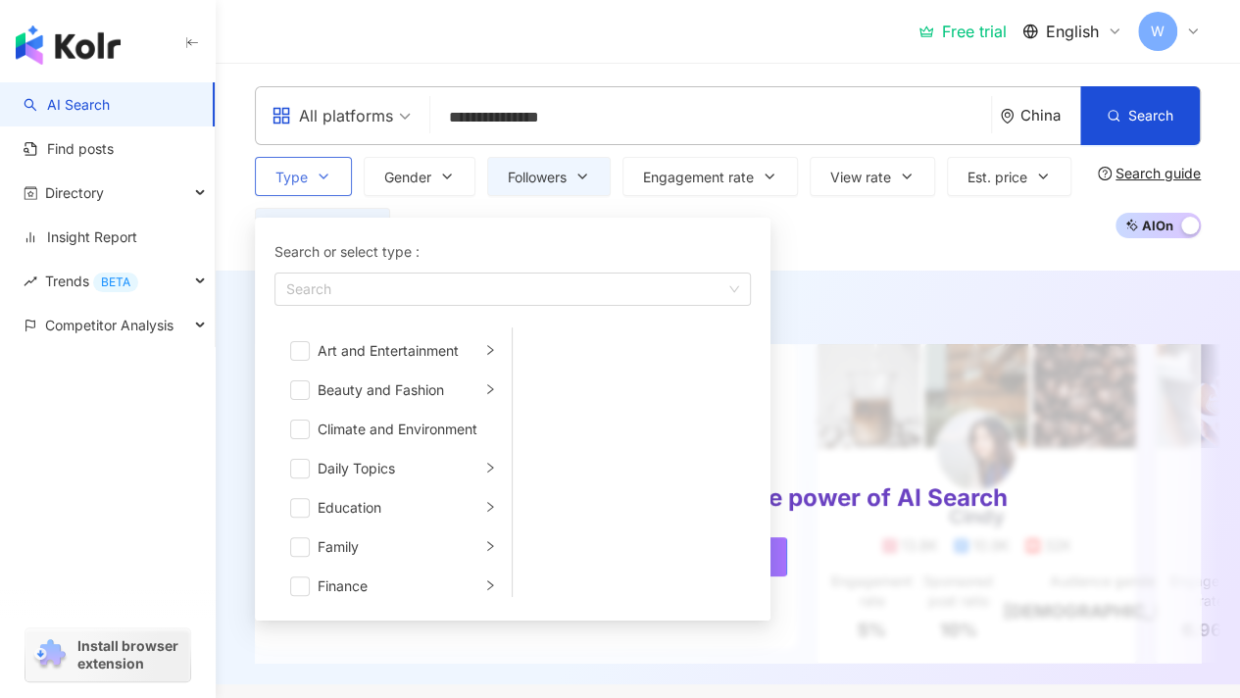
click at [329, 181] on icon "button" at bounding box center [324, 177] width 16 height 16
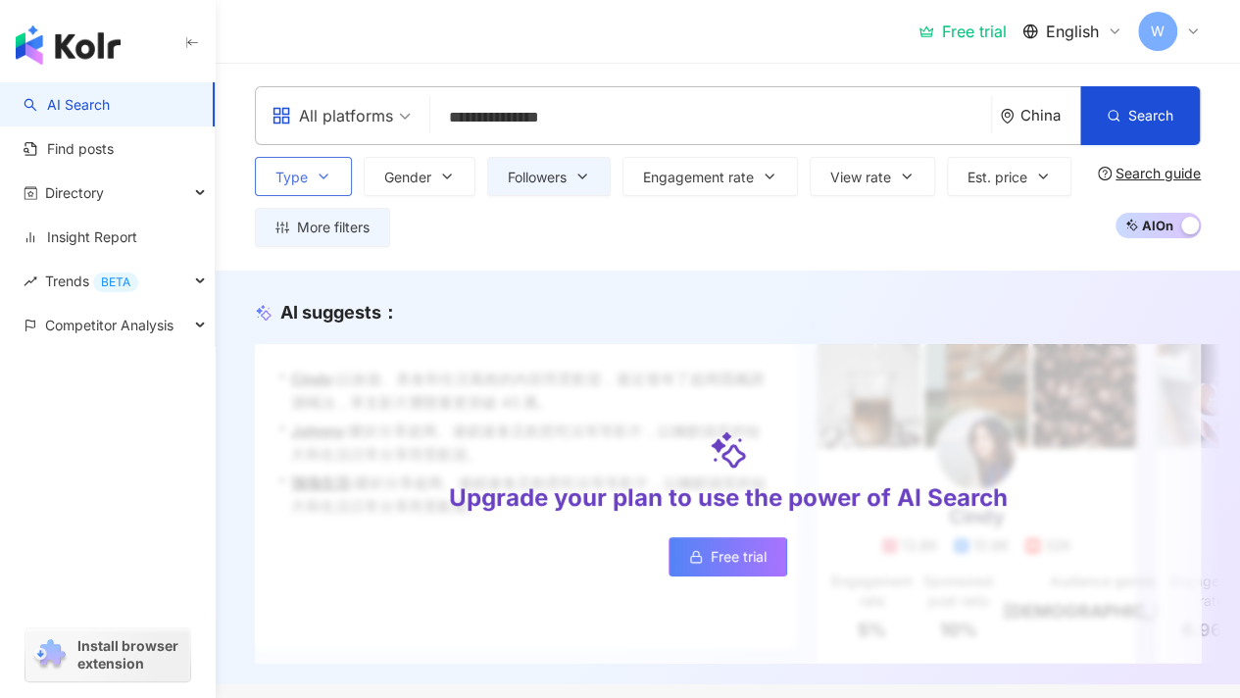
click at [331, 184] on button "Type" at bounding box center [303, 176] width 97 height 39
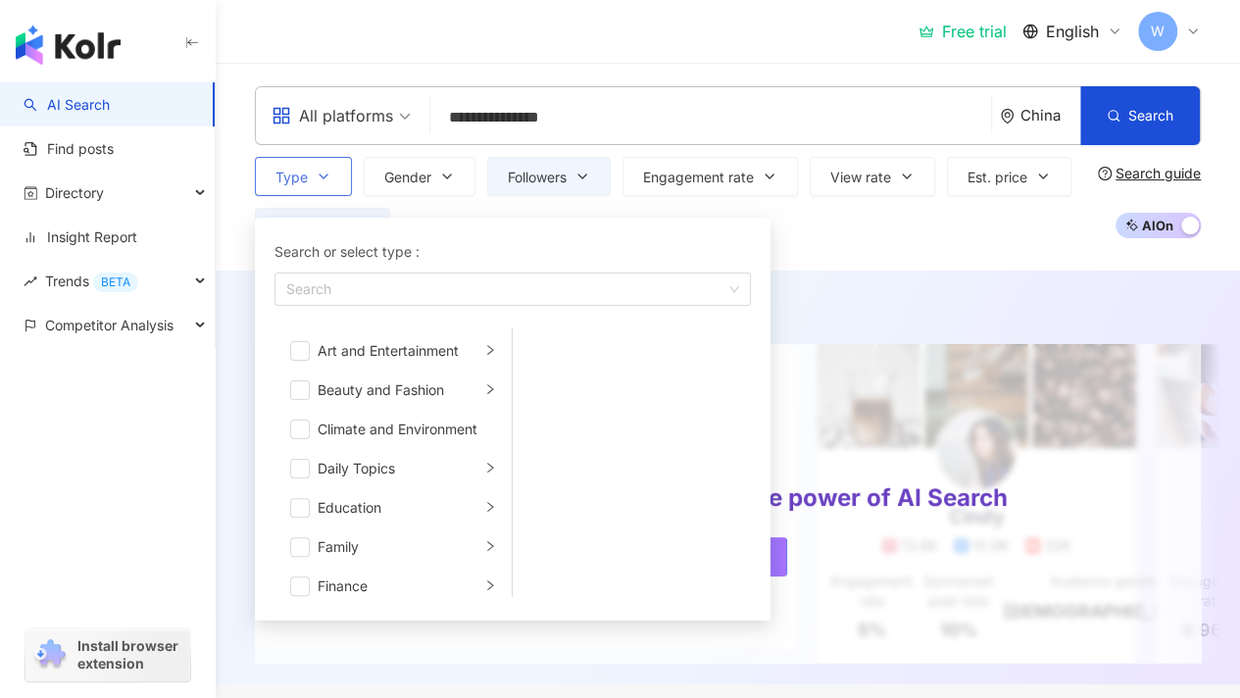
click at [332, 184] on button "Type Search or select type : Search Art and Entertainment Beauty and Fashion Cl…" at bounding box center [303, 176] width 97 height 39
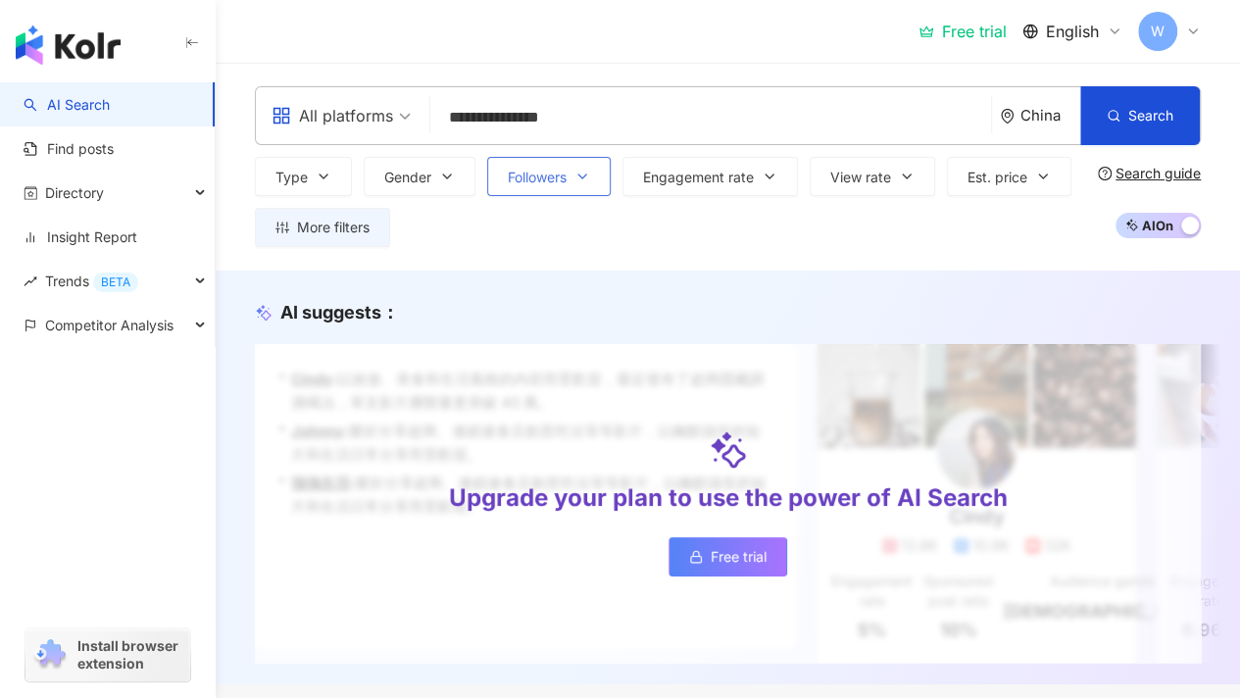
click at [543, 168] on button "Followers" at bounding box center [548, 176] width 123 height 39
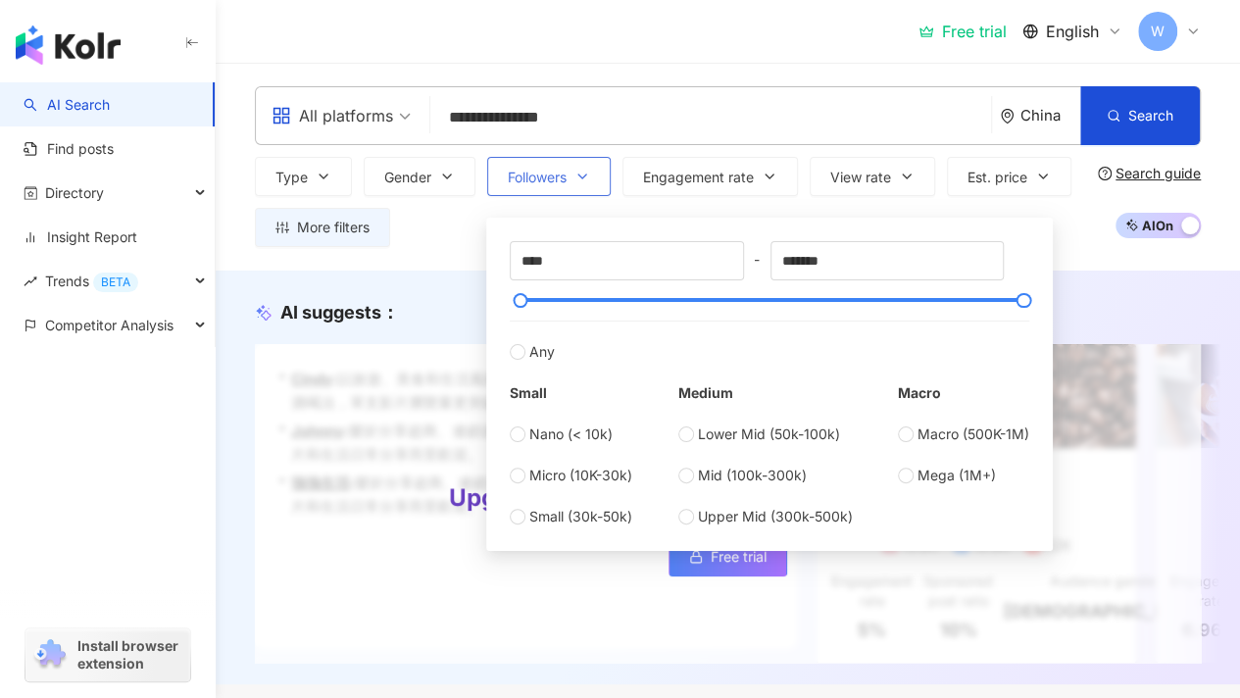
click at [552, 178] on span "Followers" at bounding box center [537, 178] width 59 height 16
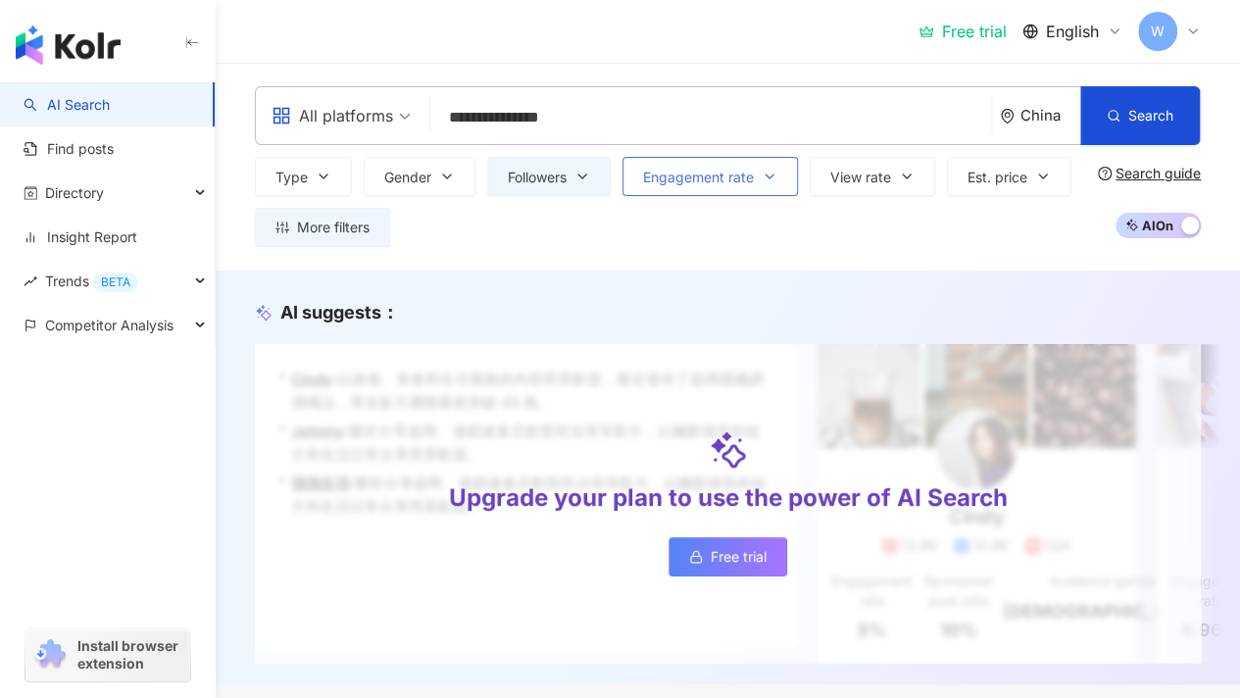
click at [713, 178] on span "Engagement rate" at bounding box center [698, 178] width 111 height 16
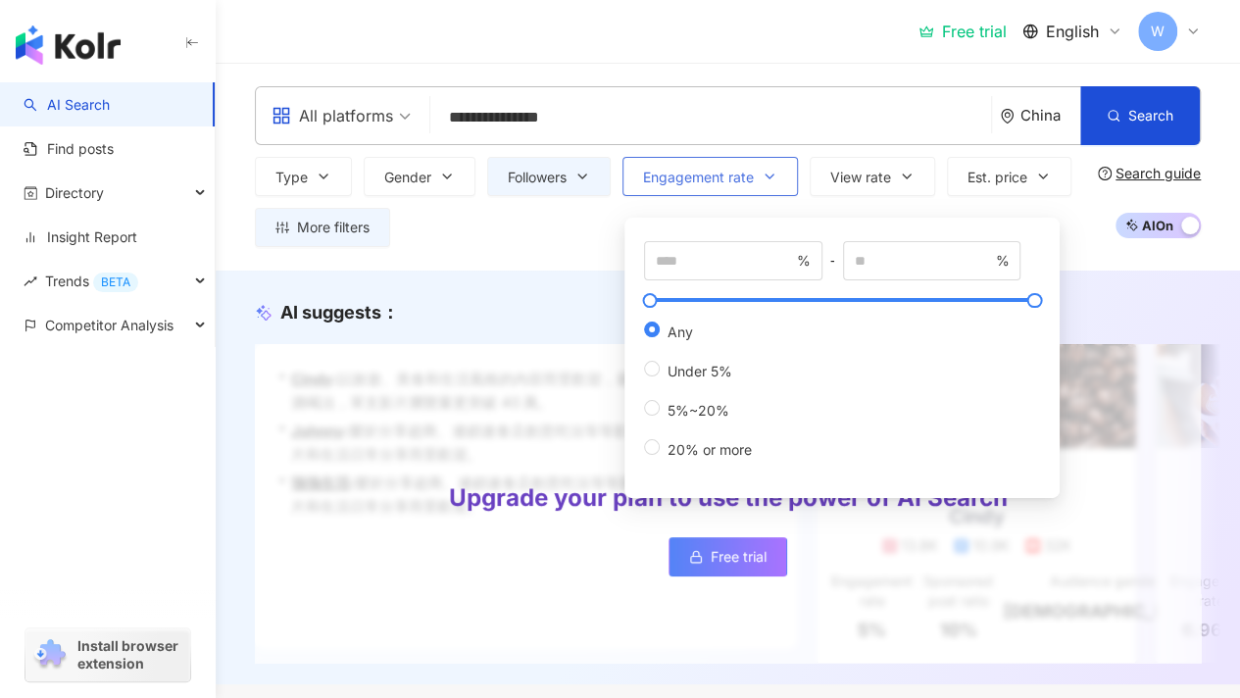
click at [723, 179] on span "Engagement rate" at bounding box center [698, 178] width 111 height 16
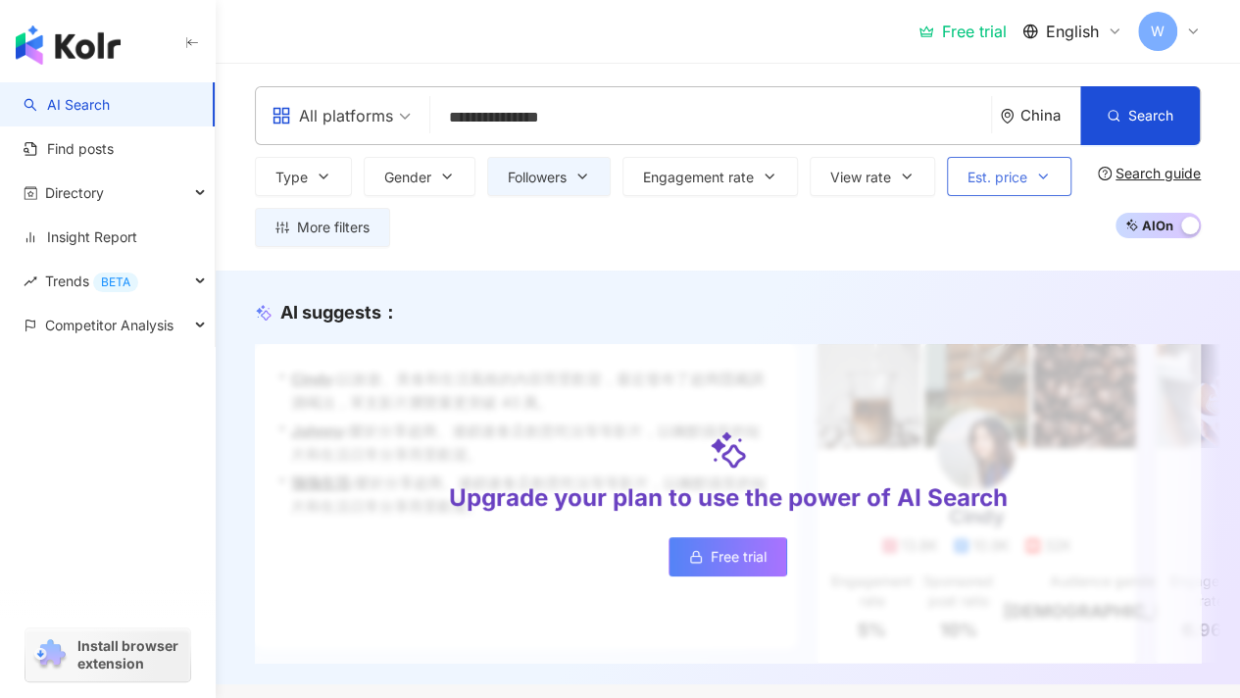
click at [988, 185] on button "Est. price" at bounding box center [1009, 176] width 124 height 39
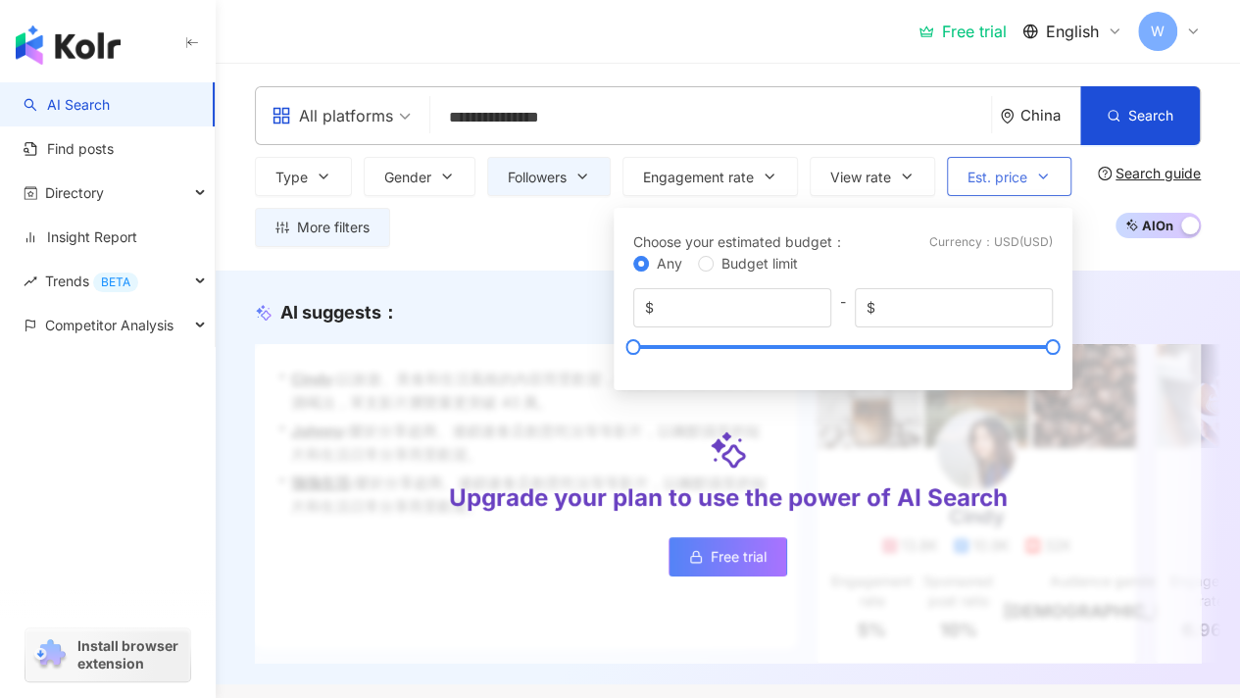
click at [992, 177] on span "Est. price" at bounding box center [997, 178] width 60 height 16
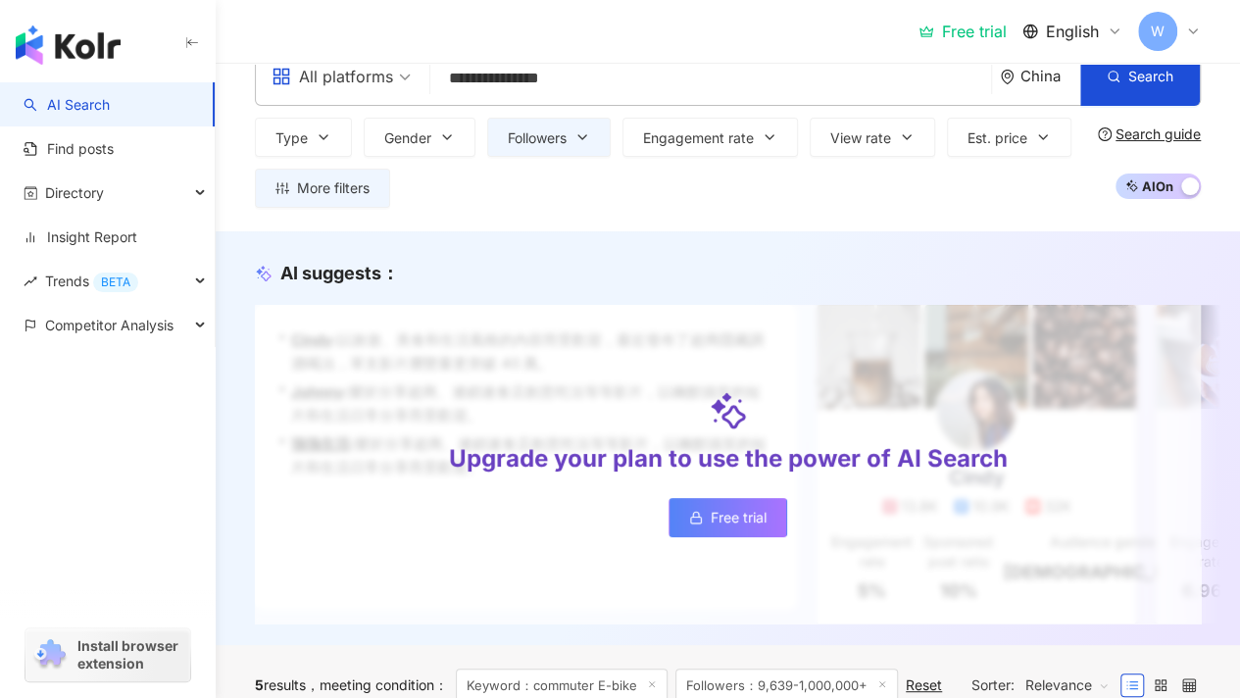
scroll to position [21, 0]
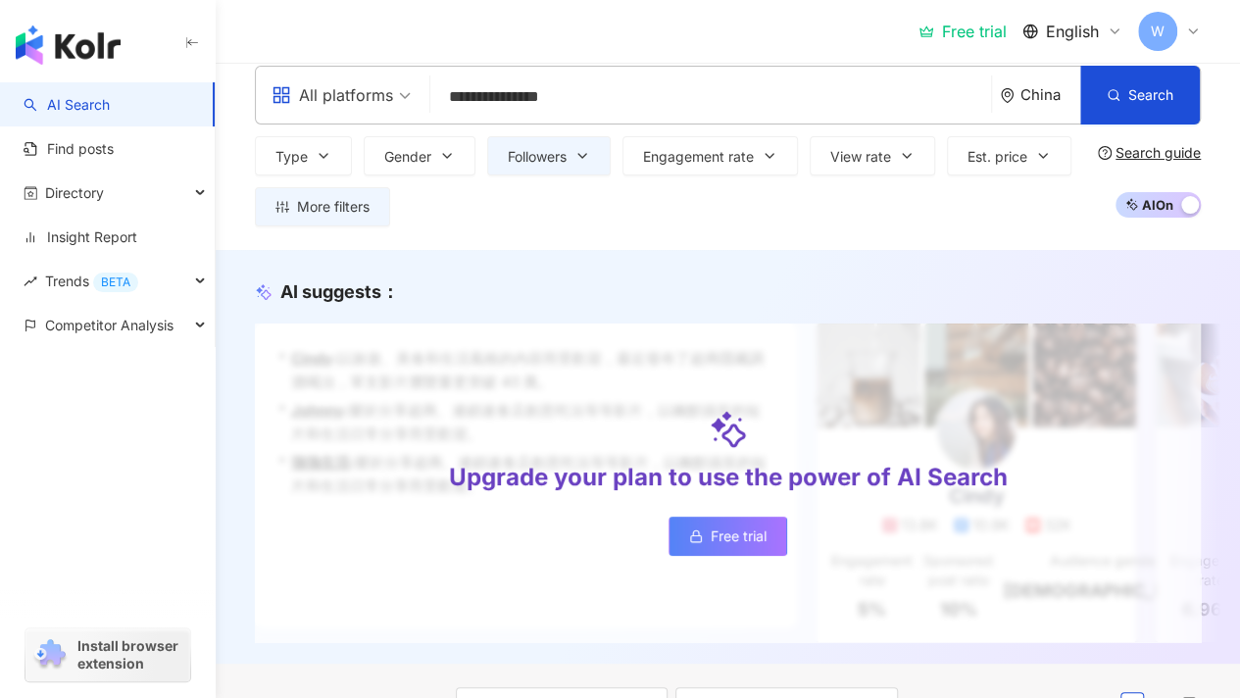
click at [736, 544] on span "Free trial" at bounding box center [738, 536] width 56 height 16
